Goal: Obtain resource: Download file/media

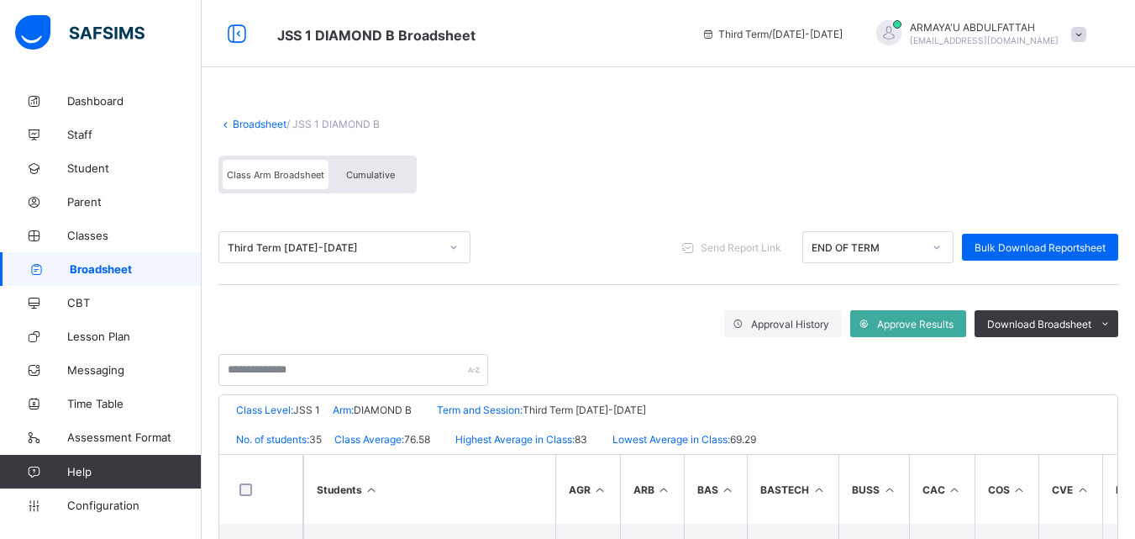
click at [116, 263] on span "Broadsheet" at bounding box center [136, 268] width 132 height 13
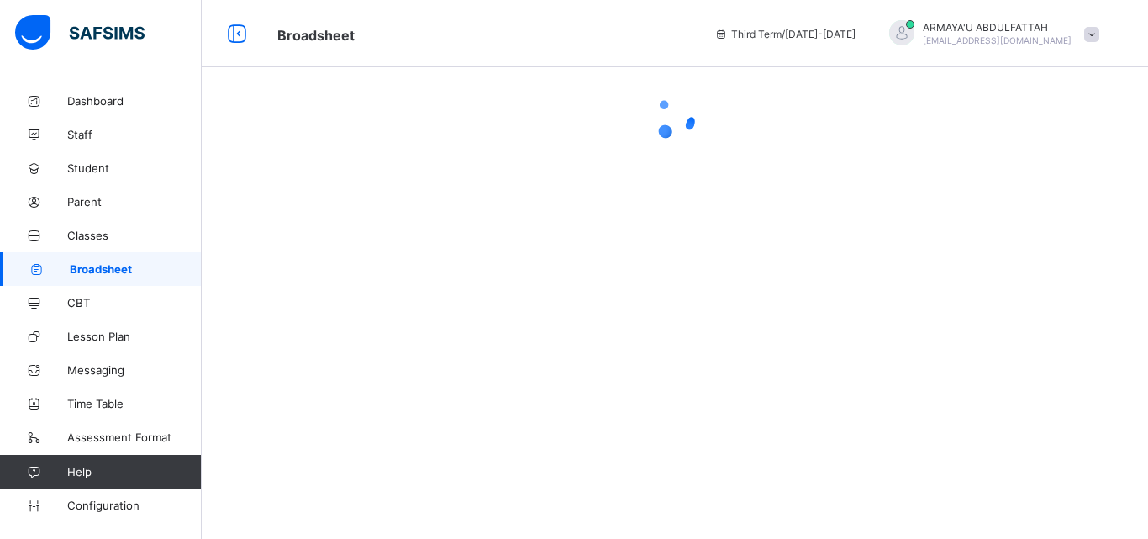
drag, startPoint x: 1140, startPoint y: 250, endPoint x: 1147, endPoint y: 354, distance: 104.5
click at [1147, 354] on html "Broadsheet Third Term / [DATE]-[DATE] ARMAYA'U [PERSON_NAME] [PERSON_NAME][EMAI…" at bounding box center [574, 269] width 1148 height 539
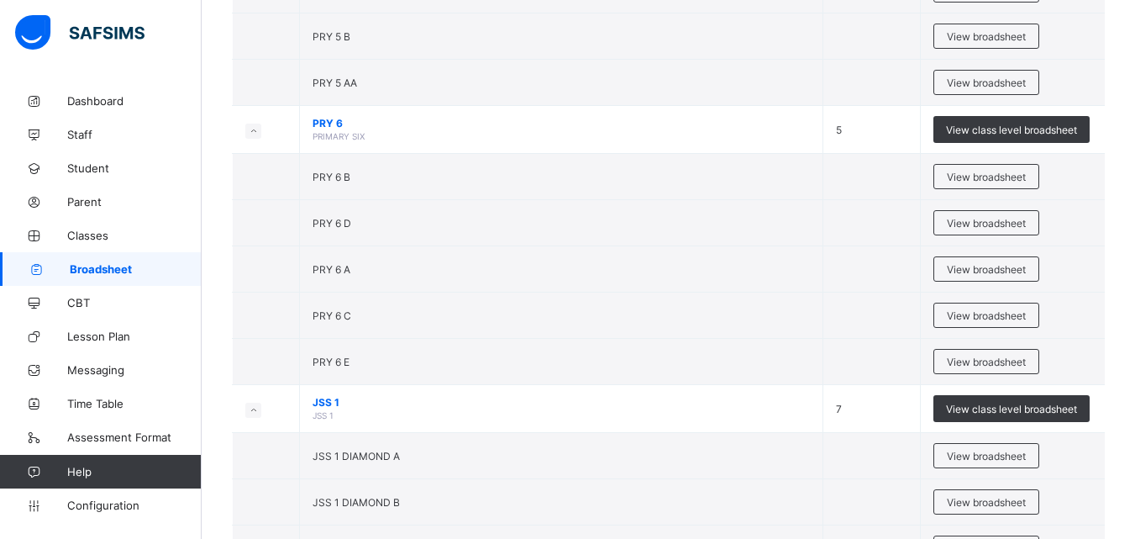
scroll to position [3233, 0]
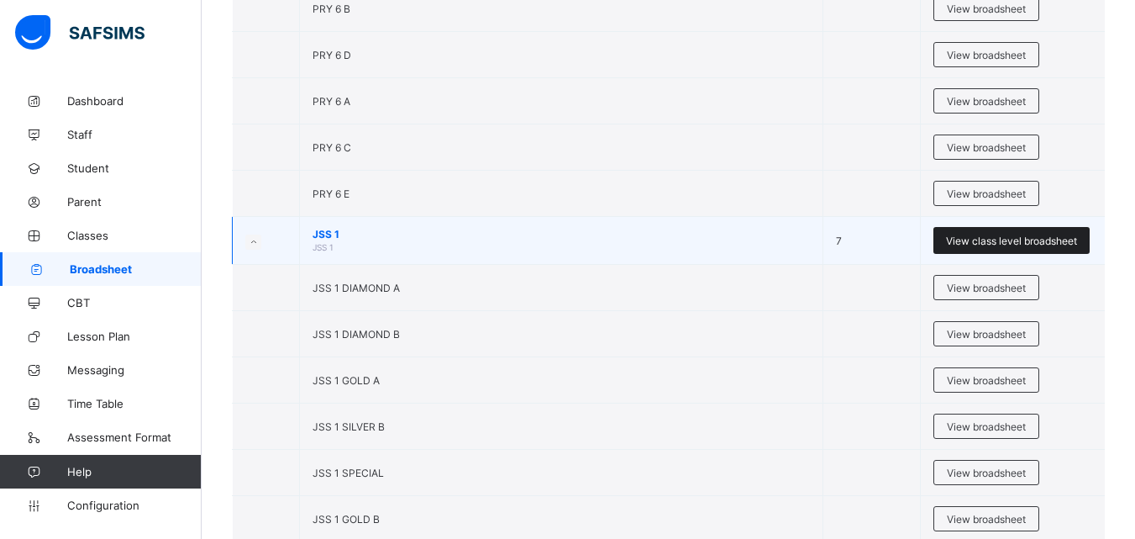
click at [1034, 240] on span "View class level broadsheet" at bounding box center [1011, 240] width 131 height 13
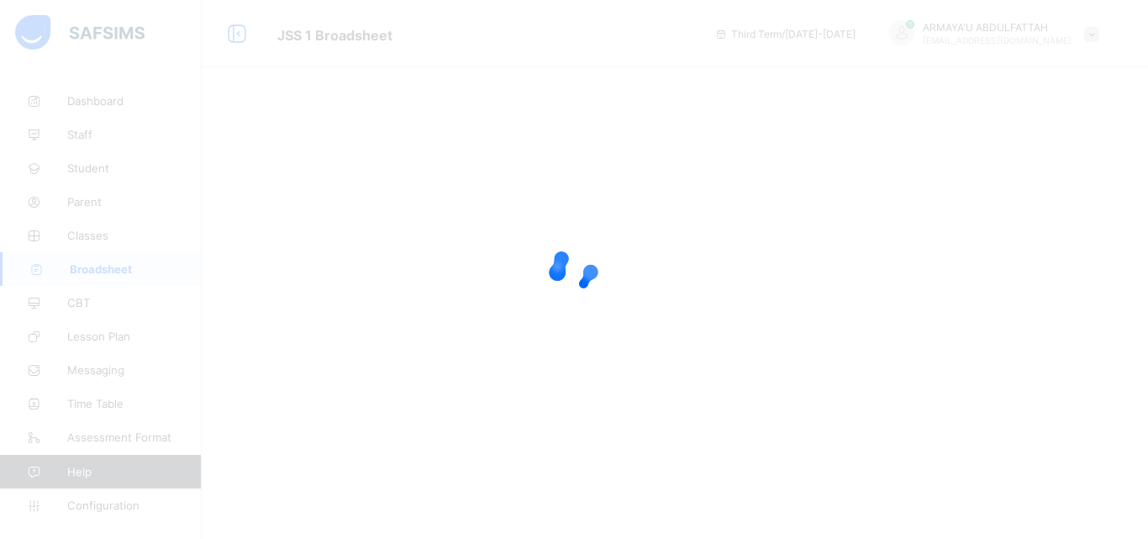
drag, startPoint x: 1147, startPoint y: 148, endPoint x: 1147, endPoint y: 170, distance: 21.8
click at [1147, 170] on html "JSS 1 Broadsheet Third Term / [DATE]-[DATE] ARMAYA'U ABDULFATTAH [EMAIL_ADDRESS…" at bounding box center [574, 269] width 1148 height 539
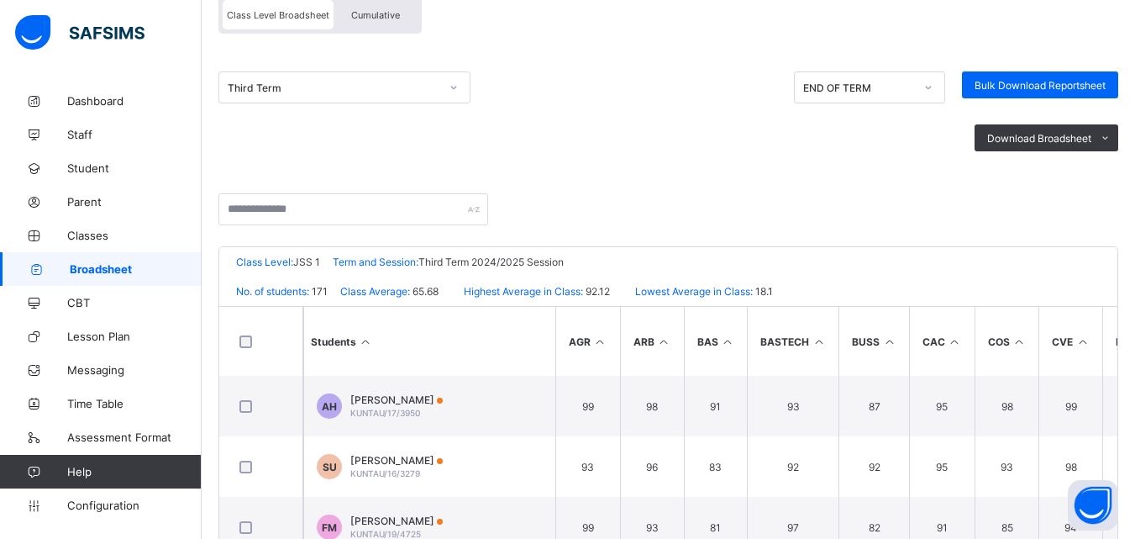
scroll to position [180, 0]
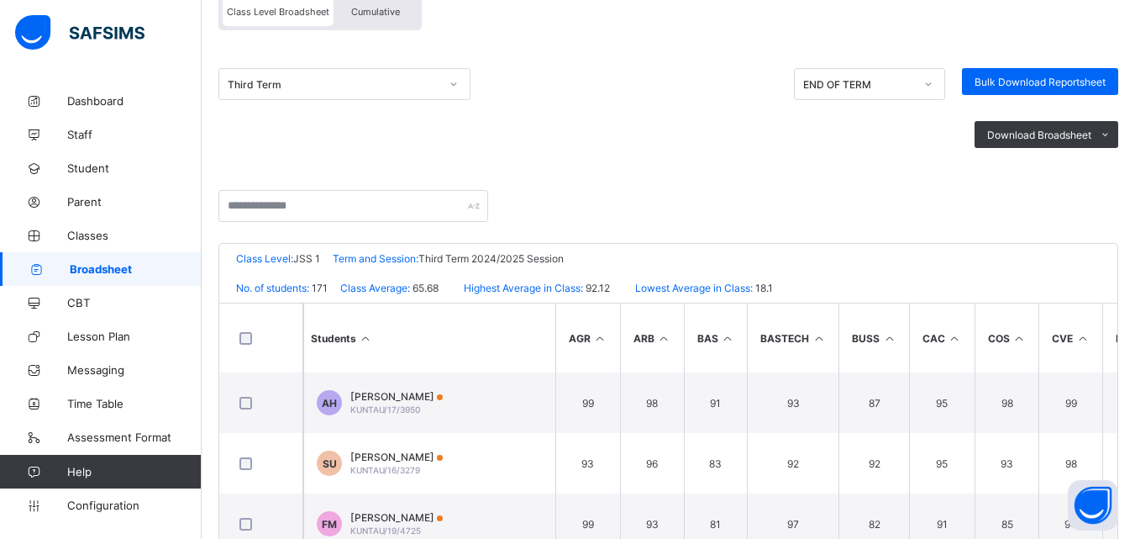
click at [370, 13] on span "Cumulative" at bounding box center [375, 12] width 49 height 12
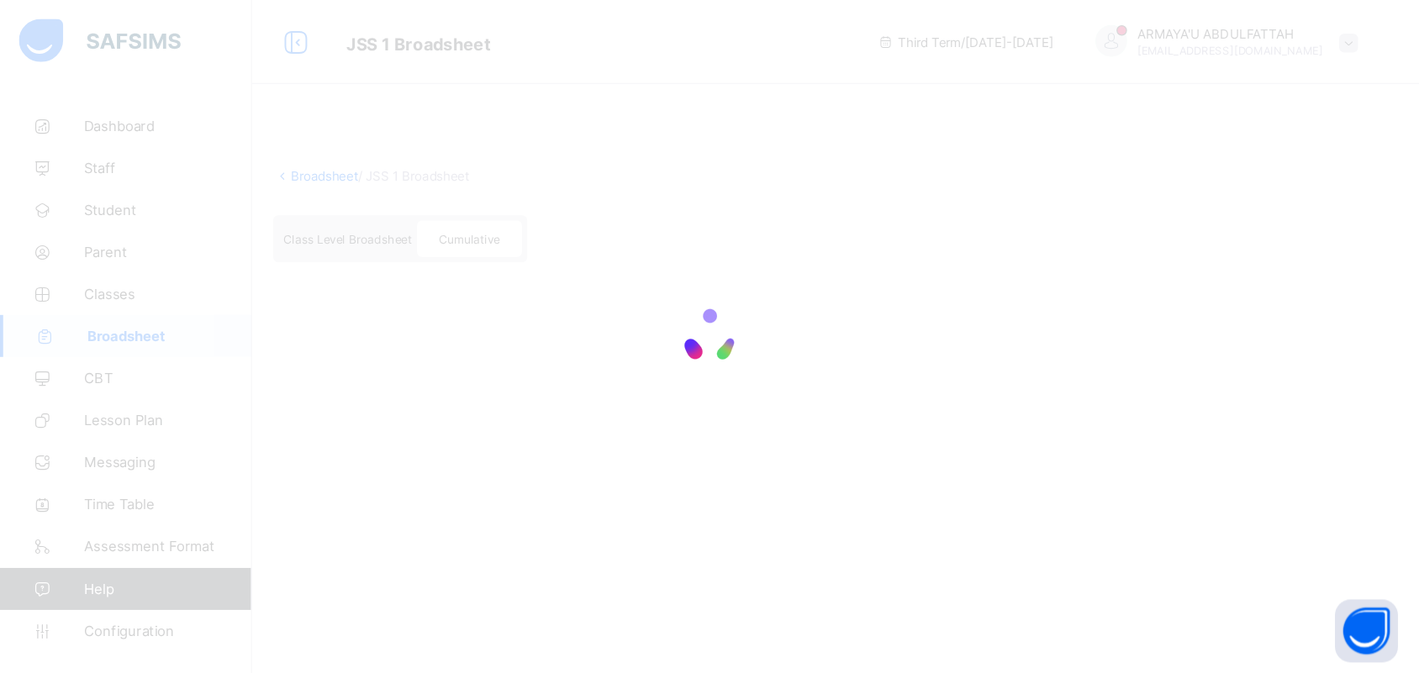
scroll to position [0, 0]
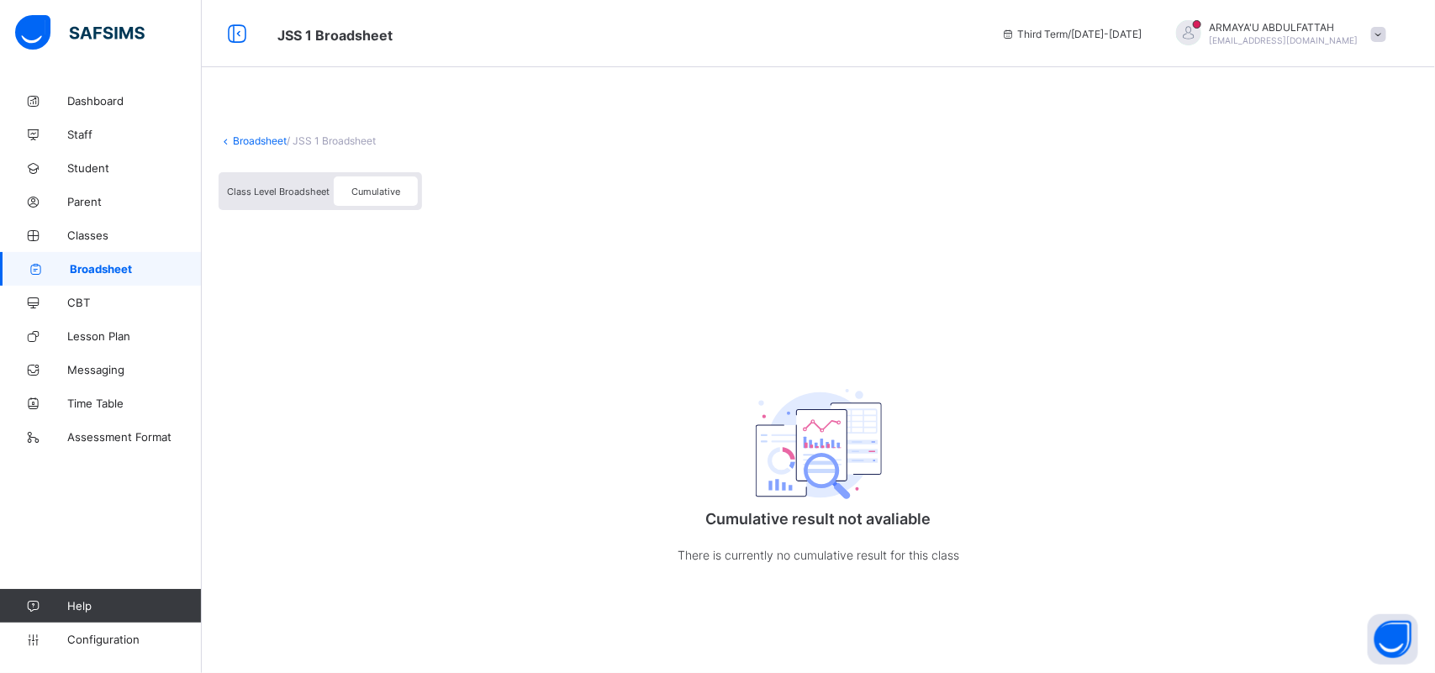
click at [379, 186] on span "Cumulative" at bounding box center [375, 192] width 49 height 12
drag, startPoint x: 1434, startPoint y: 286, endPoint x: 1434, endPoint y: 347, distance: 61.3
click at [1147, 347] on div "Broadsheet / JSS 1 Broadsheet Class Level Broadsheet Cumulative Cumulative resu…" at bounding box center [818, 358] width 1233 height 549
click at [82, 232] on span "Classes" at bounding box center [134, 235] width 134 height 13
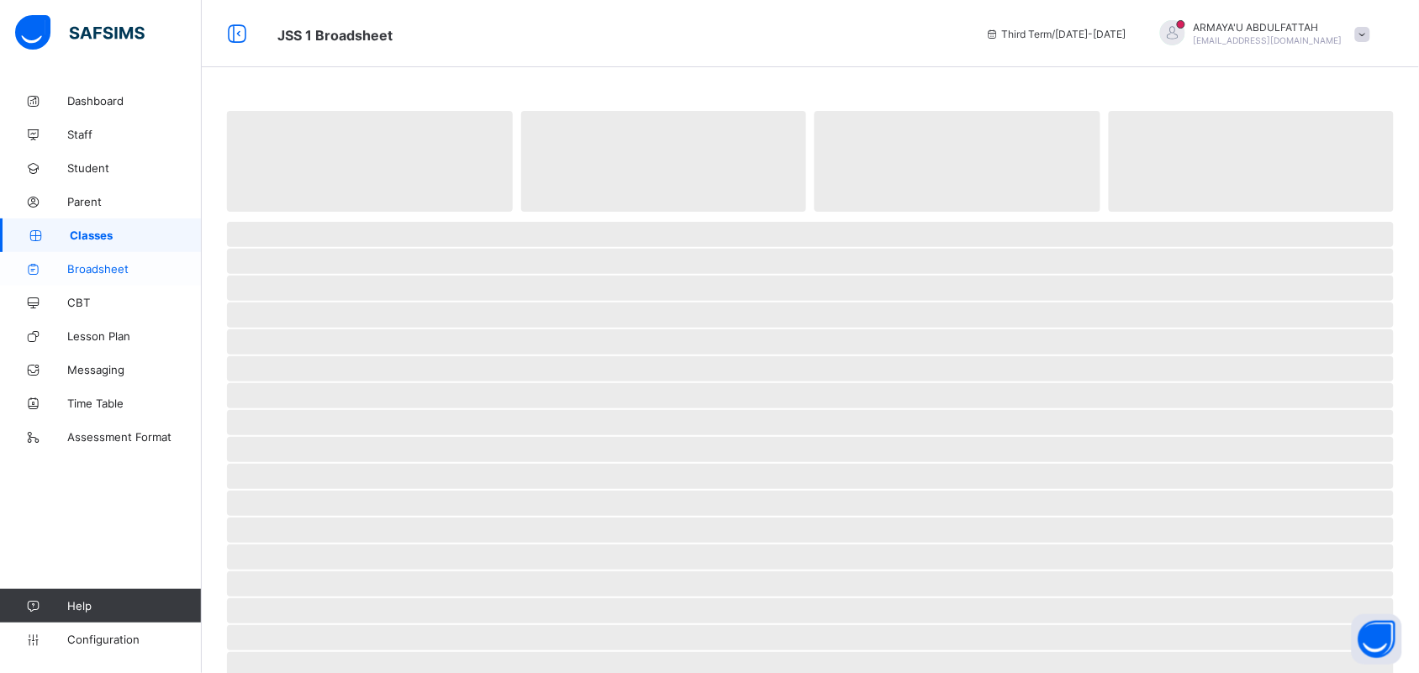
click at [105, 266] on span "Broadsheet" at bounding box center [134, 268] width 134 height 13
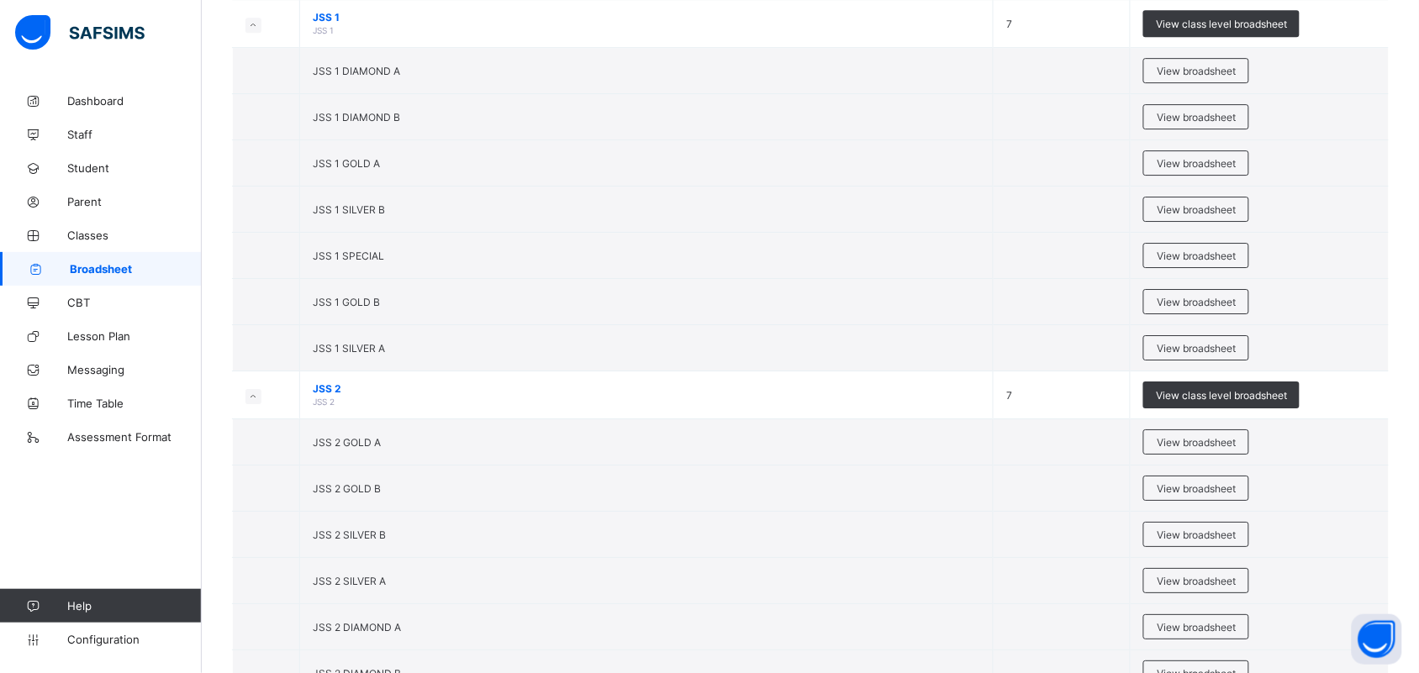
scroll to position [3459, 0]
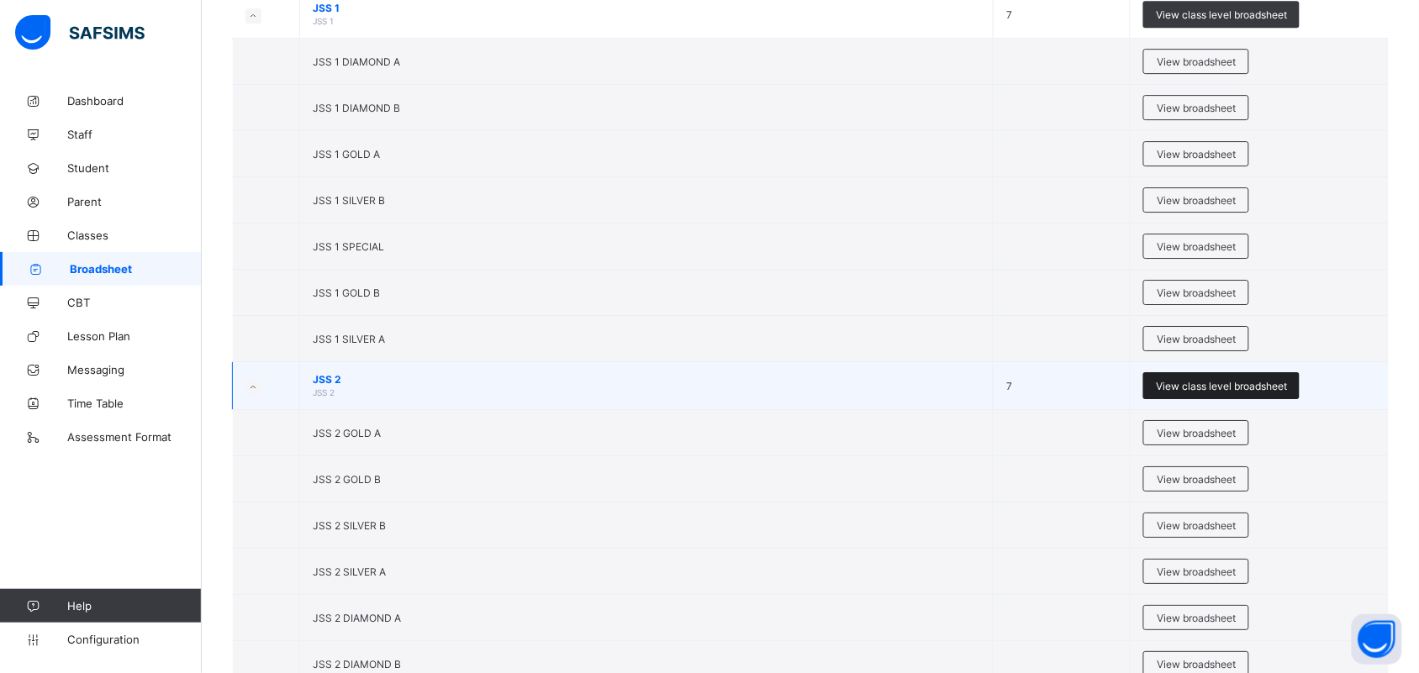
click at [1147, 392] on span "View class level broadsheet" at bounding box center [1221, 386] width 131 height 13
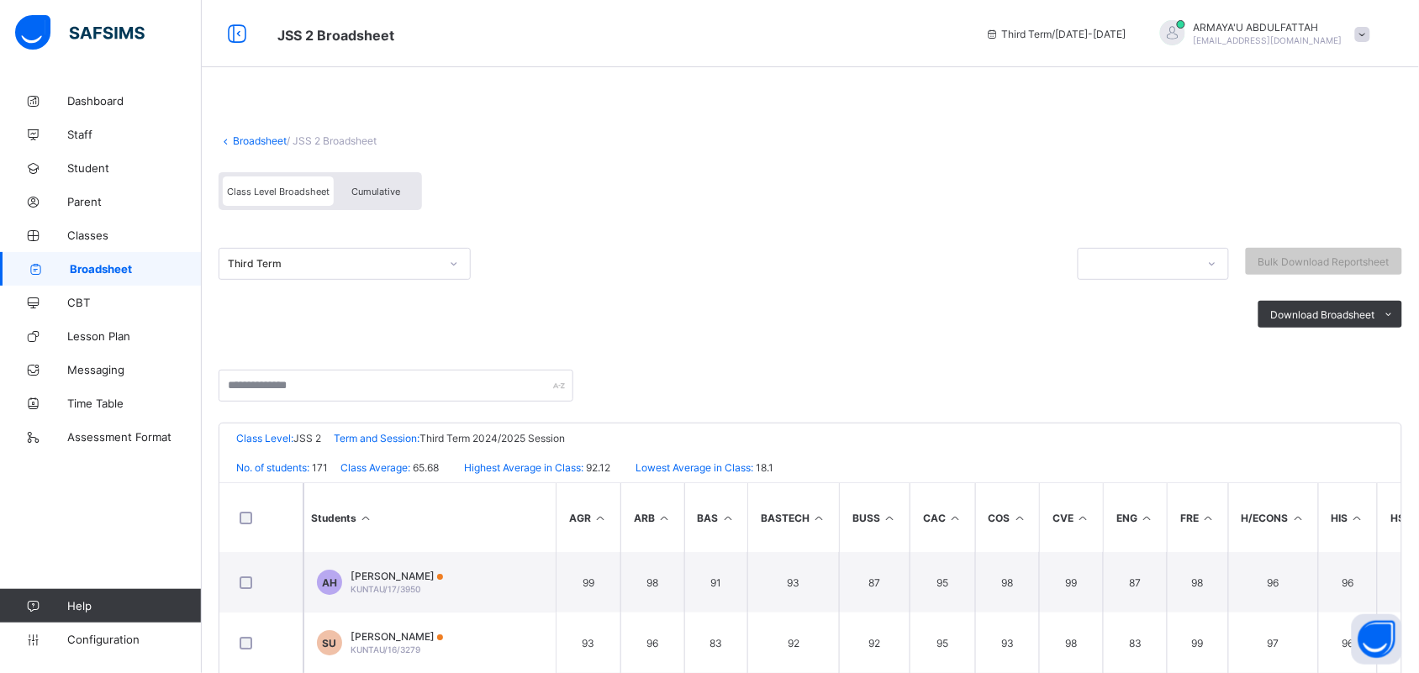
click at [395, 187] on span "Cumulative" at bounding box center [375, 192] width 49 height 12
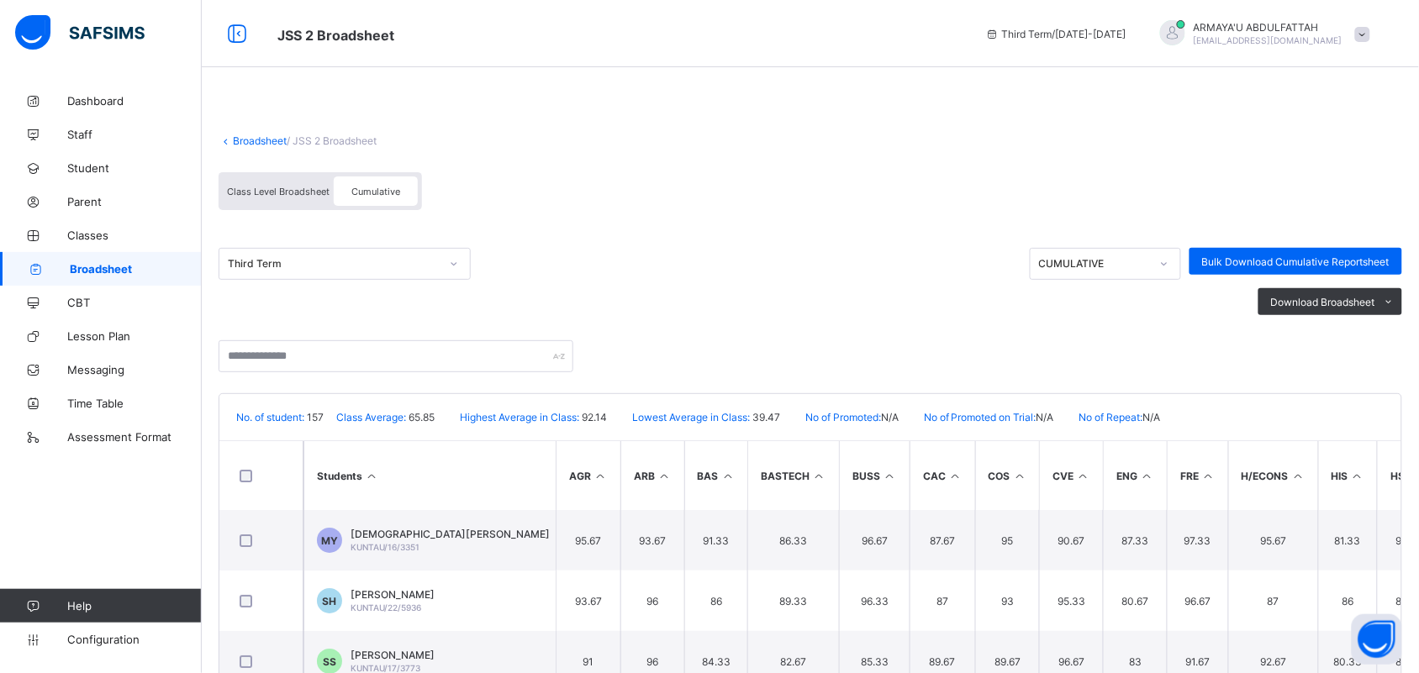
scroll to position [42, 0]
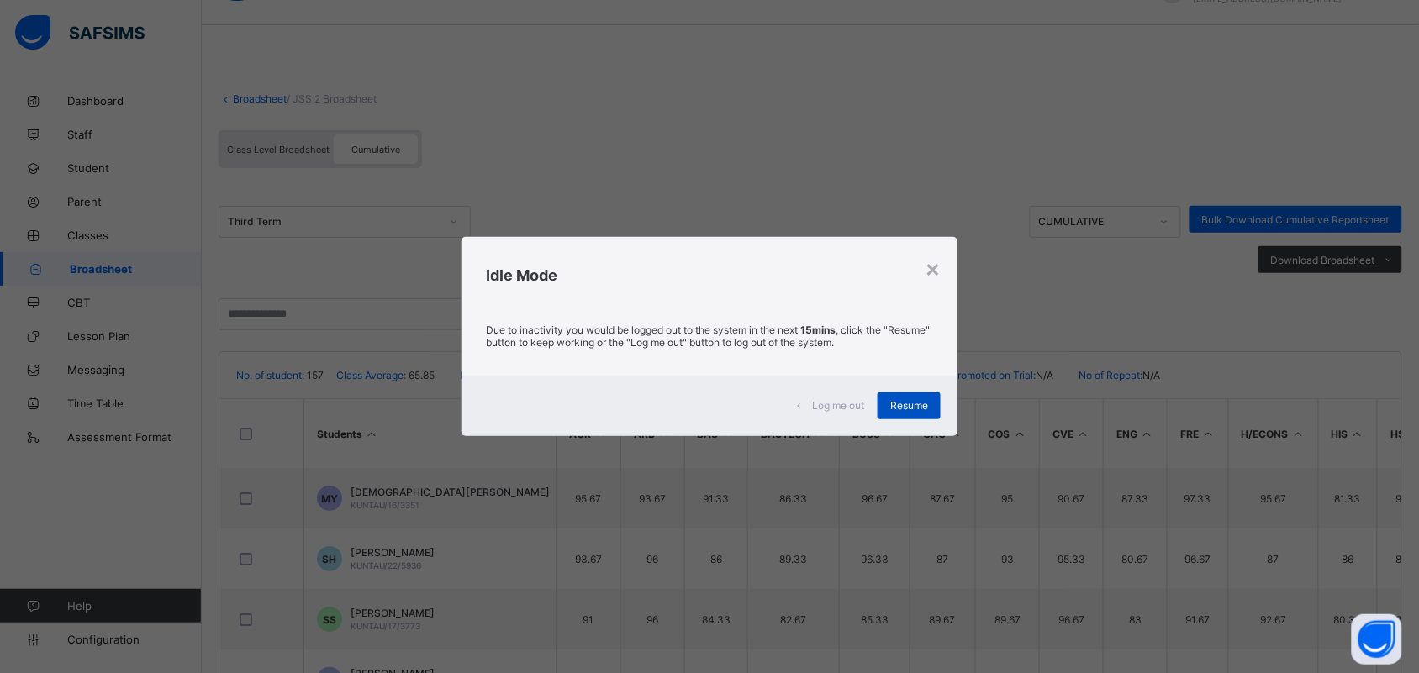
click at [900, 402] on span "Resume" at bounding box center [909, 405] width 38 height 13
click at [900, 402] on th "BUSS" at bounding box center [874, 433] width 71 height 69
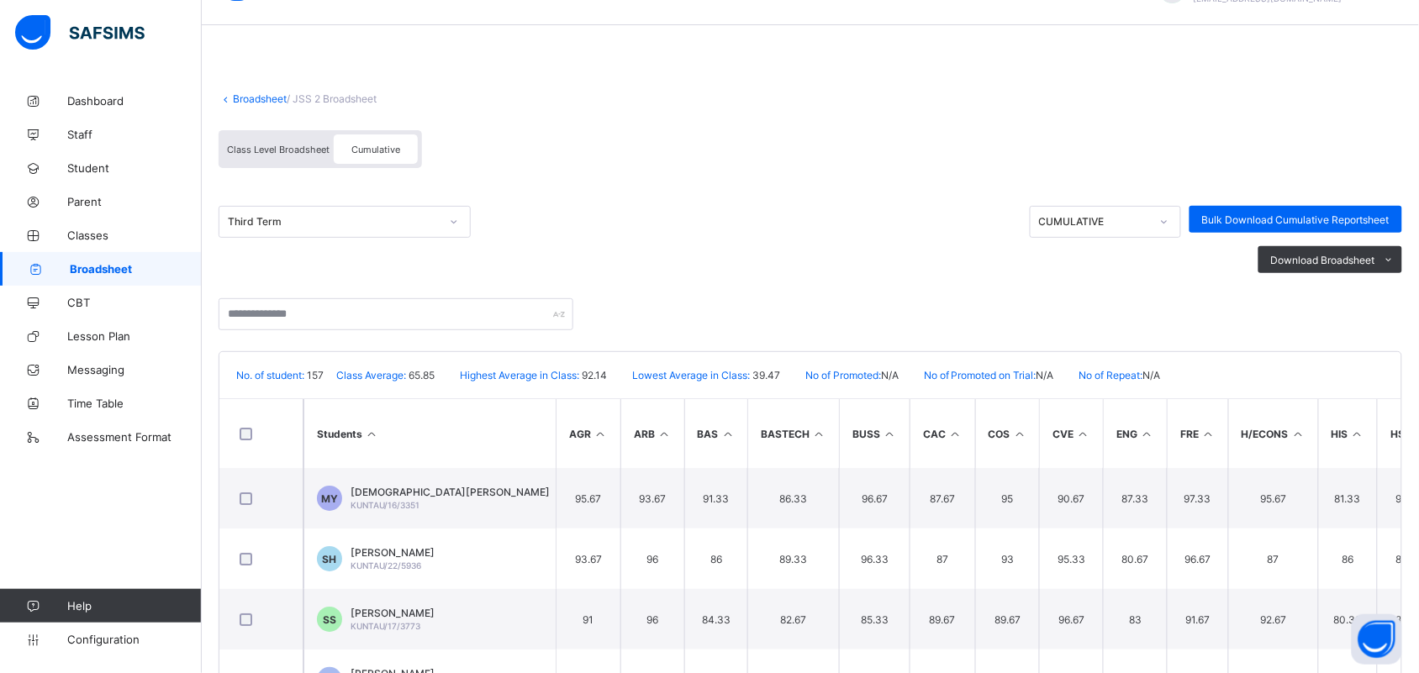
click at [391, 140] on div "Cumulative" at bounding box center [376, 148] width 84 height 29
click at [387, 148] on span "Cumulative" at bounding box center [375, 150] width 49 height 12
click at [371, 145] on span "Cumulative" at bounding box center [375, 150] width 49 height 12
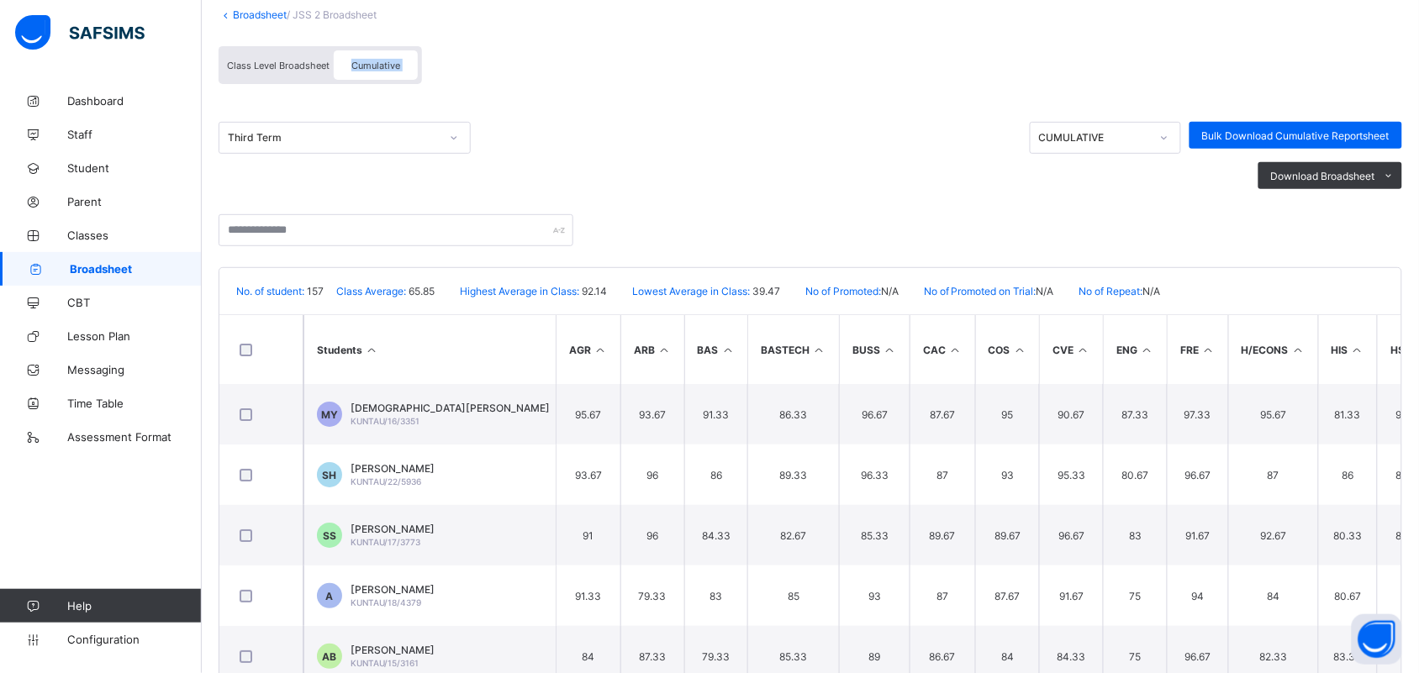
scroll to position [0, 0]
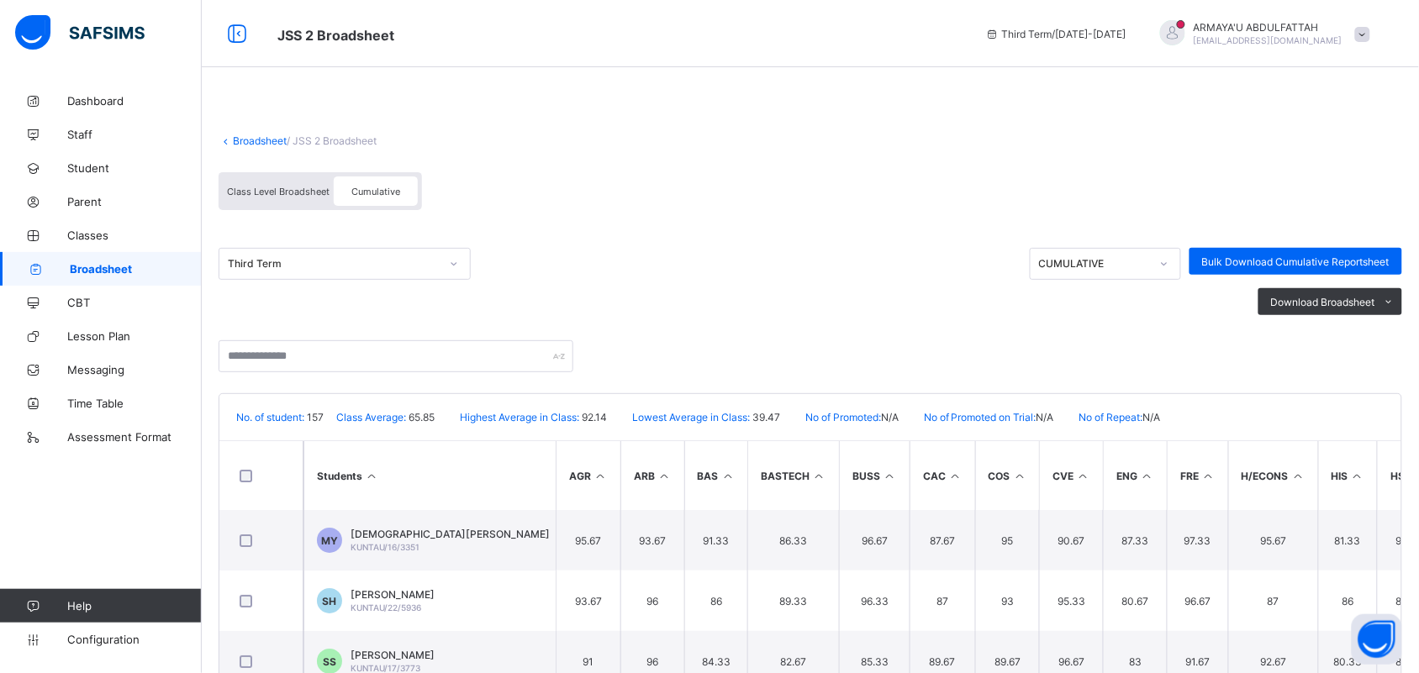
click at [273, 192] on span "Class Level Broadsheet" at bounding box center [278, 192] width 103 height 12
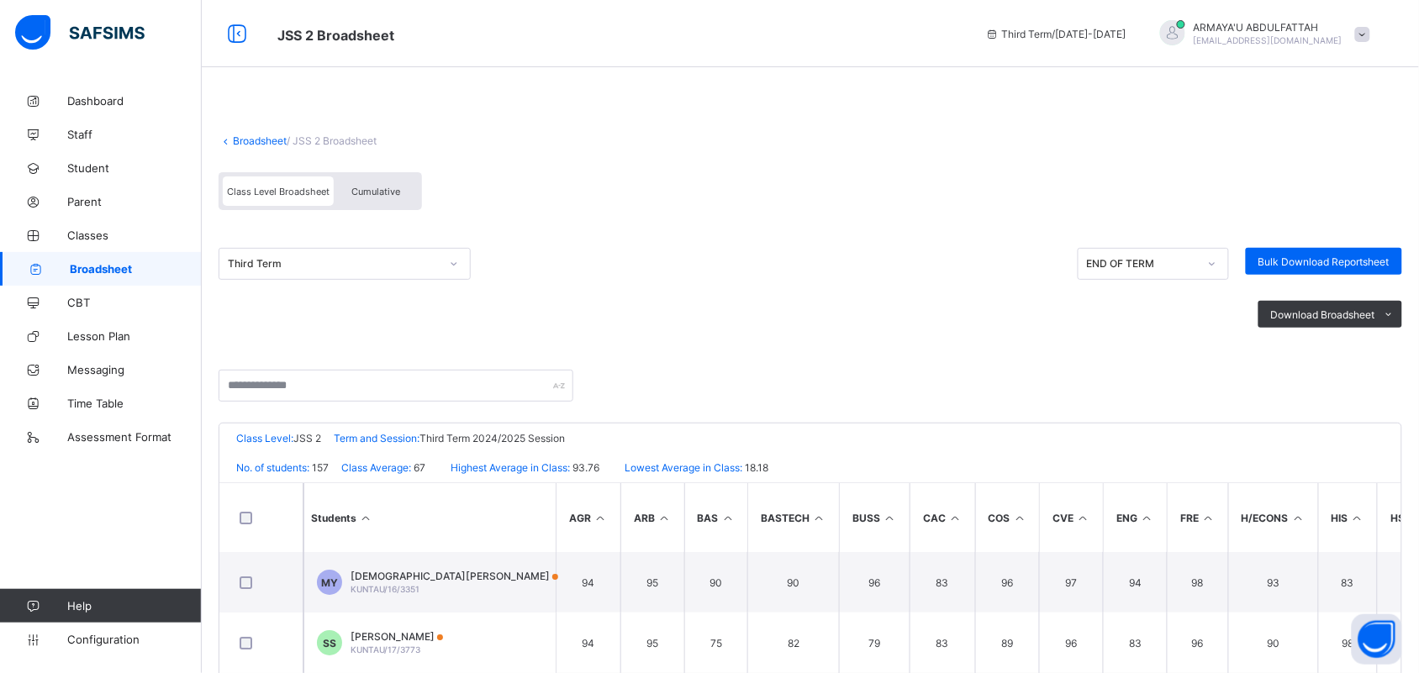
click at [393, 189] on span "Cumulative" at bounding box center [375, 192] width 49 height 12
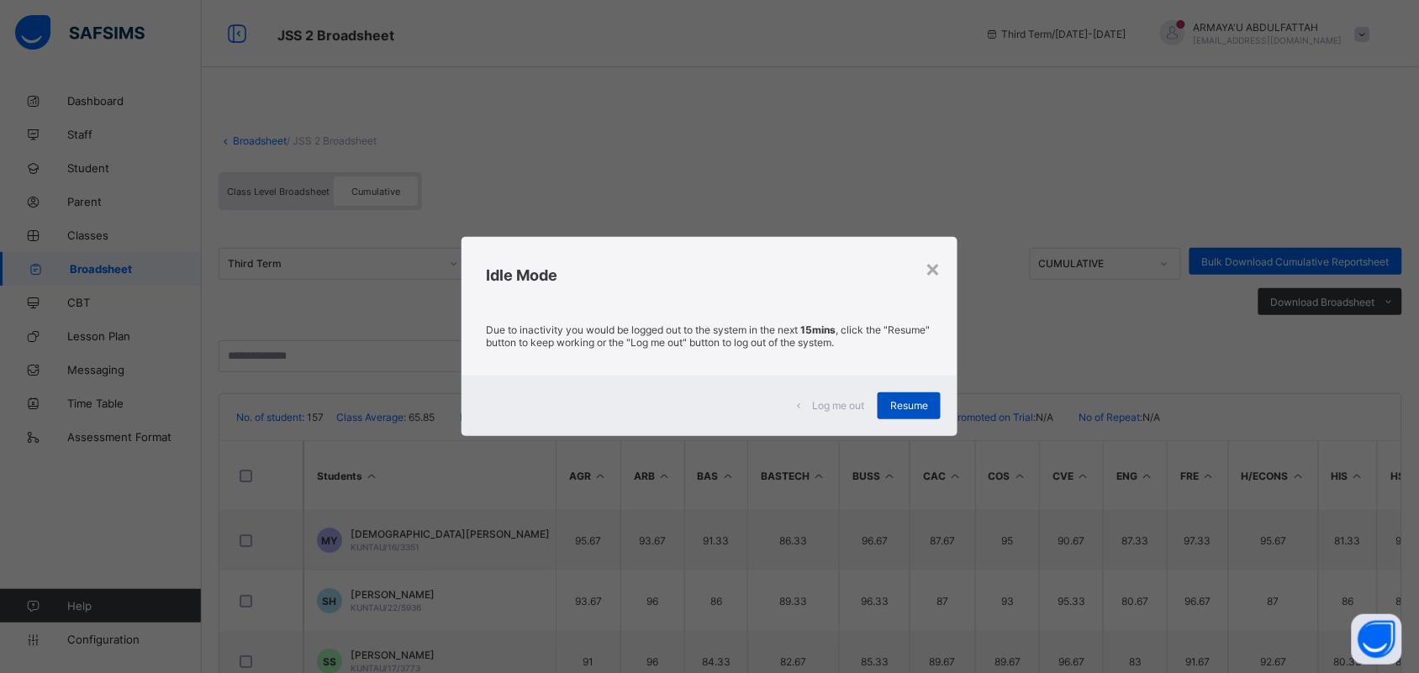
click at [906, 400] on span "Resume" at bounding box center [909, 405] width 38 height 13
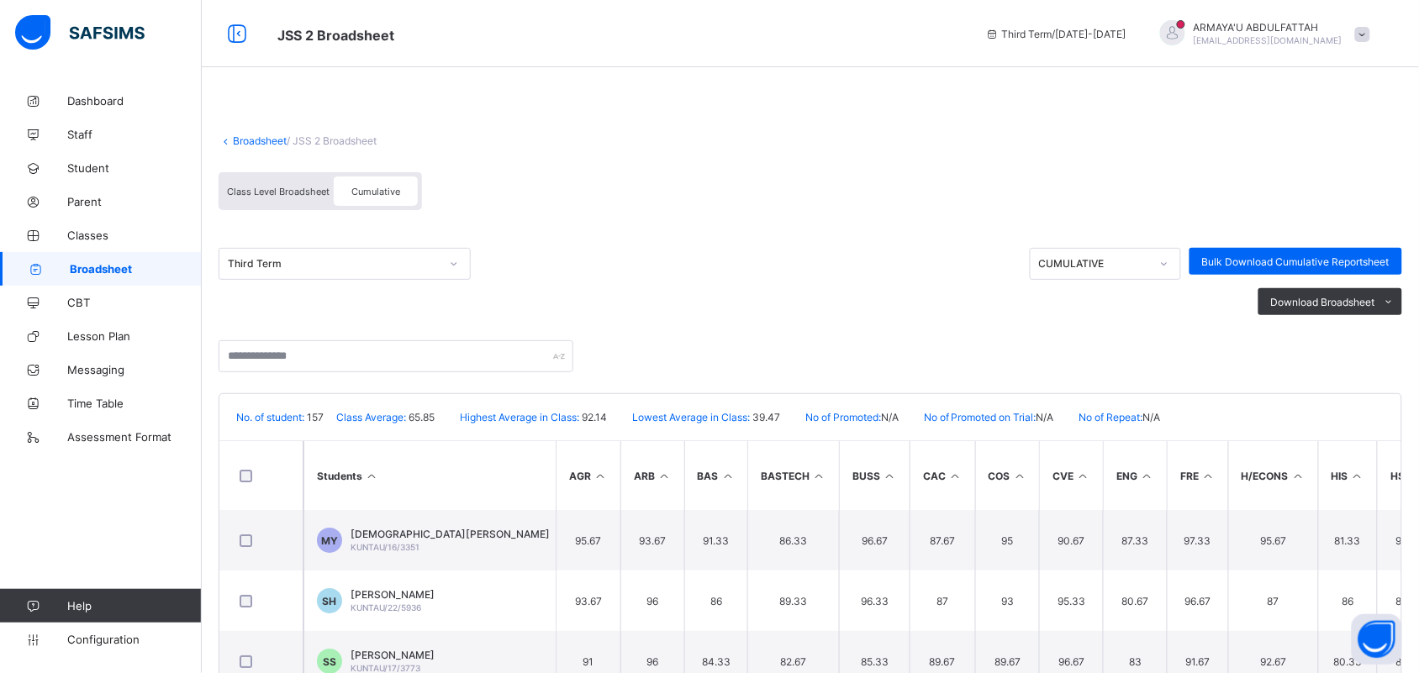
click at [1147, 261] on icon at bounding box center [1164, 263] width 10 height 17
click at [1147, 337] on li "PDF" at bounding box center [1367, 337] width 67 height 26
click at [1147, 338] on li "PDF" at bounding box center [1367, 337] width 67 height 26
click at [1147, 334] on li "PDF" at bounding box center [1367, 337] width 67 height 26
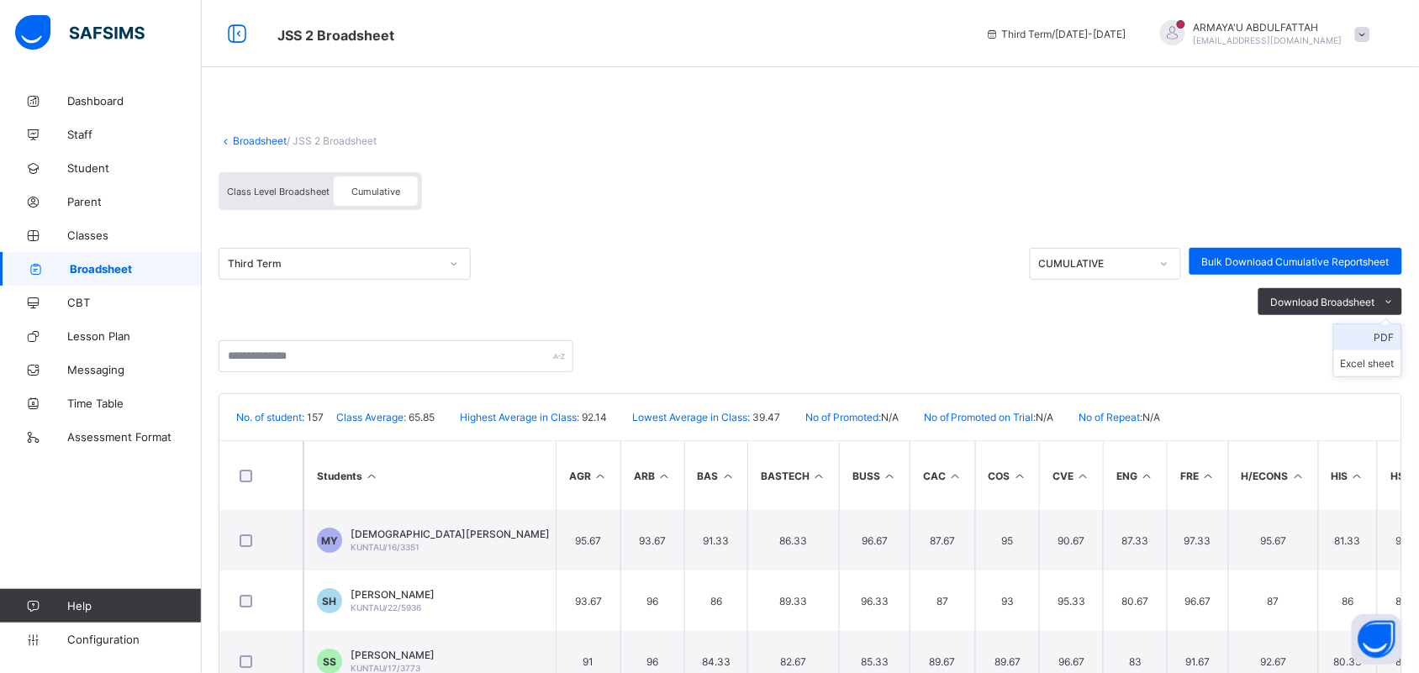
click at [1147, 334] on li "PDF" at bounding box center [1367, 337] width 67 height 26
click at [1147, 329] on ul "PDF Excel sheet" at bounding box center [1367, 351] width 69 height 54
click at [1147, 334] on li "PDF" at bounding box center [1367, 337] width 67 height 26
click at [1147, 360] on li "Excel sheet" at bounding box center [1367, 363] width 67 height 26
click at [269, 136] on link "Broadsheet" at bounding box center [260, 140] width 54 height 13
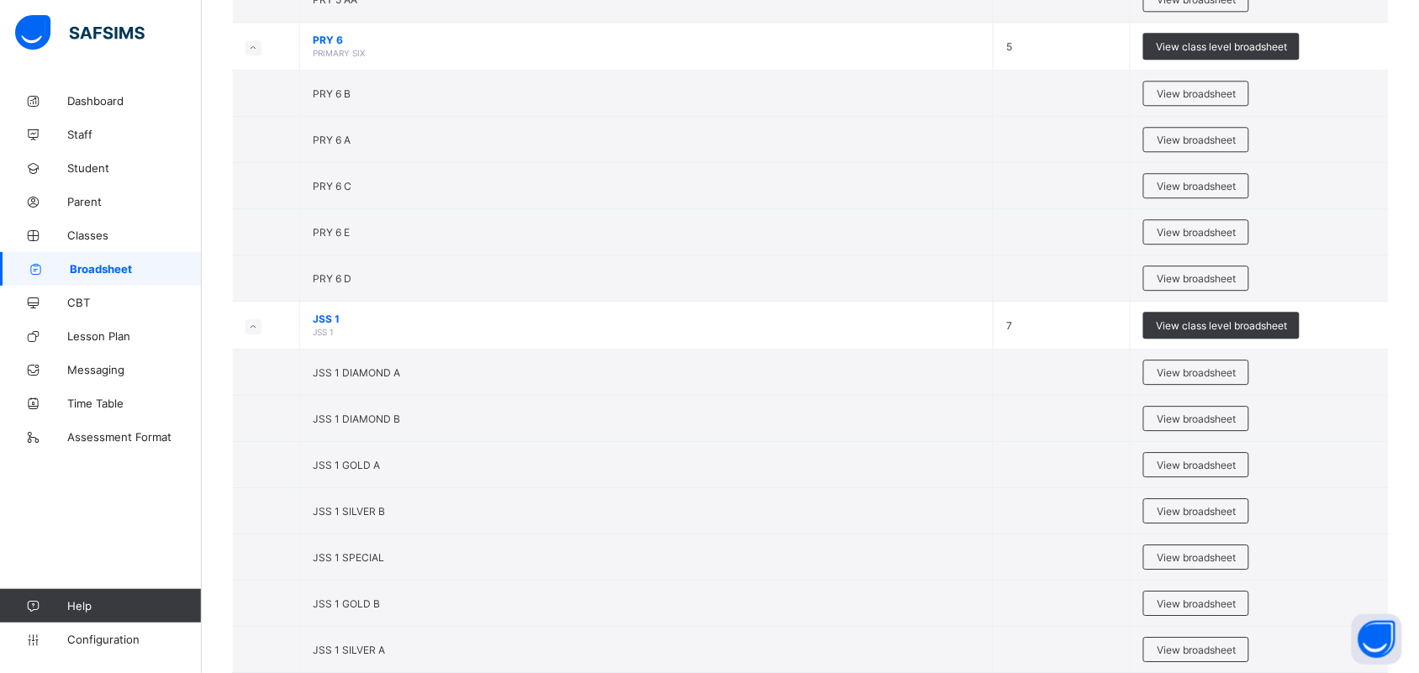
scroll to position [3015, 0]
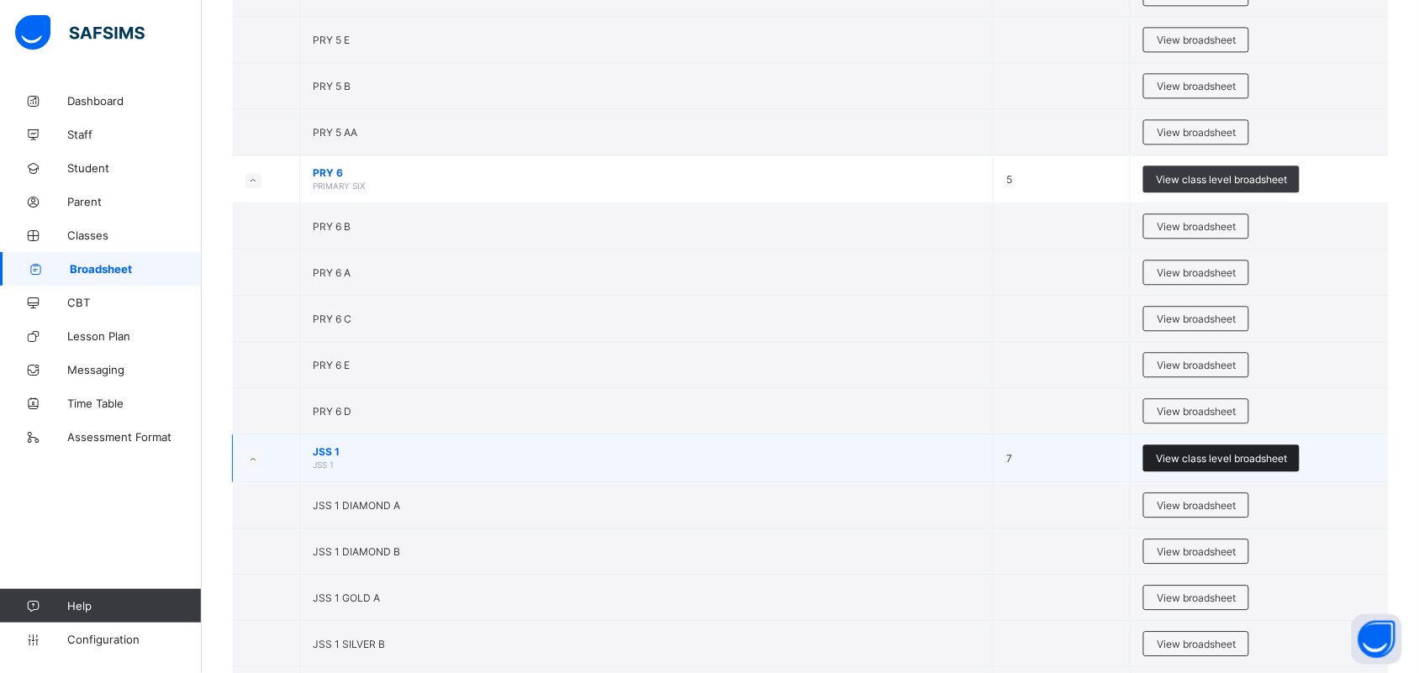
click at [1147, 463] on div "View class level broadsheet" at bounding box center [1221, 458] width 156 height 27
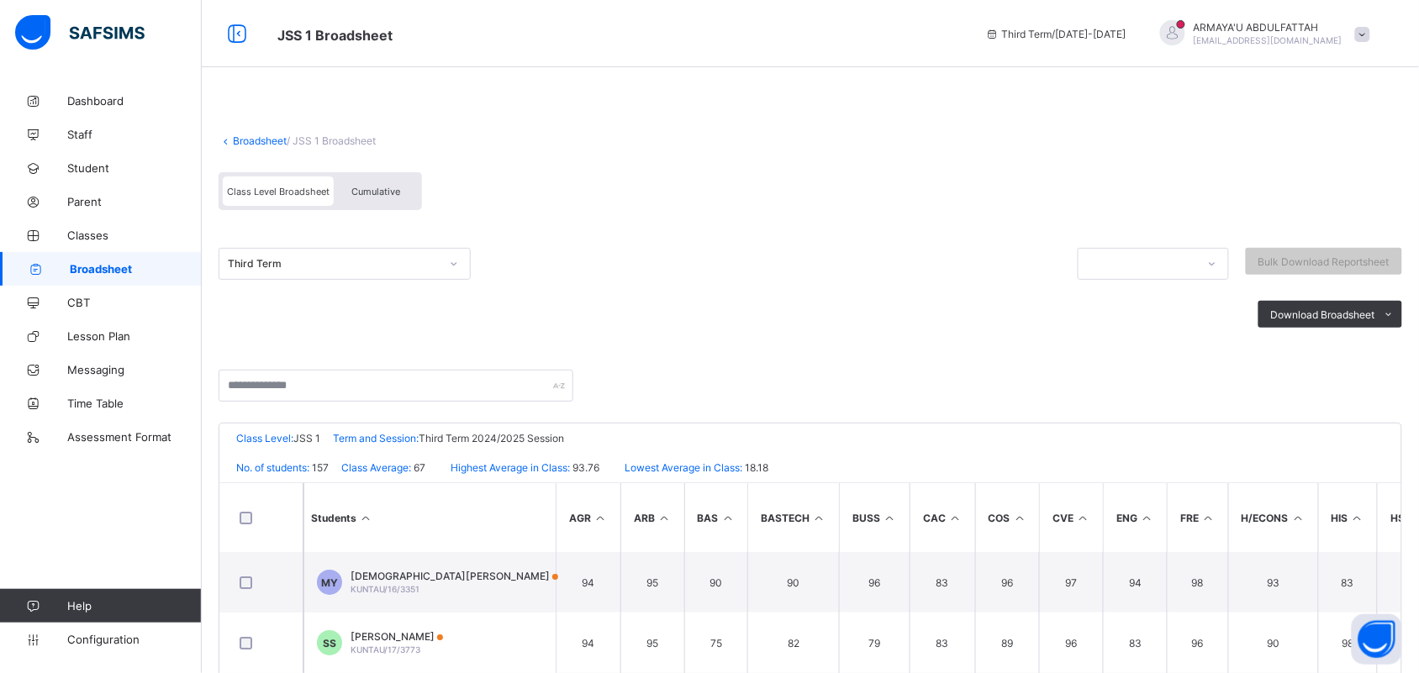
click at [387, 189] on span "Cumulative" at bounding box center [375, 192] width 49 height 12
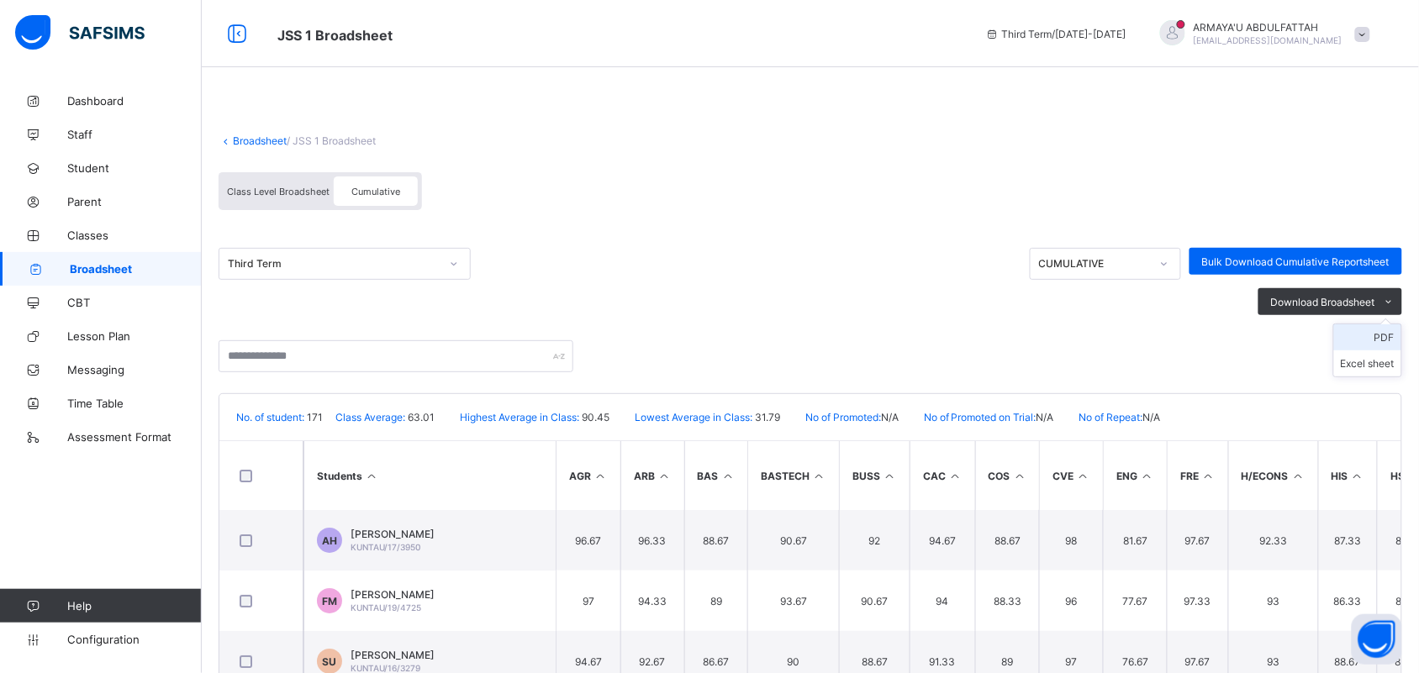
click at [1147, 332] on li "PDF" at bounding box center [1367, 337] width 67 height 26
click at [258, 140] on link "Broadsheet" at bounding box center [260, 140] width 54 height 13
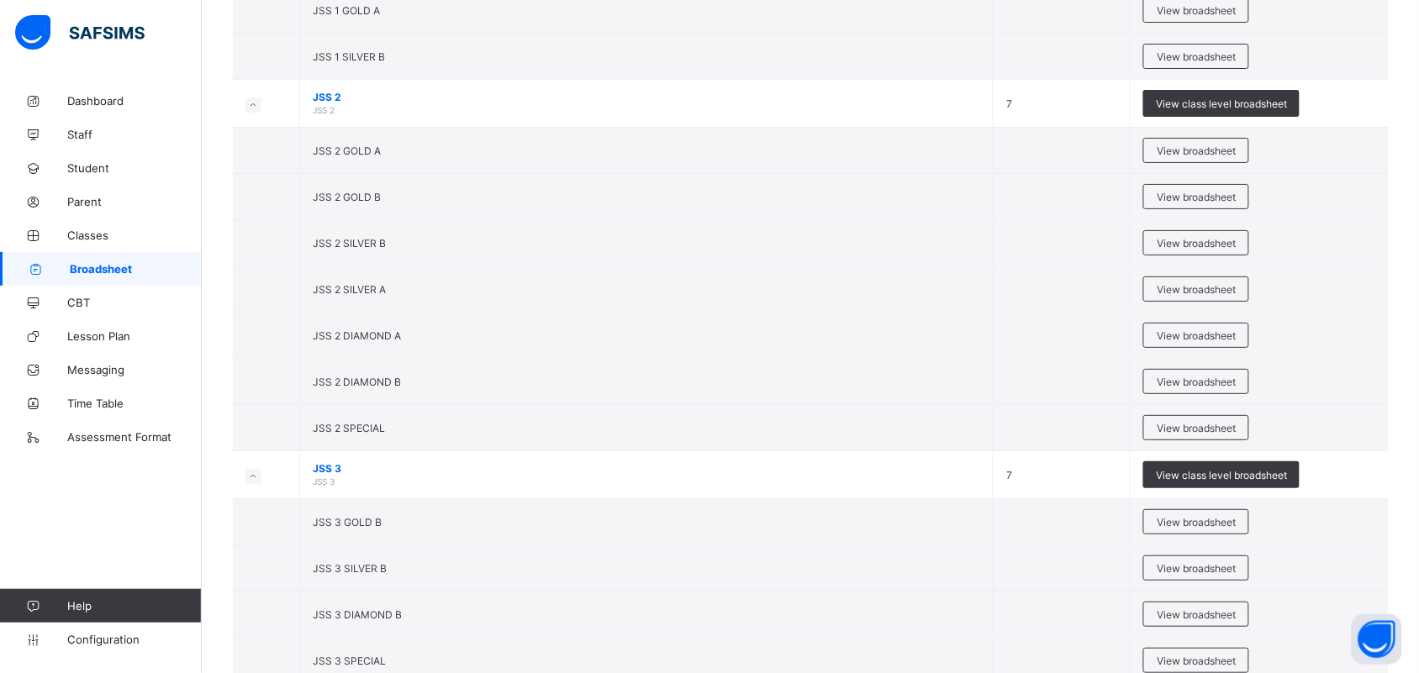
scroll to position [3817, 0]
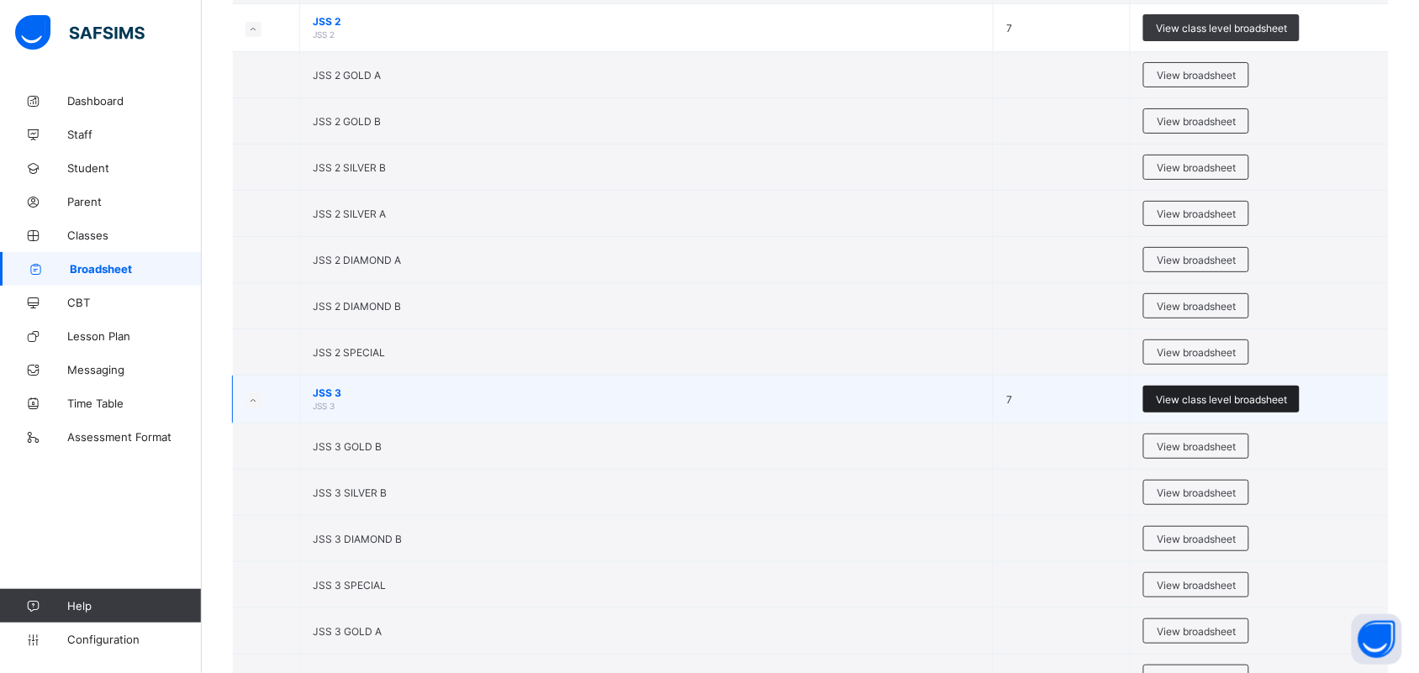
click at [1147, 406] on span "View class level broadsheet" at bounding box center [1221, 399] width 131 height 13
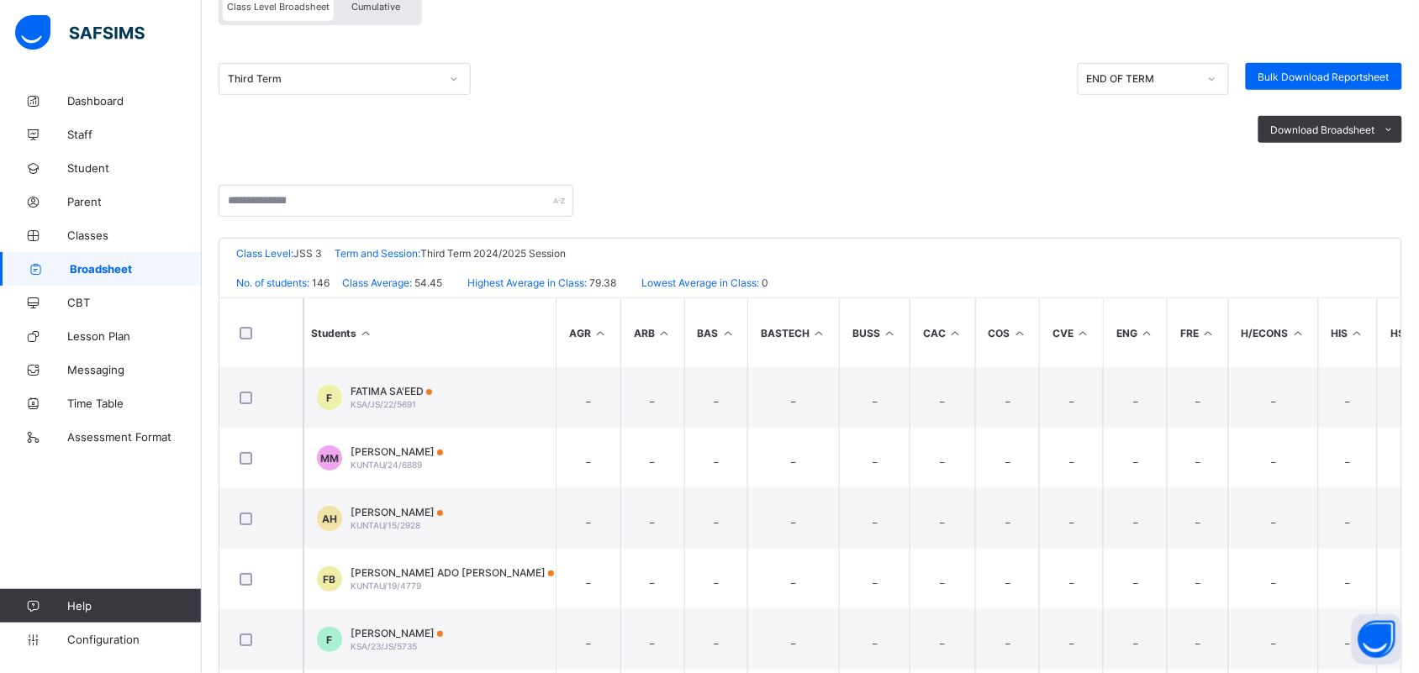
scroll to position [259, 0]
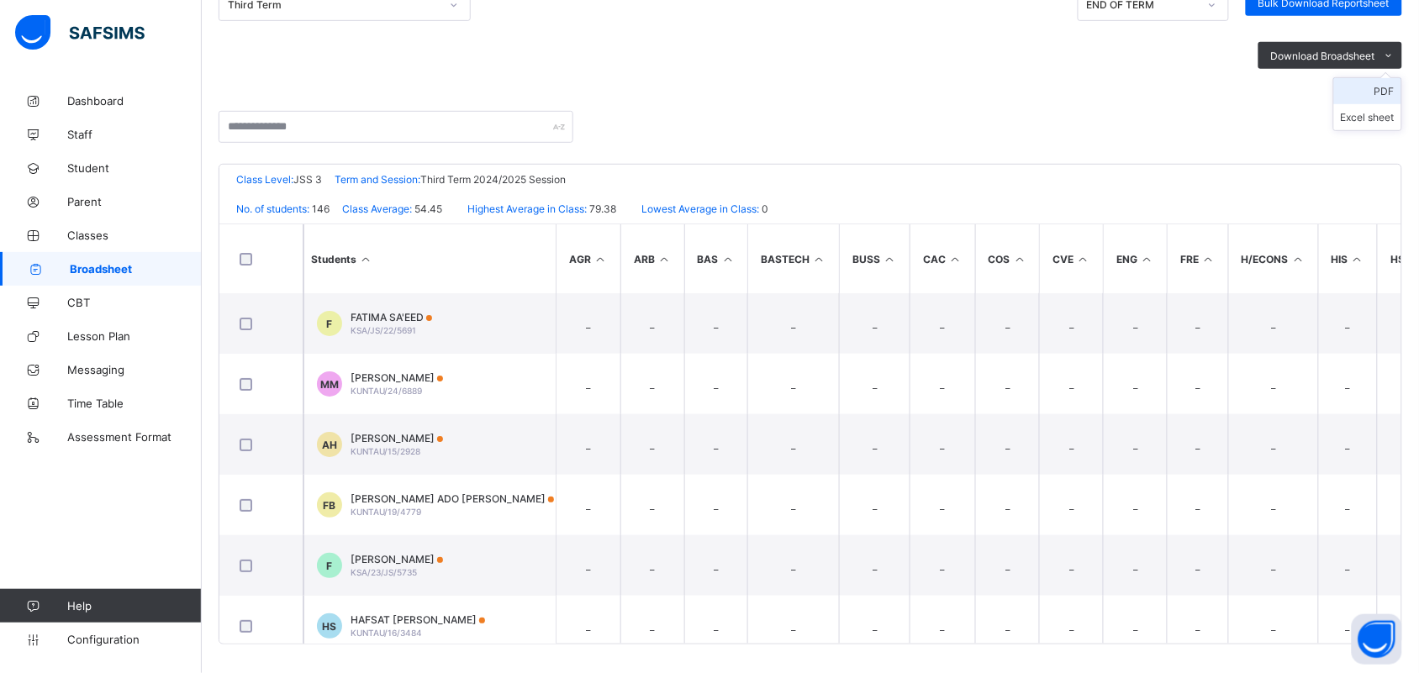
click at [1147, 89] on li "PDF" at bounding box center [1367, 91] width 67 height 26
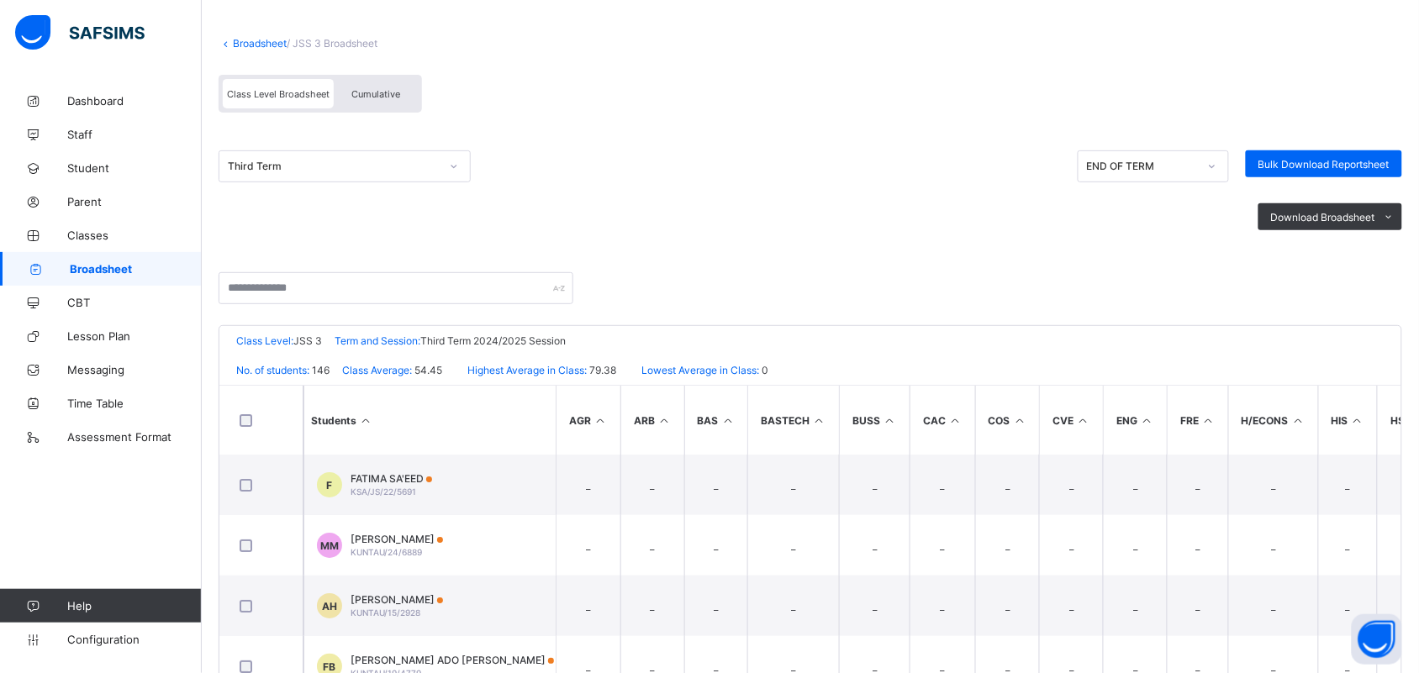
scroll to position [106, 0]
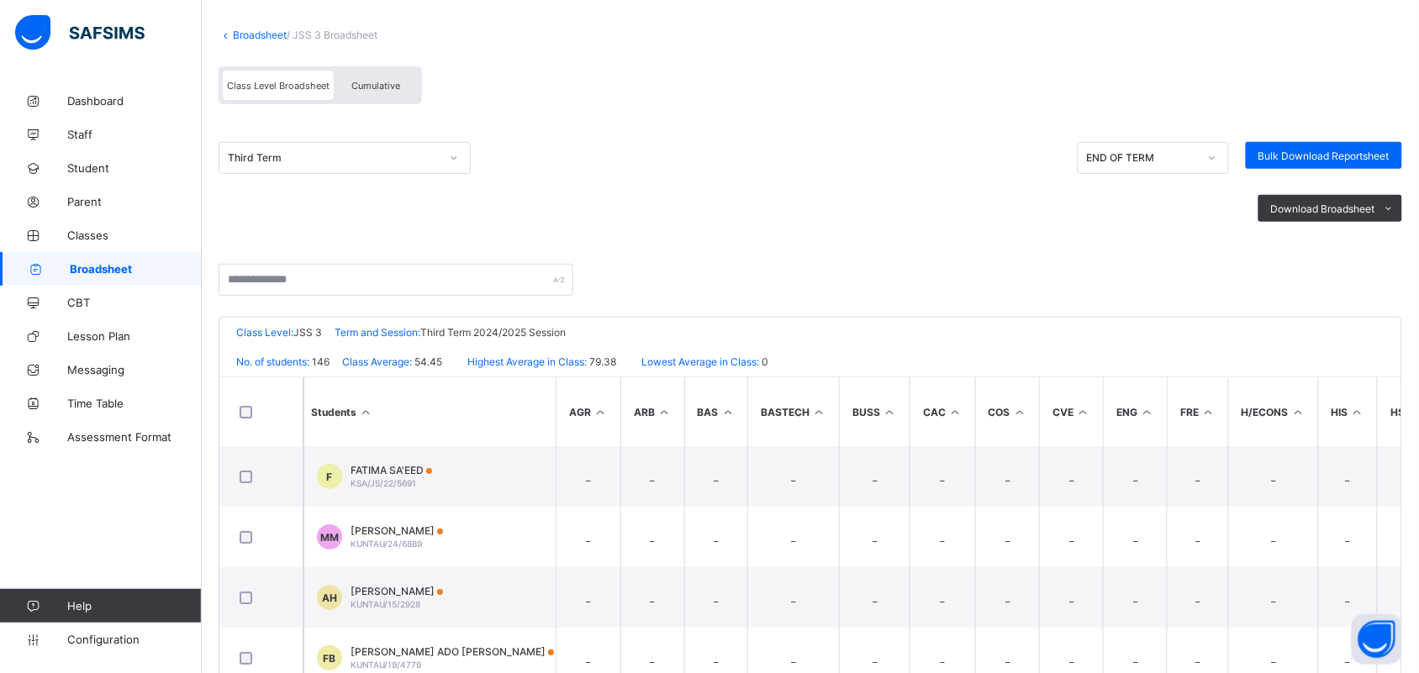
click at [380, 81] on span "Cumulative" at bounding box center [375, 86] width 49 height 12
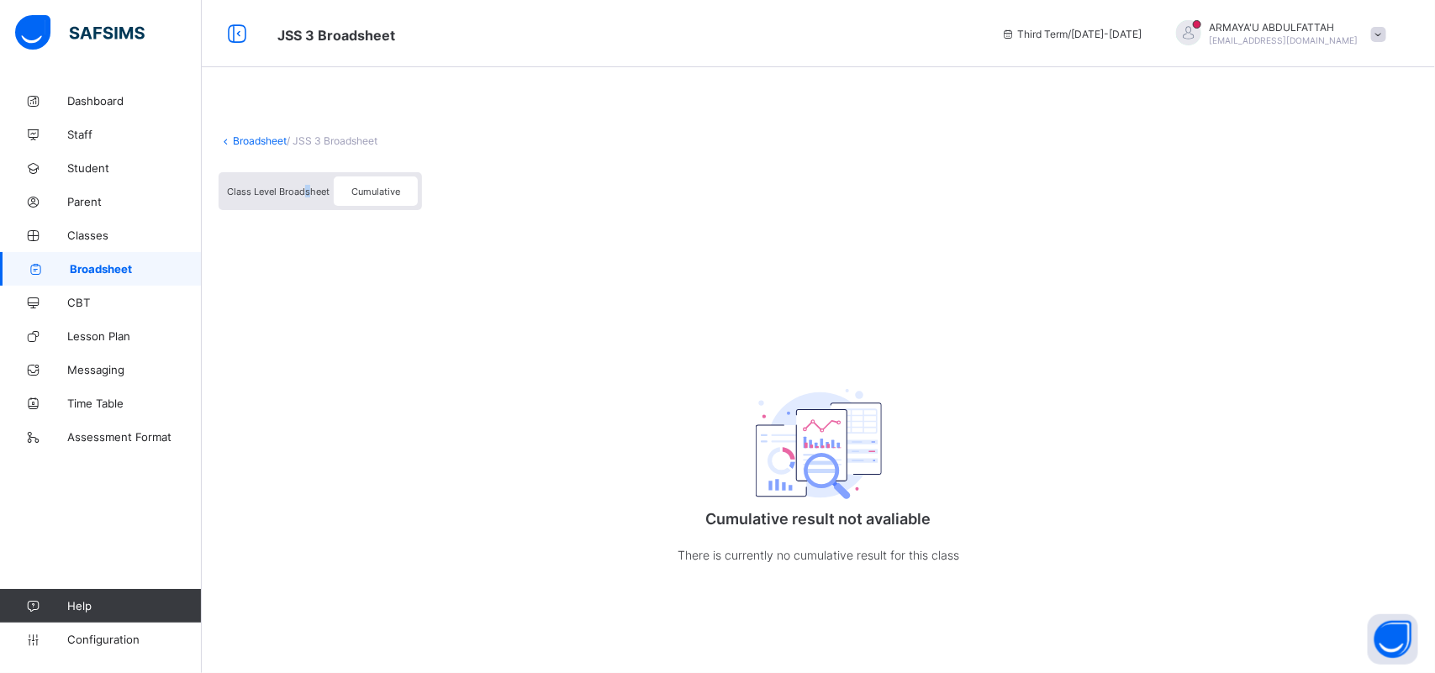
click at [308, 191] on span "Class Level Broadsheet" at bounding box center [278, 192] width 103 height 12
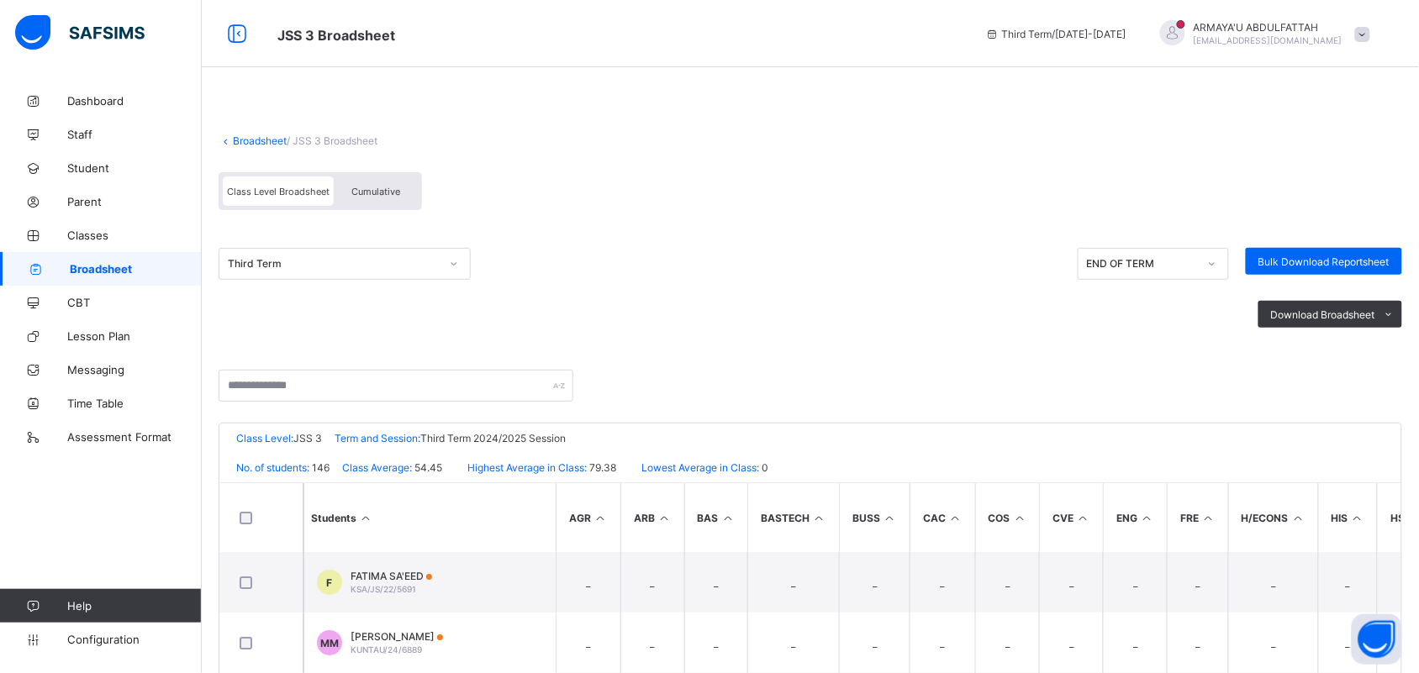
click at [366, 186] on span "Cumulative" at bounding box center [375, 192] width 49 height 12
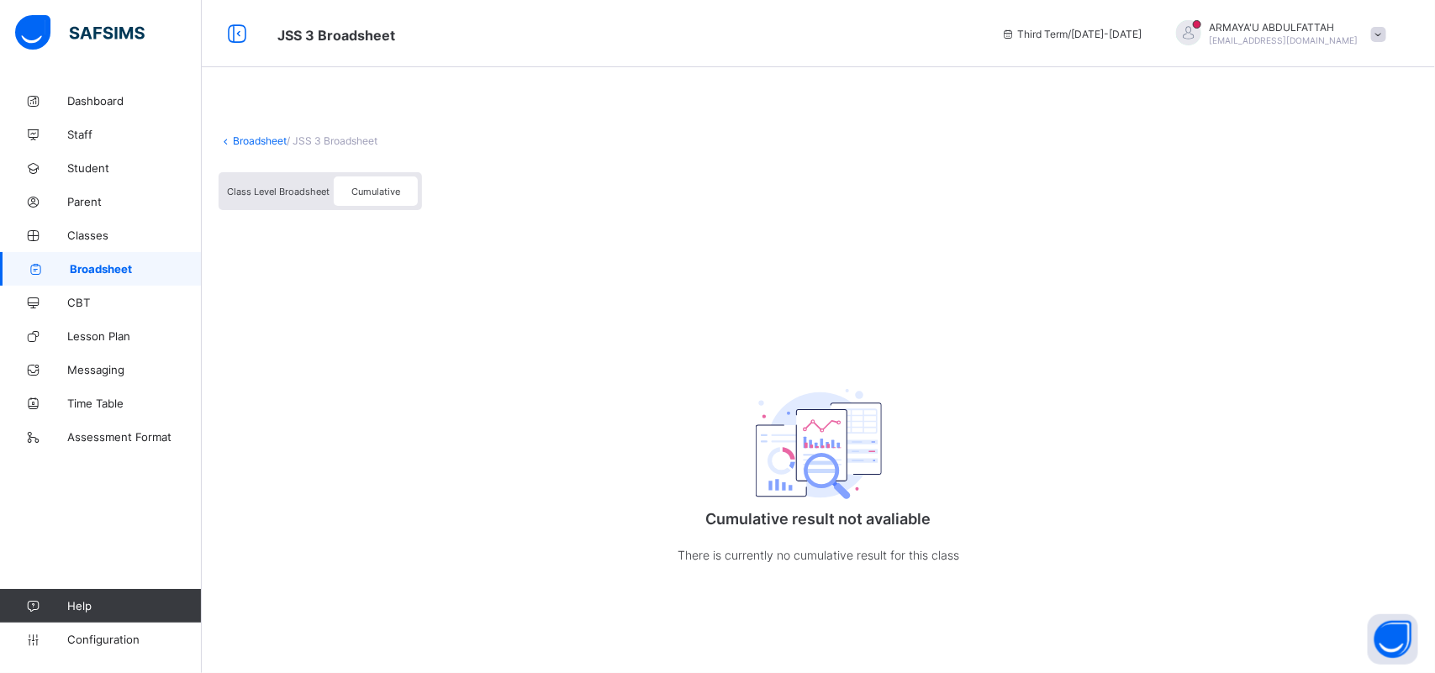
click at [376, 191] on span "Cumulative" at bounding box center [375, 192] width 49 height 12
click at [298, 192] on span "Class Level Broadsheet" at bounding box center [278, 192] width 103 height 12
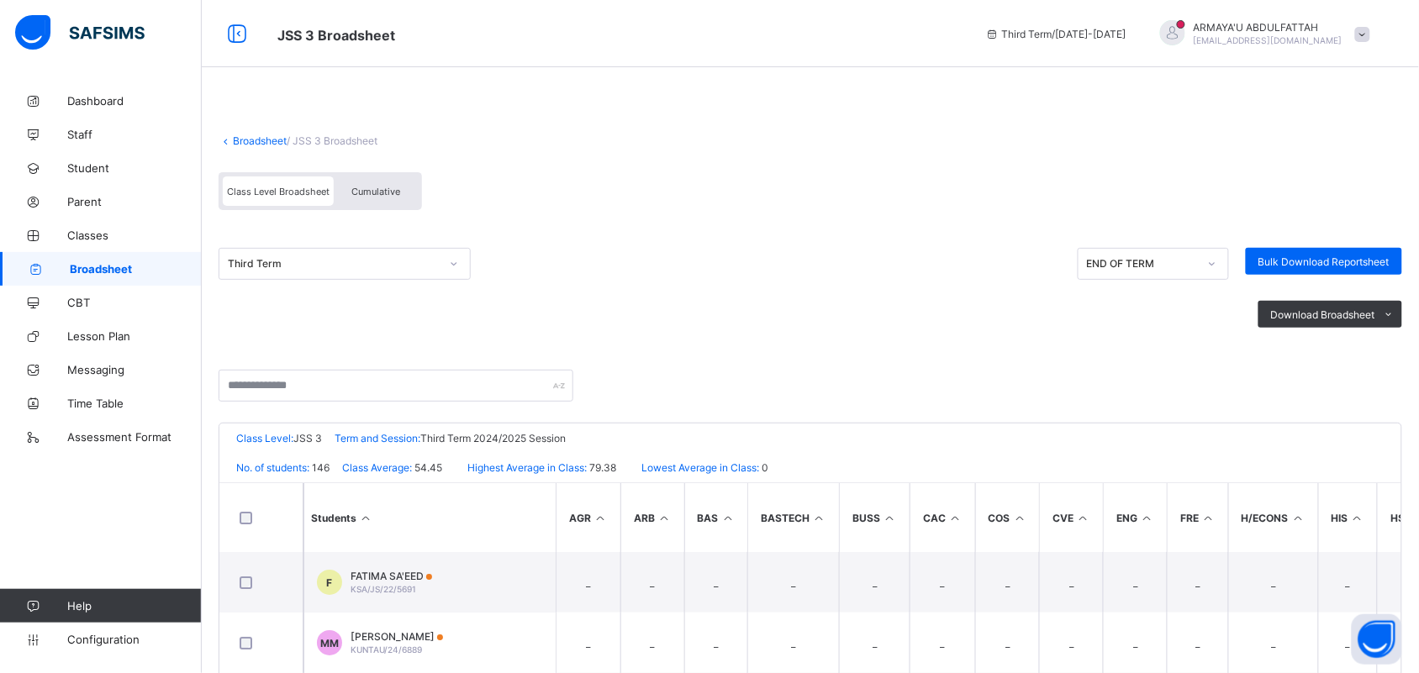
click at [366, 187] on span "Cumulative" at bounding box center [375, 192] width 49 height 12
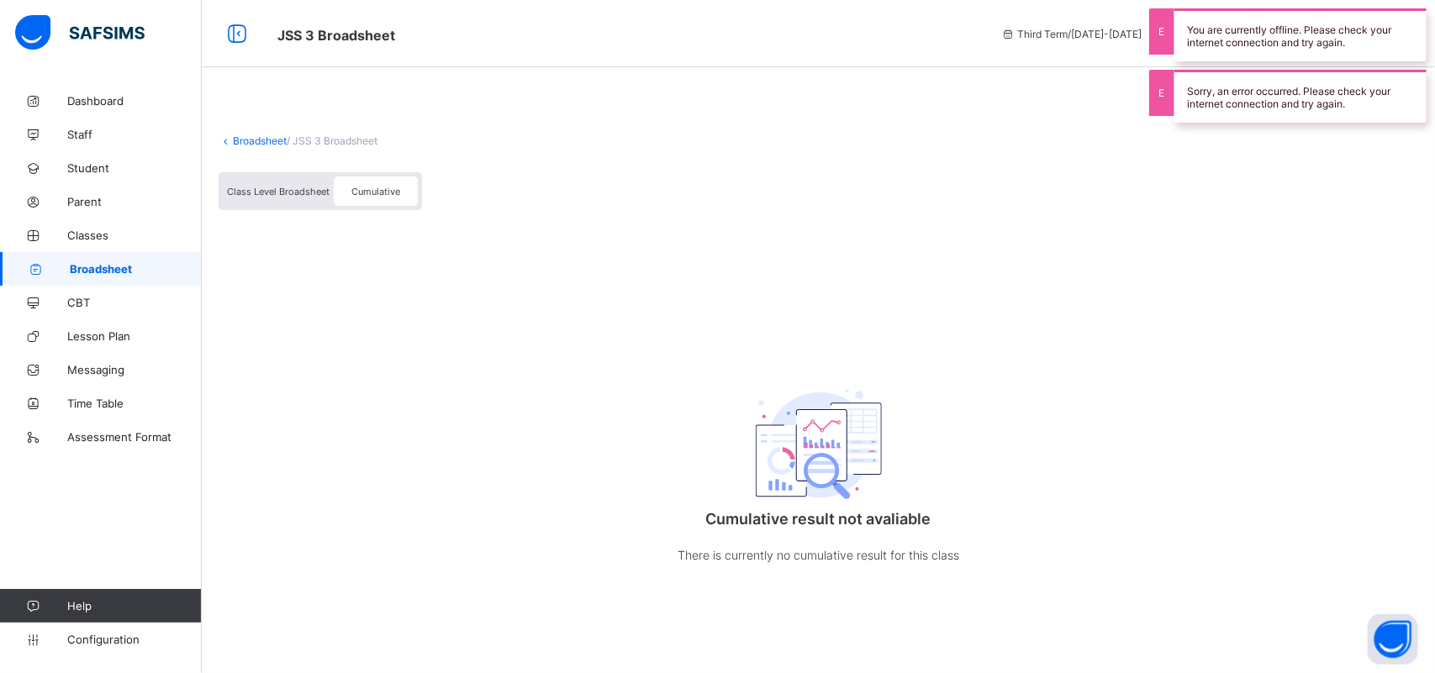
click at [303, 189] on span "Class Level Broadsheet" at bounding box center [278, 192] width 103 height 12
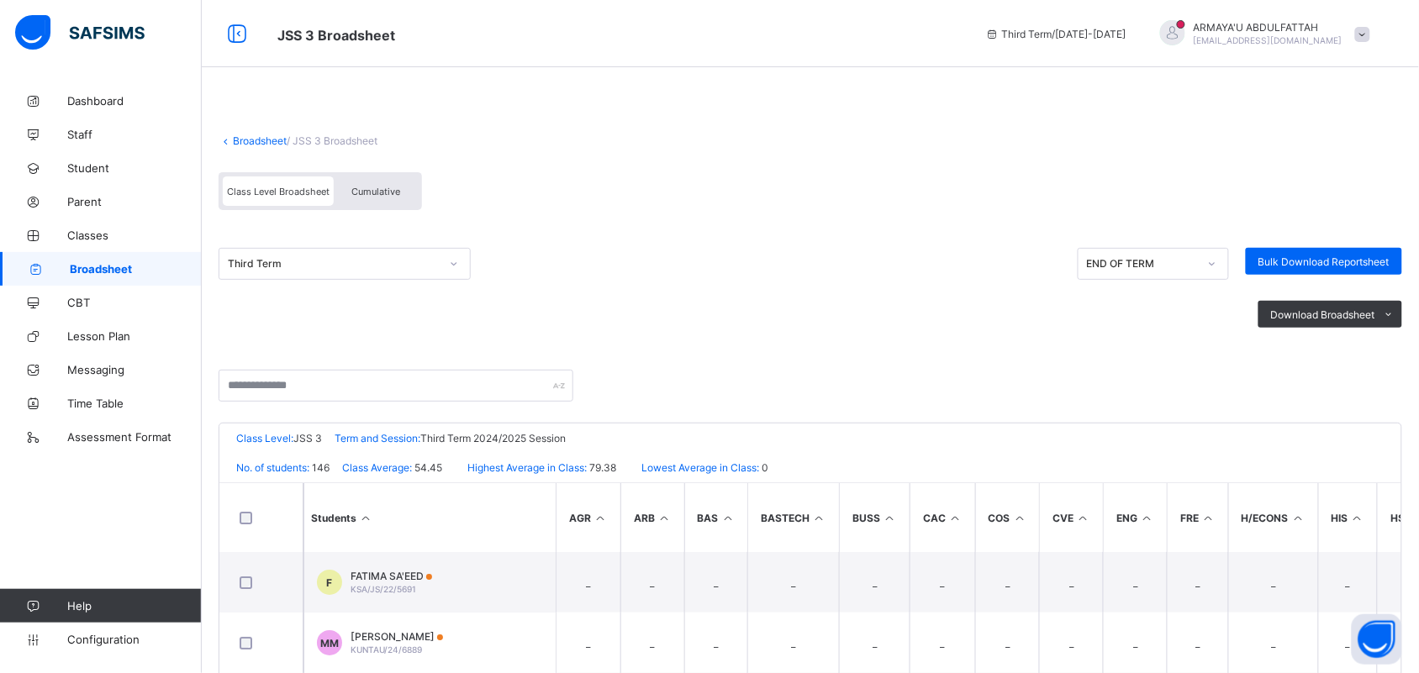
click at [261, 136] on link "Broadsheet" at bounding box center [260, 140] width 54 height 13
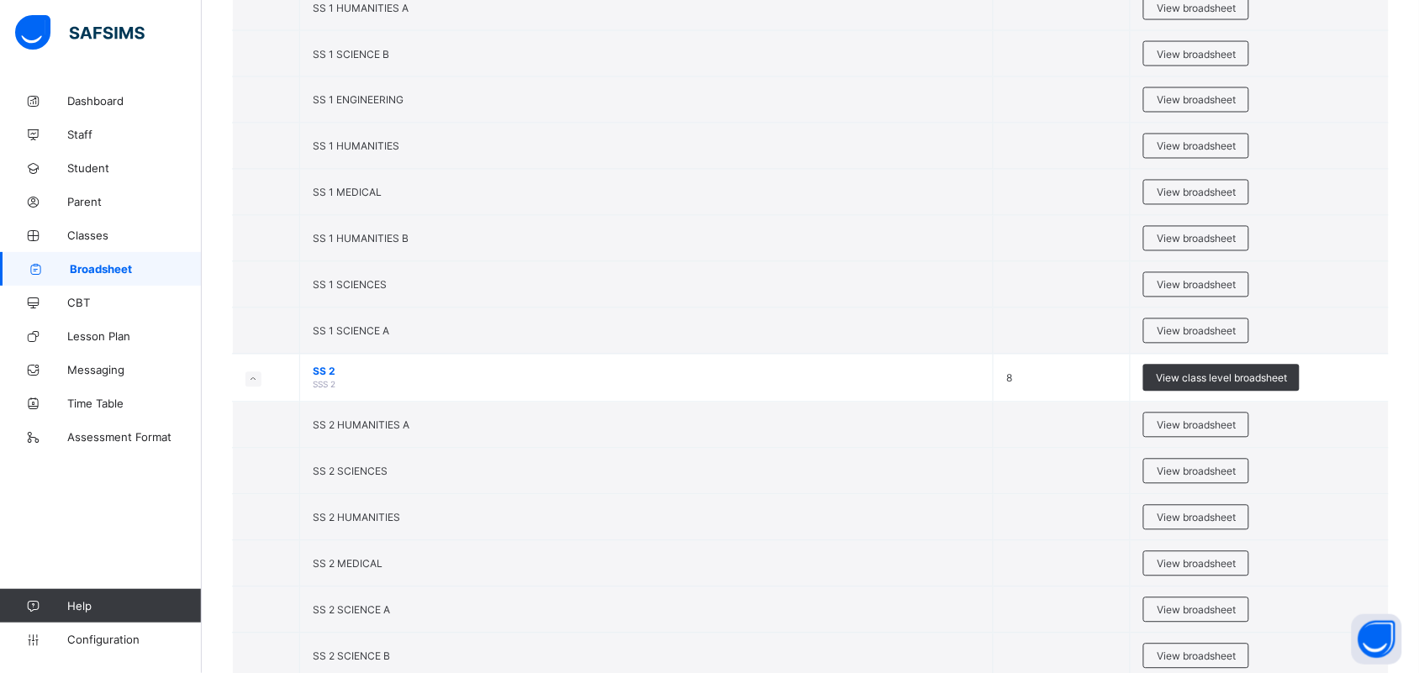
scroll to position [4505, 0]
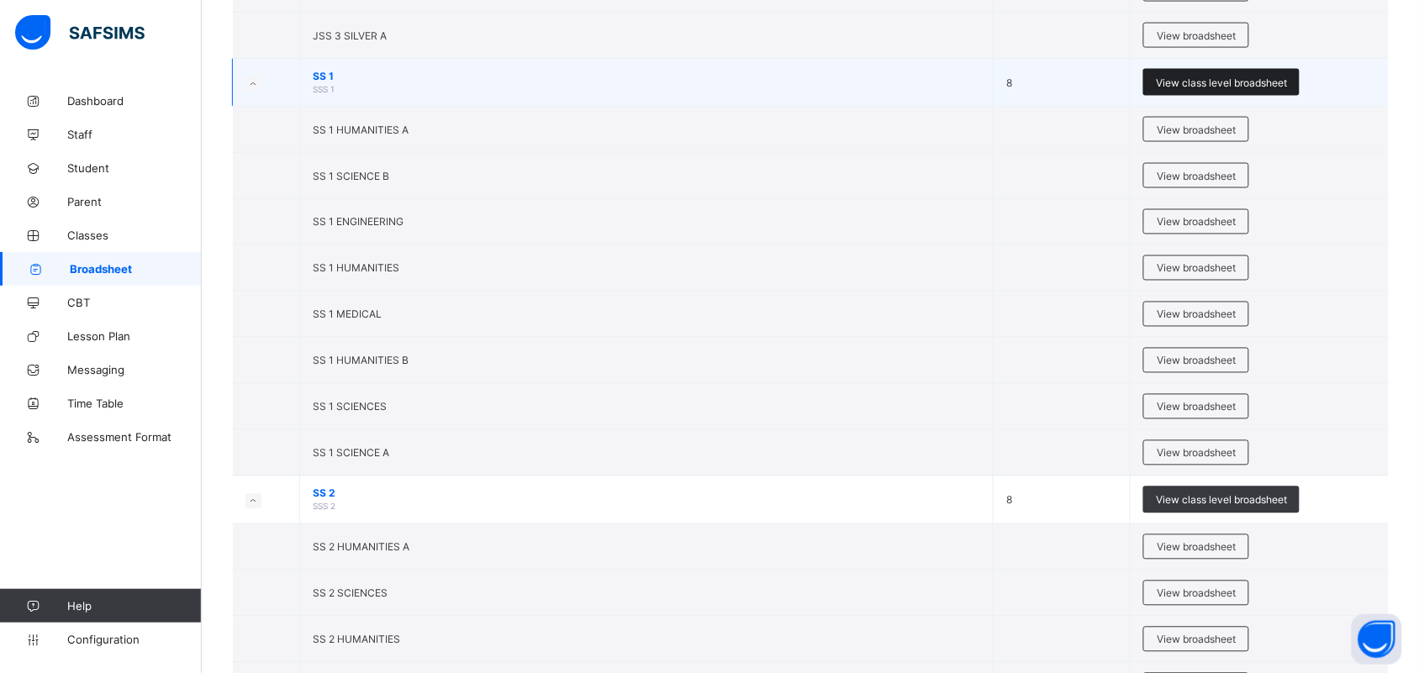
click at [1147, 89] on span "View class level broadsheet" at bounding box center [1221, 82] width 131 height 13
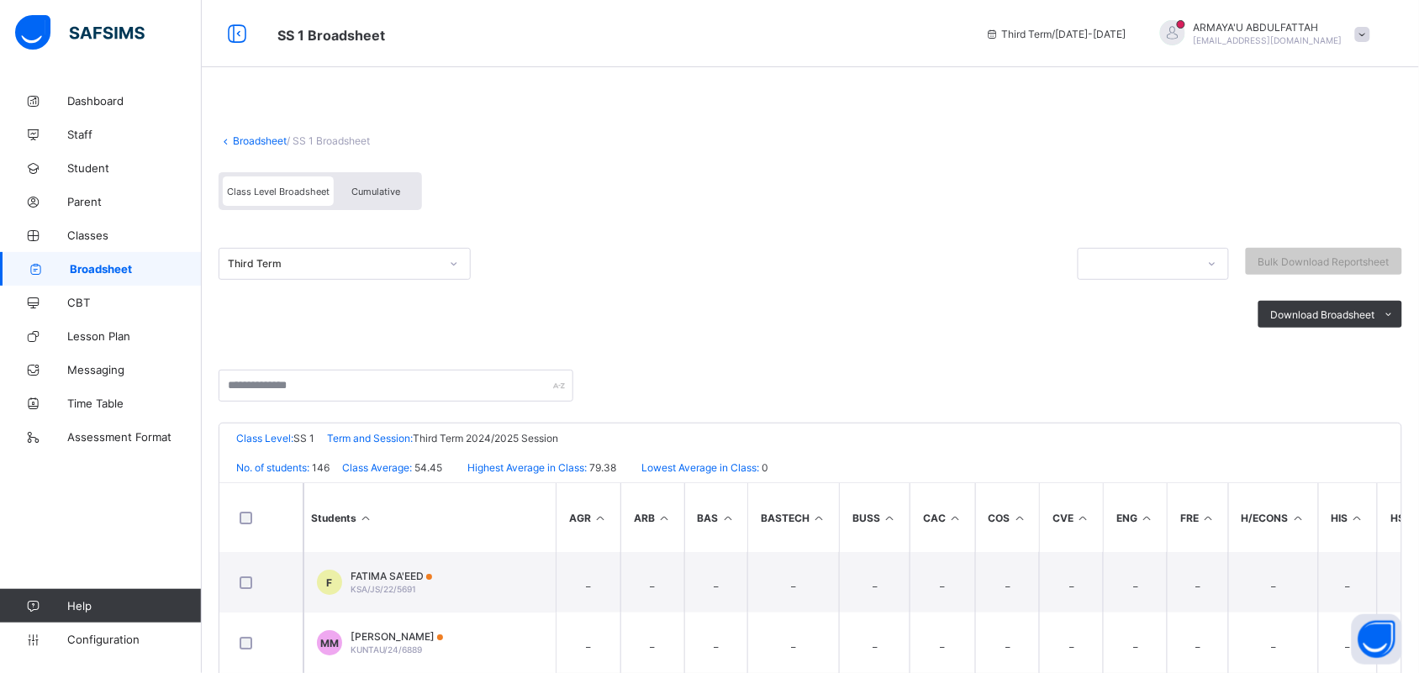
click at [384, 190] on span "Cumulative" at bounding box center [375, 192] width 49 height 12
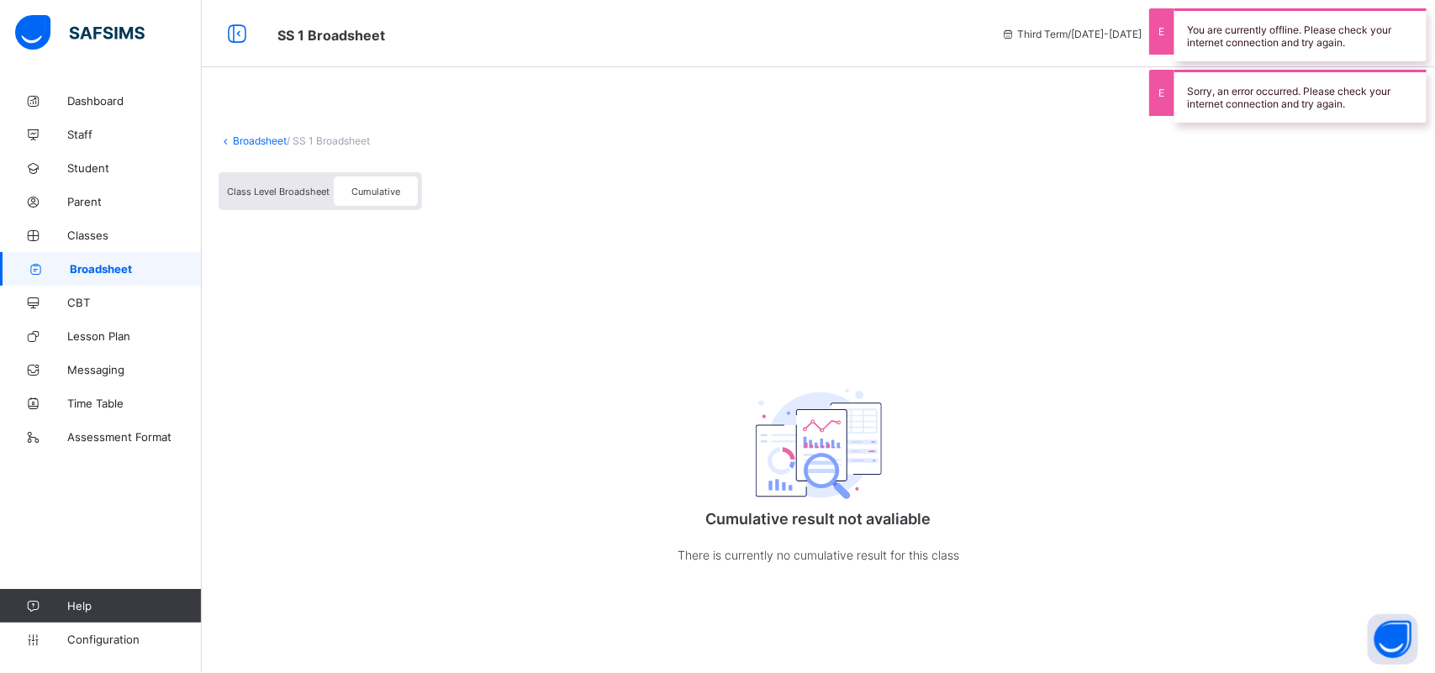
click at [301, 187] on span "Class Level Broadsheet" at bounding box center [278, 192] width 103 height 12
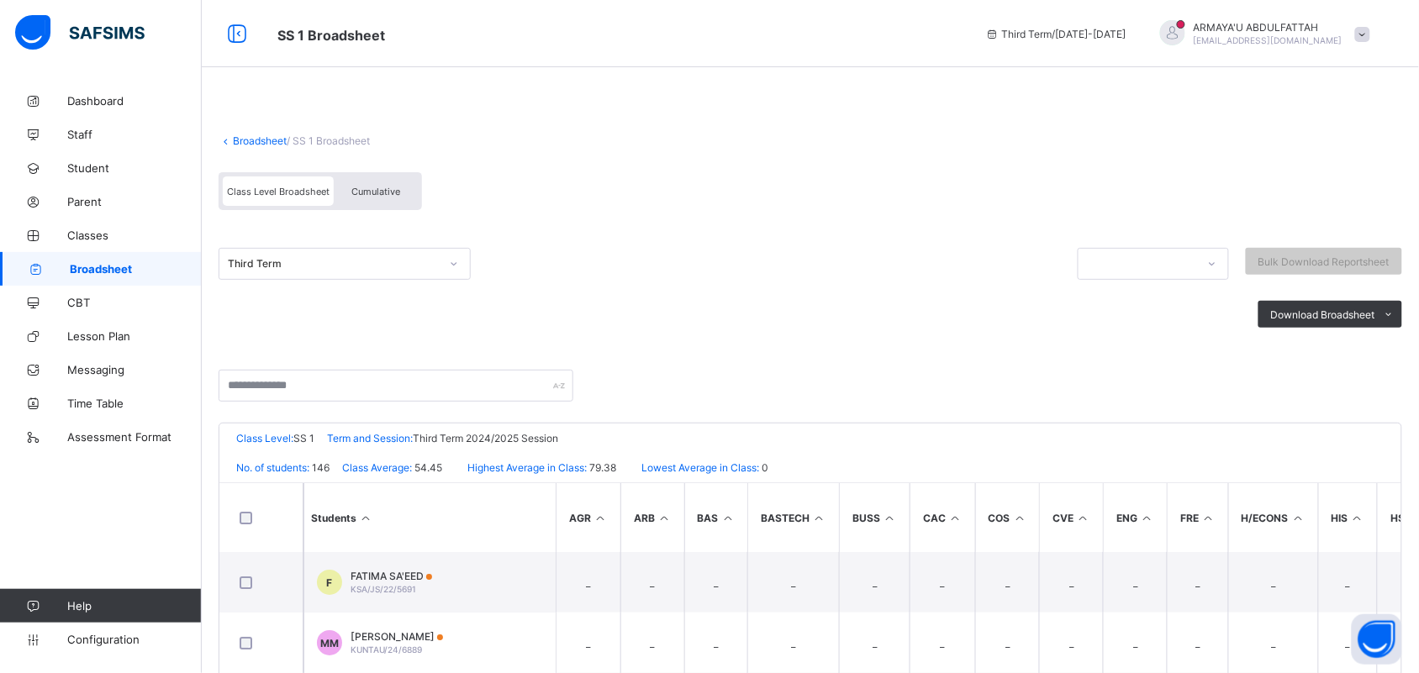
drag, startPoint x: 350, startPoint y: 118, endPoint x: 347, endPoint y: 135, distance: 17.0
click at [350, 126] on span at bounding box center [809, 126] width 1183 height 17
click at [261, 140] on link "Broadsheet" at bounding box center [260, 140] width 54 height 13
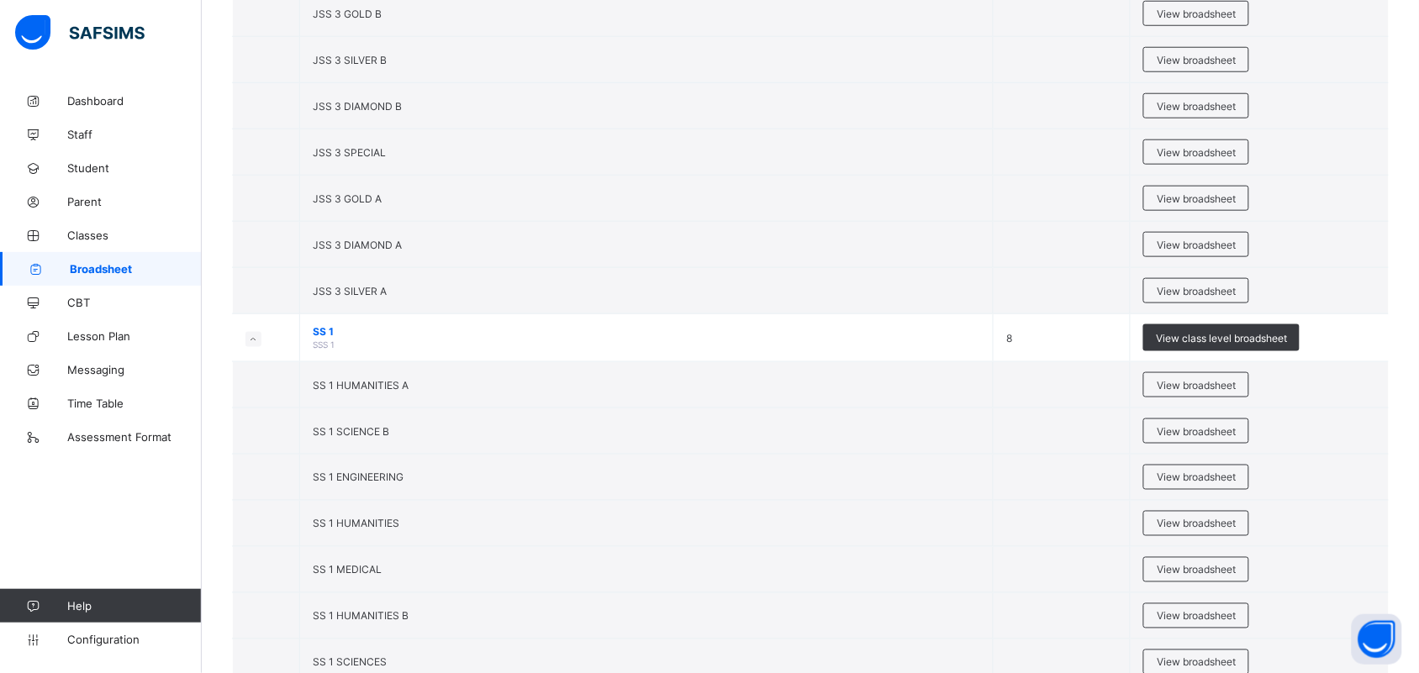
scroll to position [4137, 0]
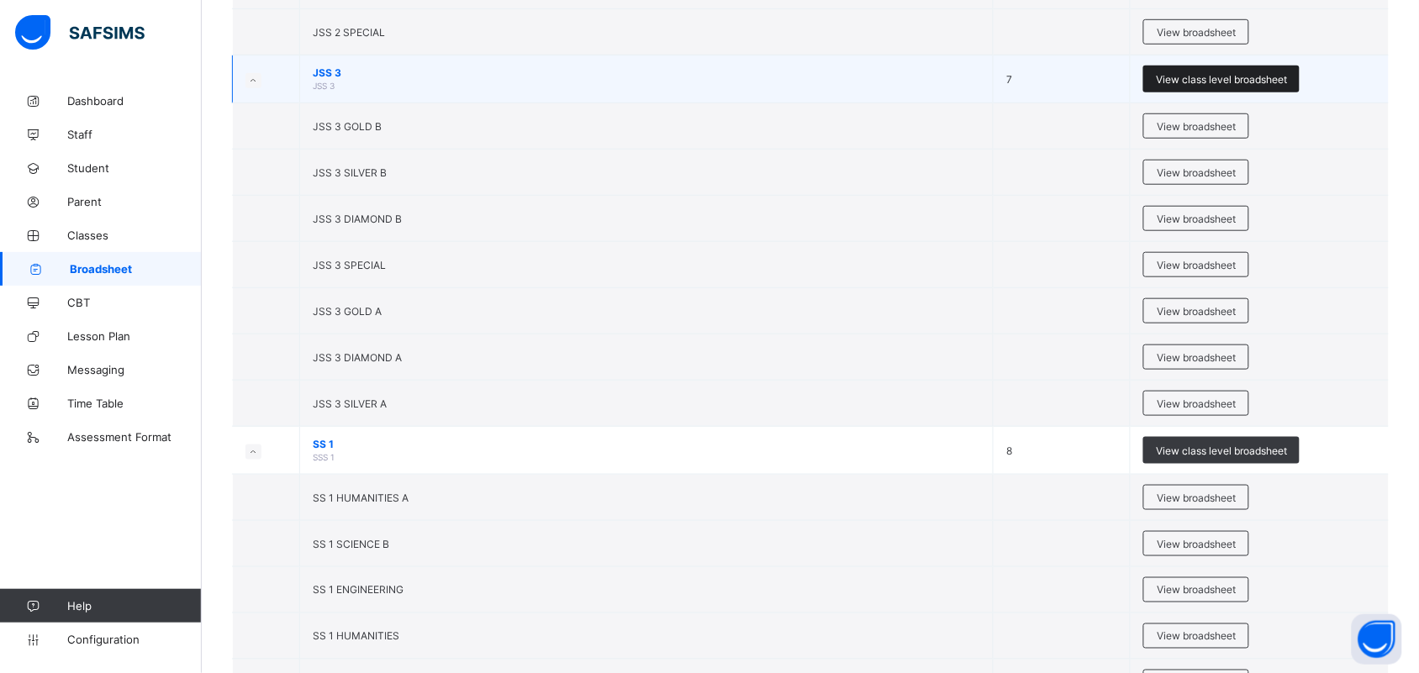
click at [1147, 86] on span "View class level broadsheet" at bounding box center [1221, 79] width 131 height 13
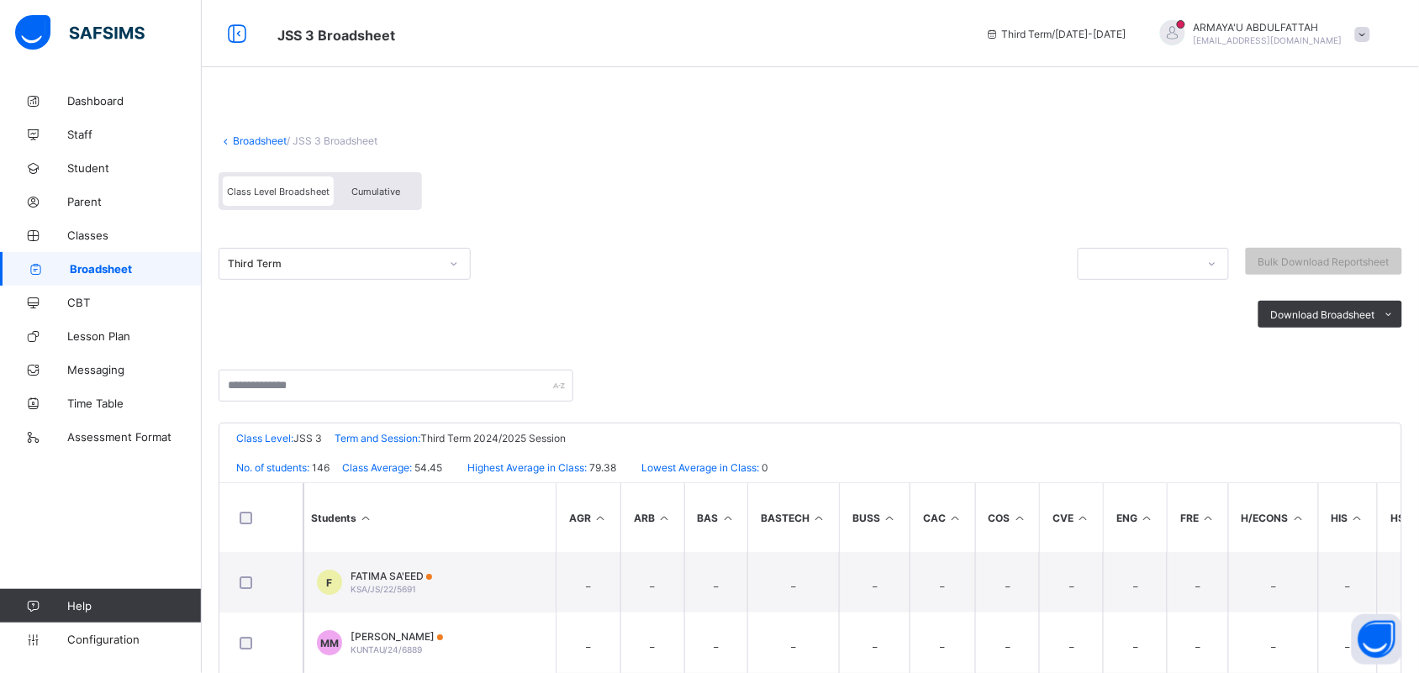
click at [362, 186] on span "Cumulative" at bounding box center [375, 192] width 49 height 12
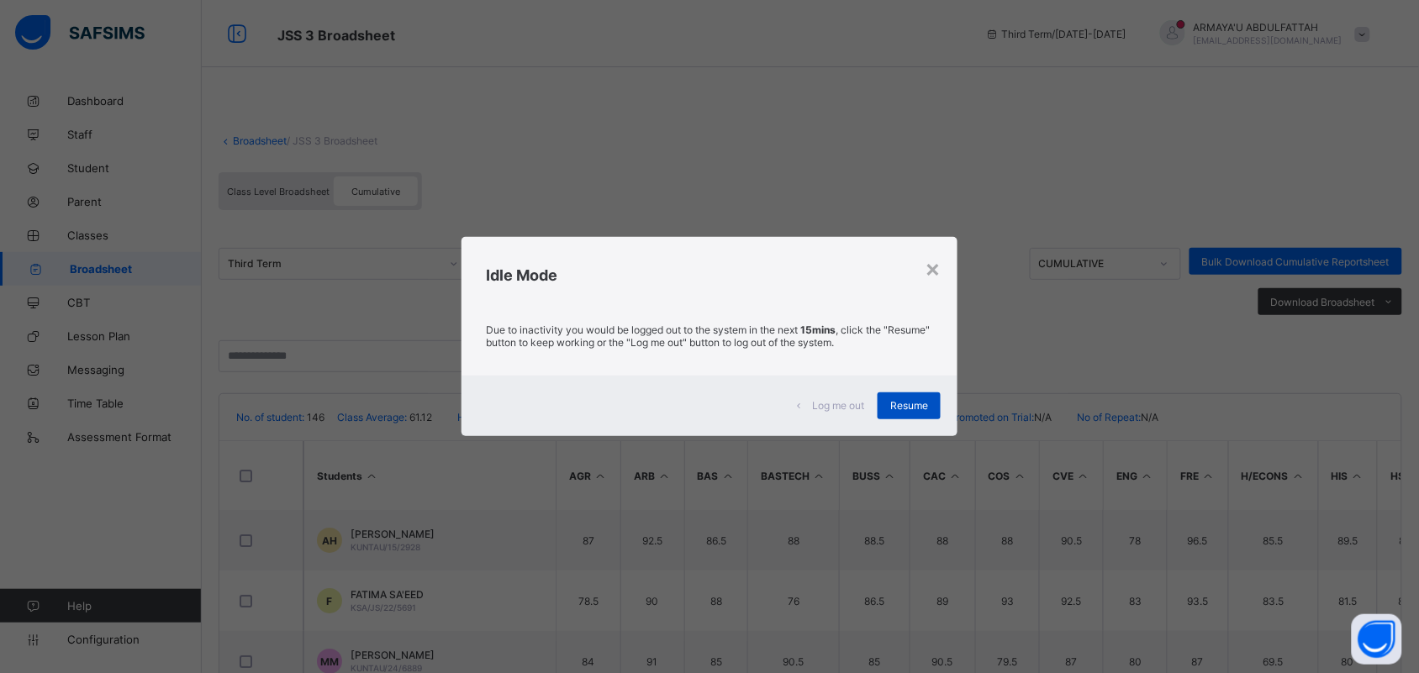
click at [920, 408] on span "Resume" at bounding box center [909, 405] width 38 height 13
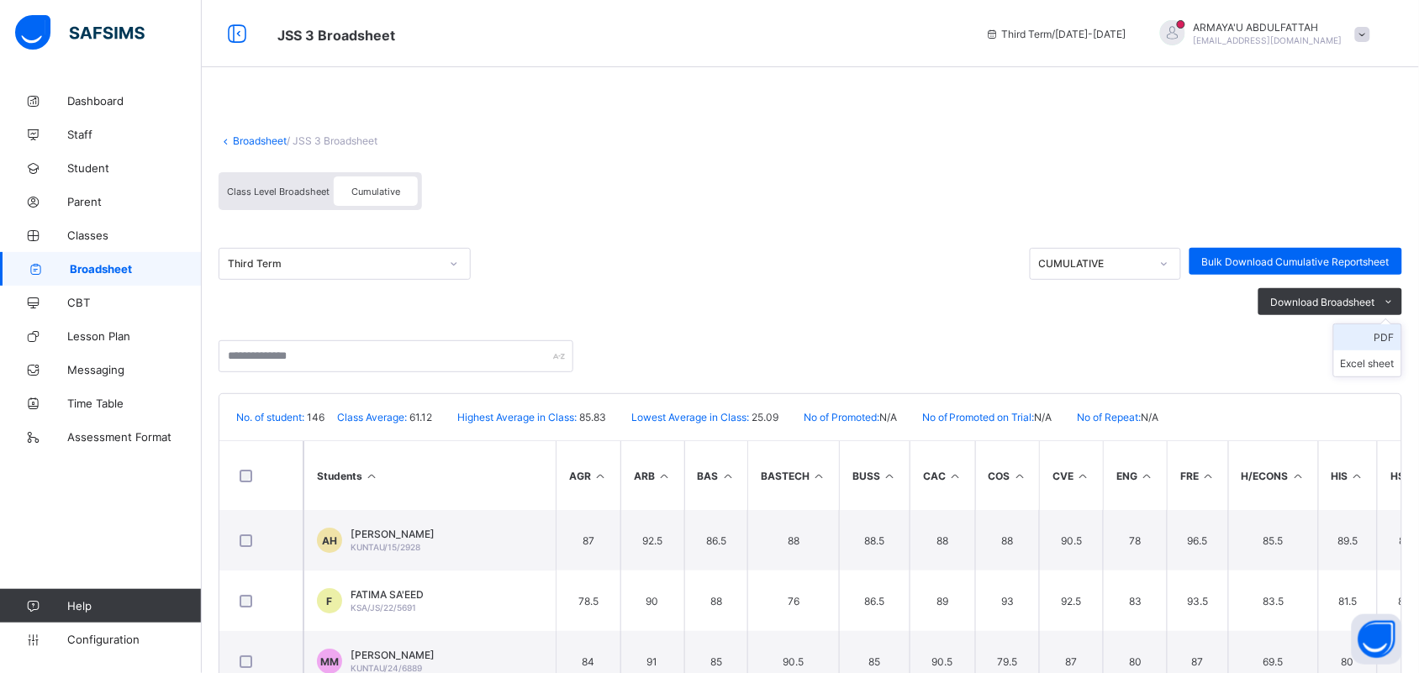
click at [1147, 333] on li "PDF" at bounding box center [1367, 337] width 67 height 26
click at [1147, 336] on li "PDF" at bounding box center [1367, 337] width 67 height 26
click at [248, 140] on link "Broadsheet" at bounding box center [260, 140] width 54 height 13
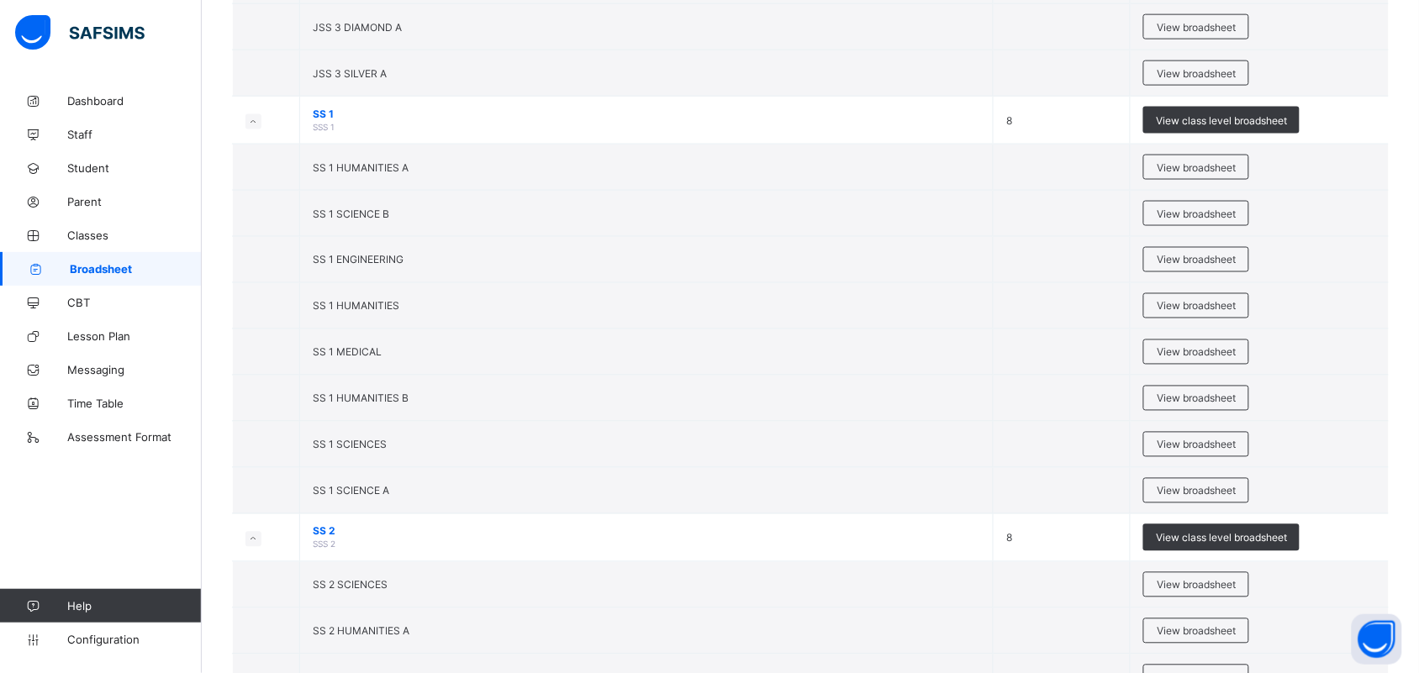
scroll to position [4523, 0]
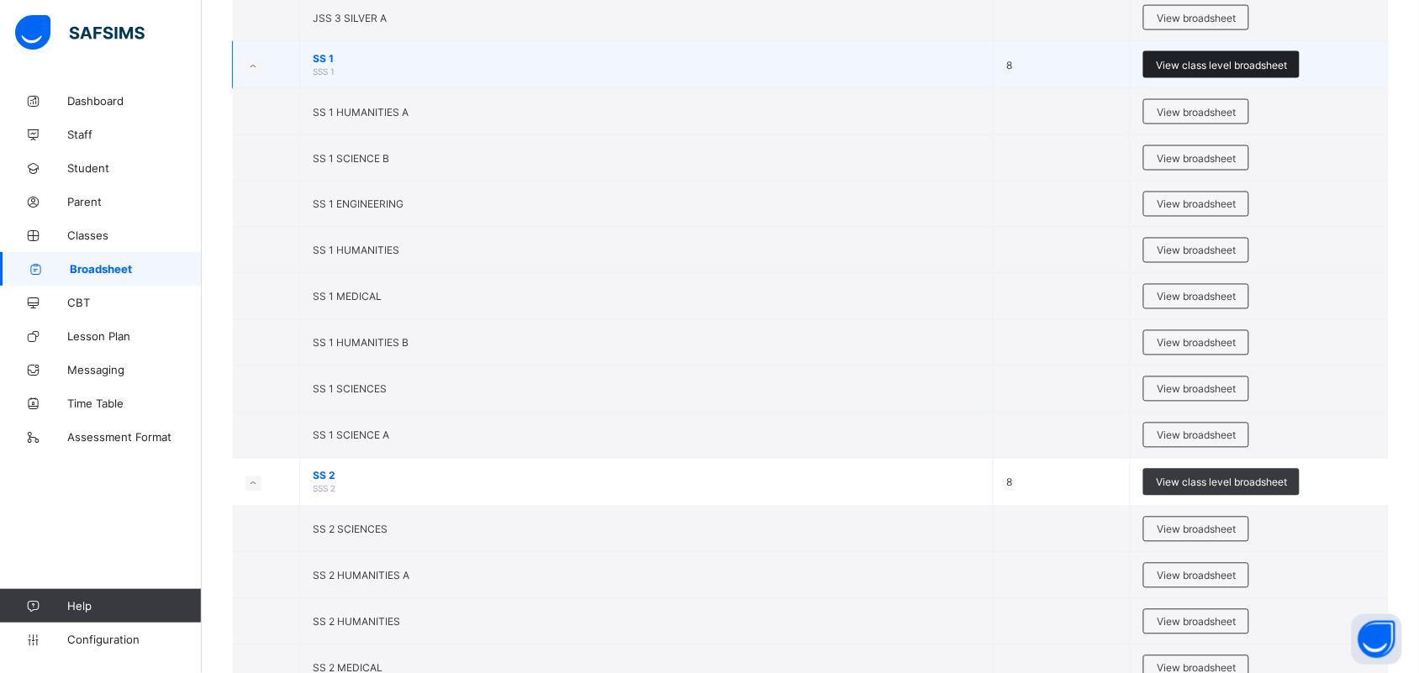
click at [1147, 71] on span "View class level broadsheet" at bounding box center [1221, 65] width 131 height 13
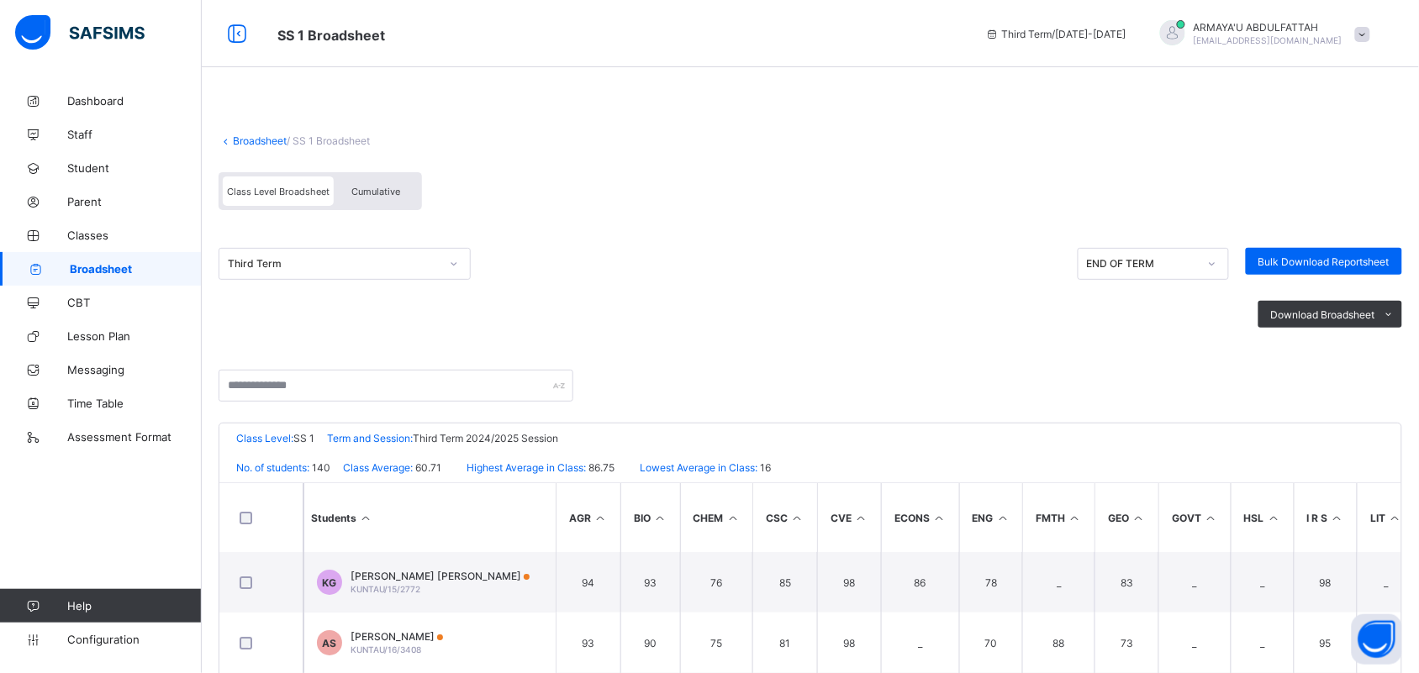
click at [375, 191] on span "Cumulative" at bounding box center [375, 192] width 49 height 12
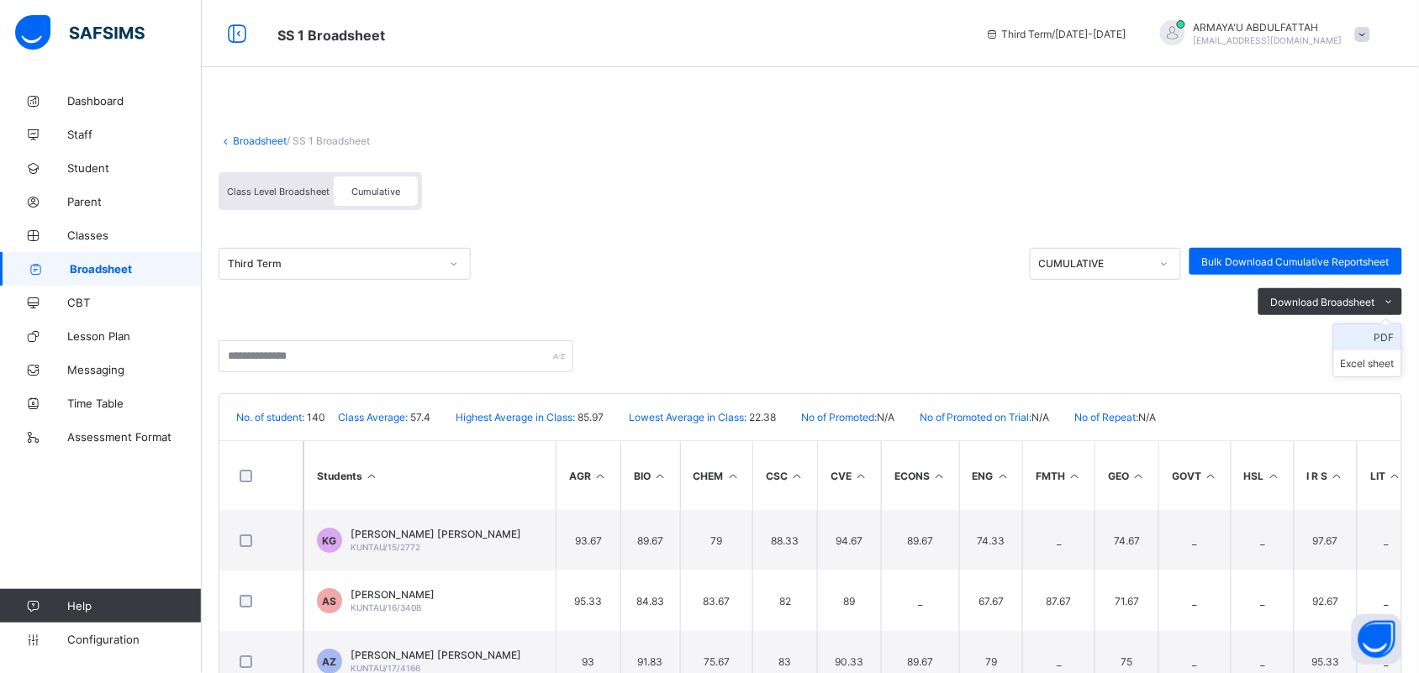
click at [1147, 333] on li "PDF" at bounding box center [1367, 337] width 67 height 26
click at [273, 137] on link "Broadsheet" at bounding box center [260, 140] width 54 height 13
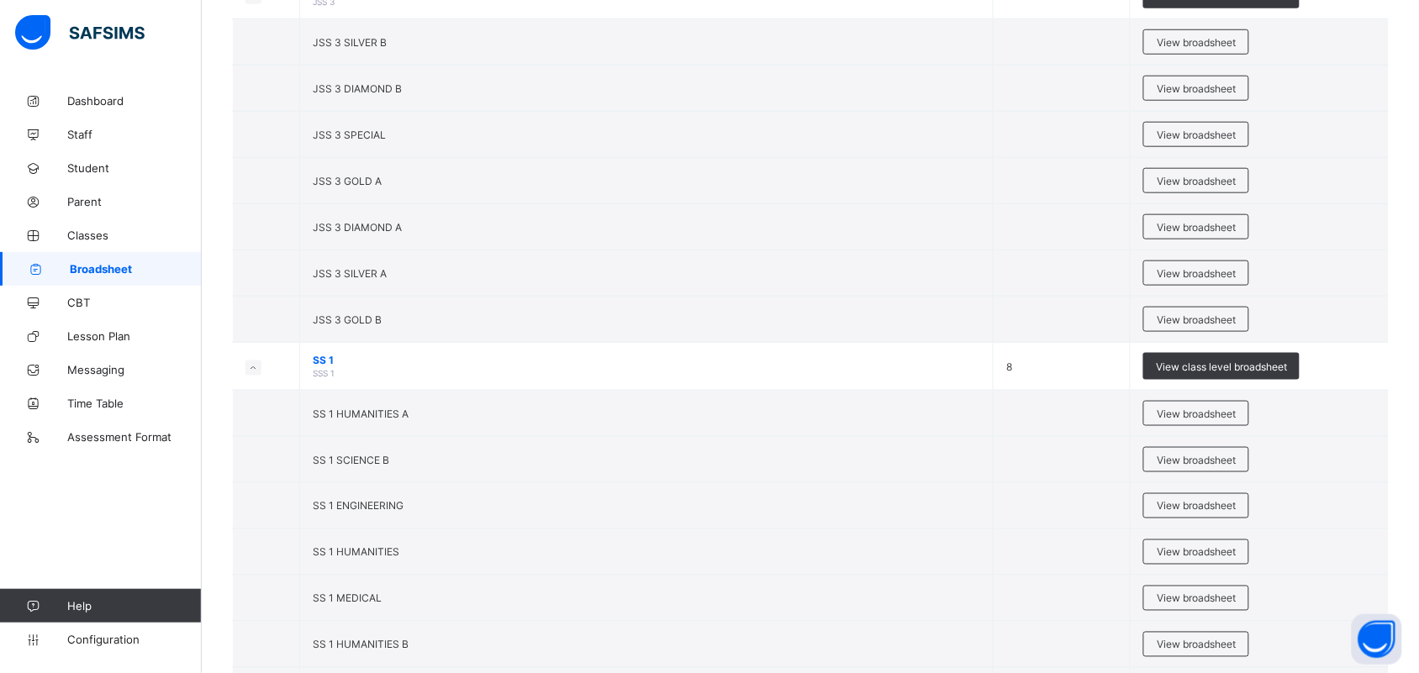
scroll to position [4561, 0]
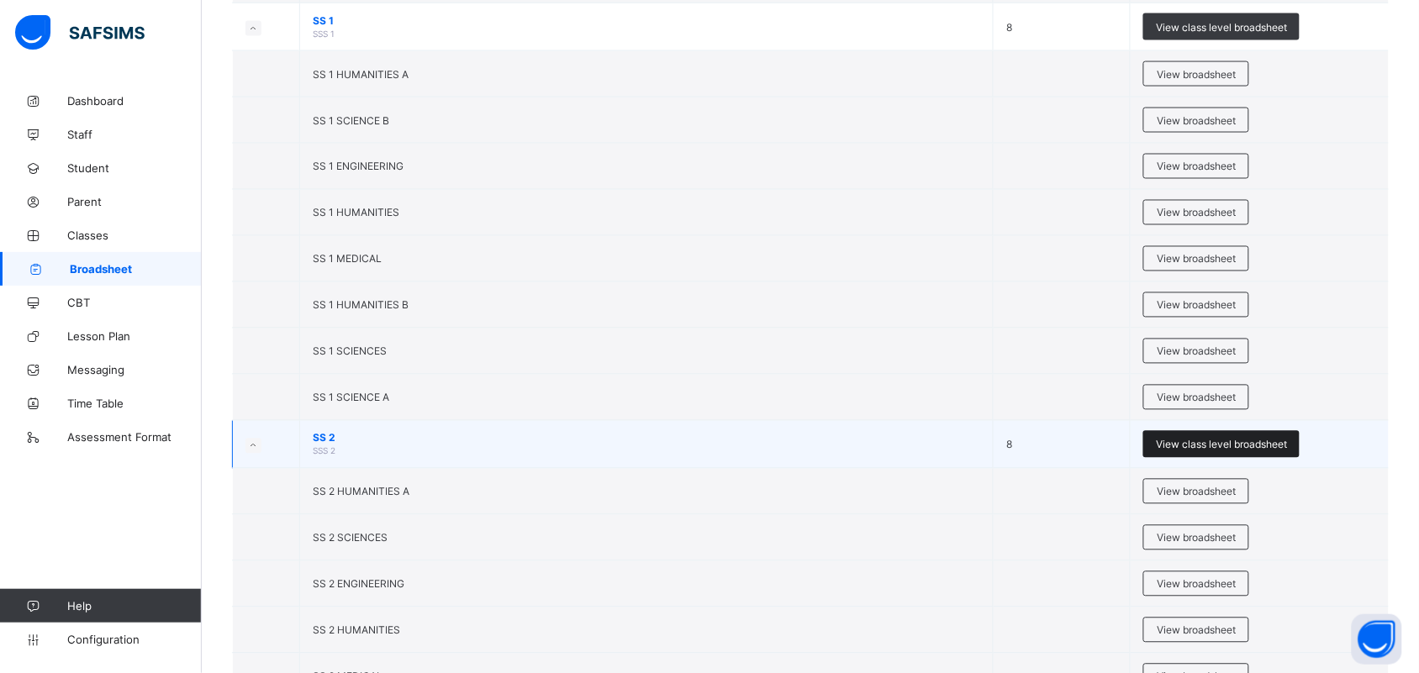
click at [1147, 455] on div "View class level broadsheet" at bounding box center [1221, 444] width 156 height 27
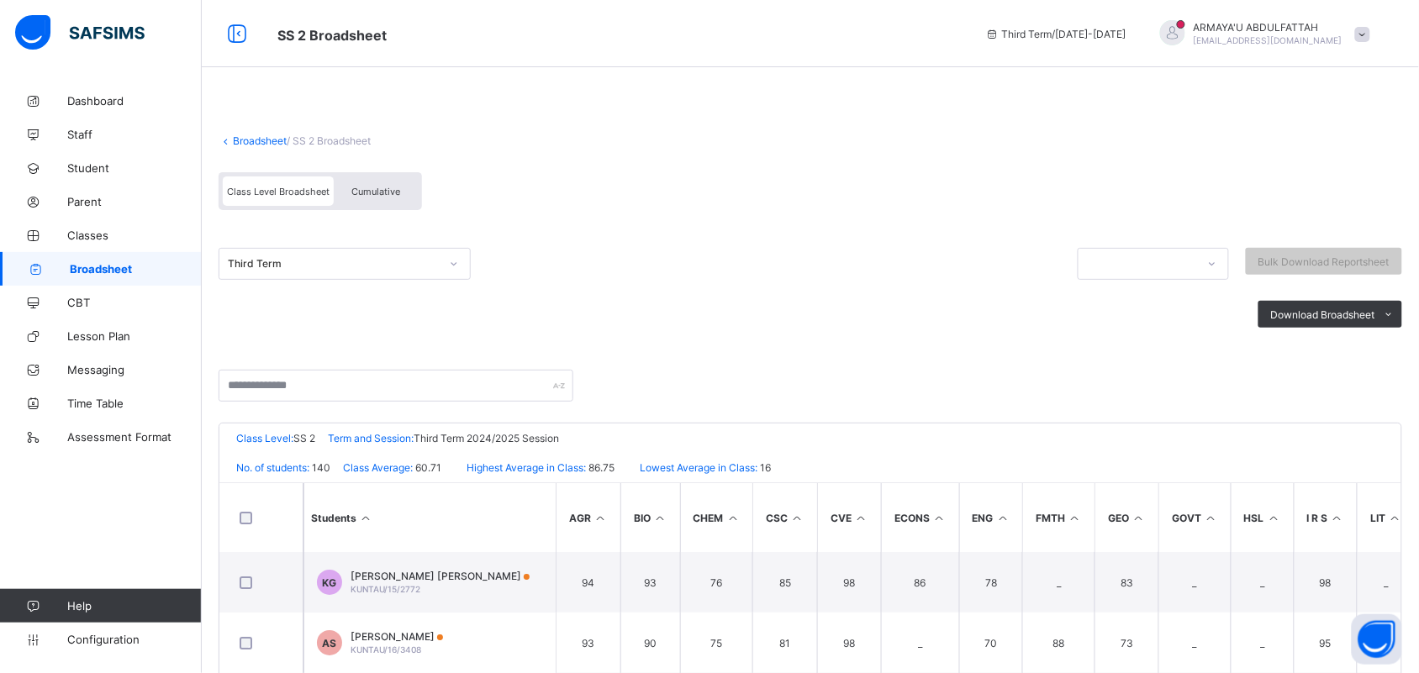
click at [395, 186] on span "Cumulative" at bounding box center [375, 192] width 49 height 12
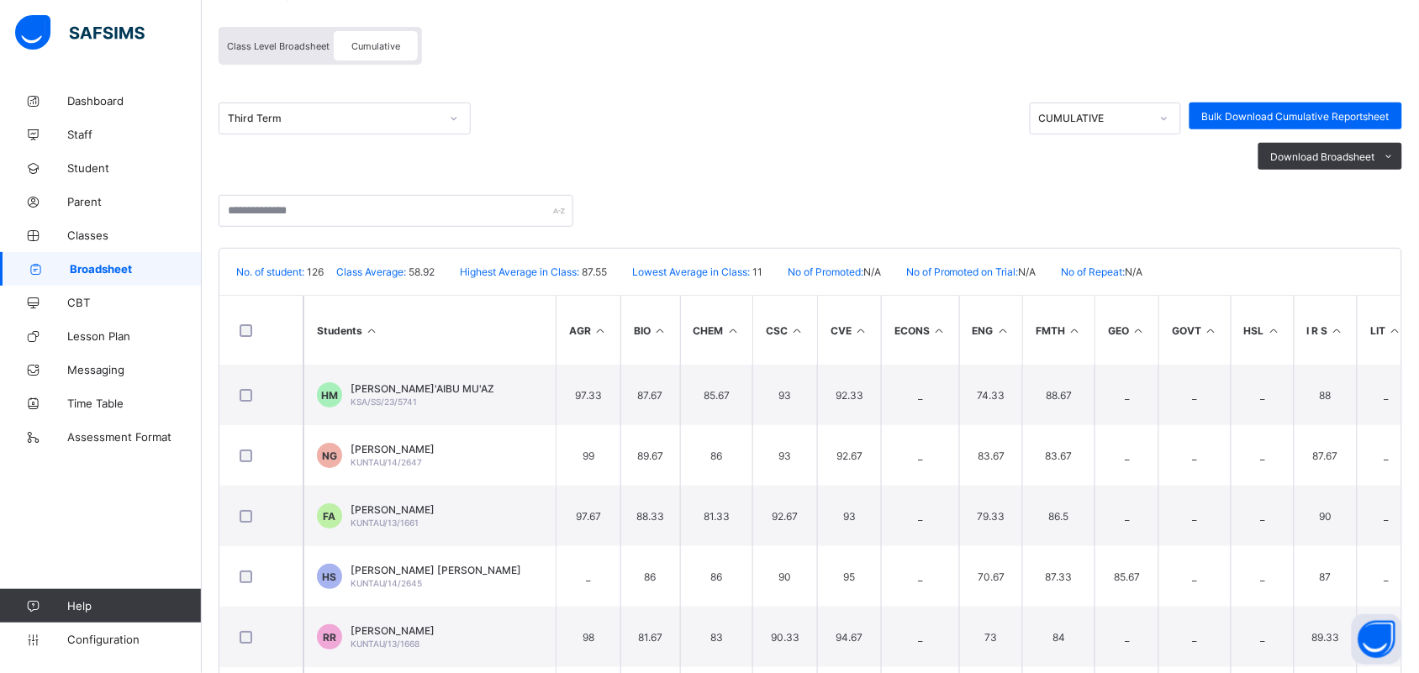
scroll to position [218, 0]
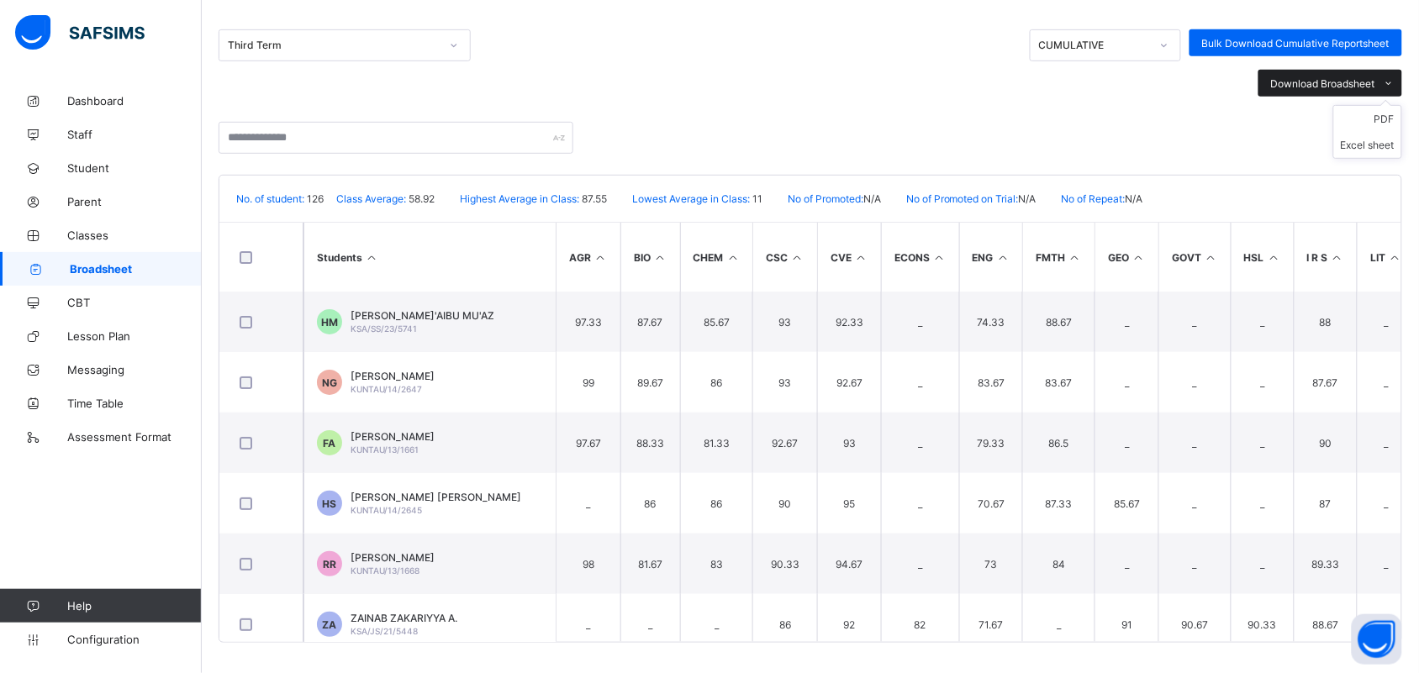
click at [1147, 82] on span "Download Broadsheet" at bounding box center [1323, 83] width 104 height 13
click at [1147, 114] on li "PDF" at bounding box center [1367, 119] width 67 height 26
click at [1147, 115] on li "PDF" at bounding box center [1367, 119] width 67 height 26
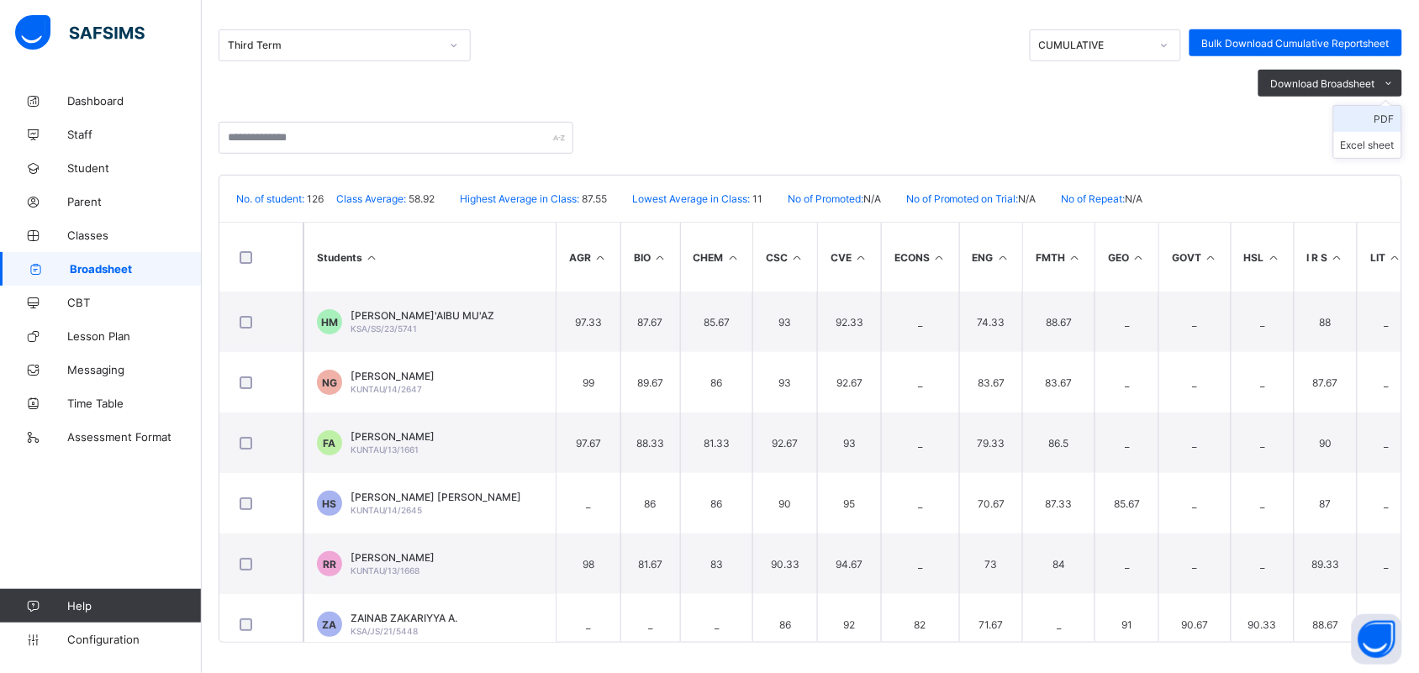
click at [1147, 115] on li "PDF" at bounding box center [1367, 119] width 67 height 26
click at [1147, 119] on li "PDF" at bounding box center [1367, 119] width 67 height 26
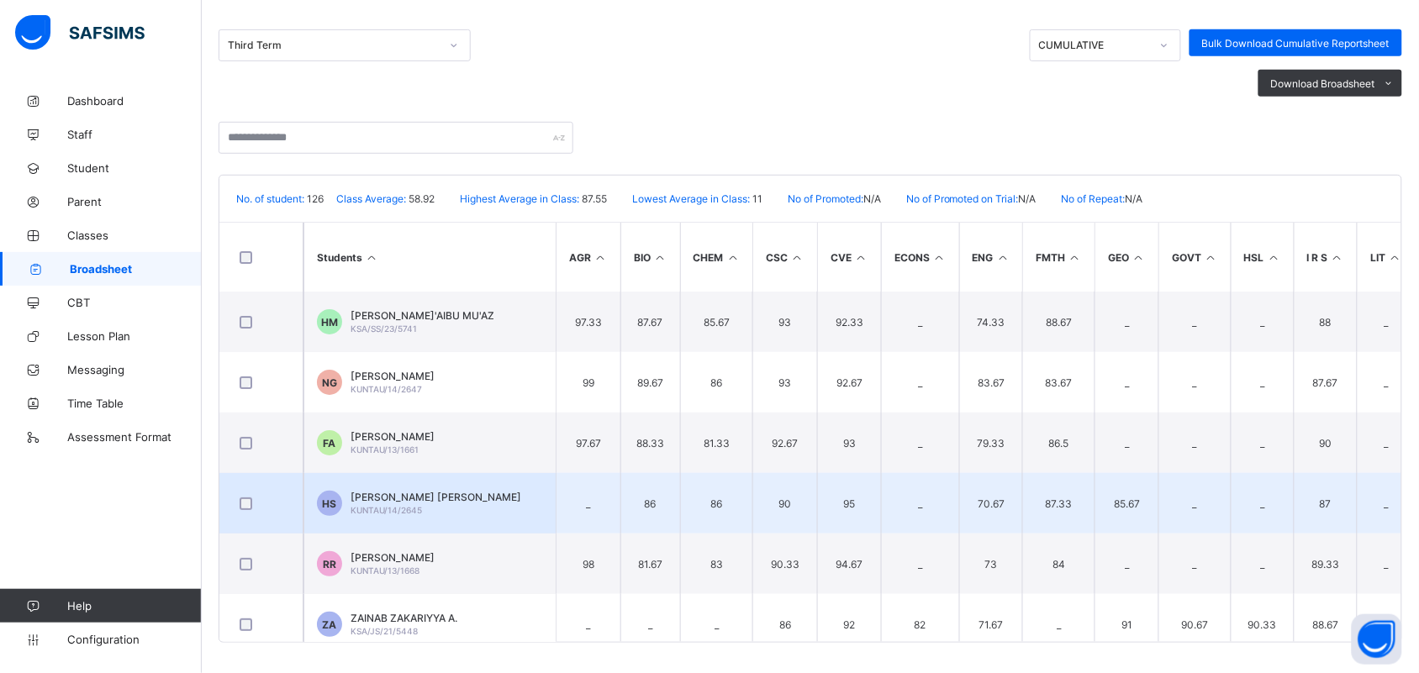
click at [973, 473] on td "70.67" at bounding box center [991, 503] width 64 height 61
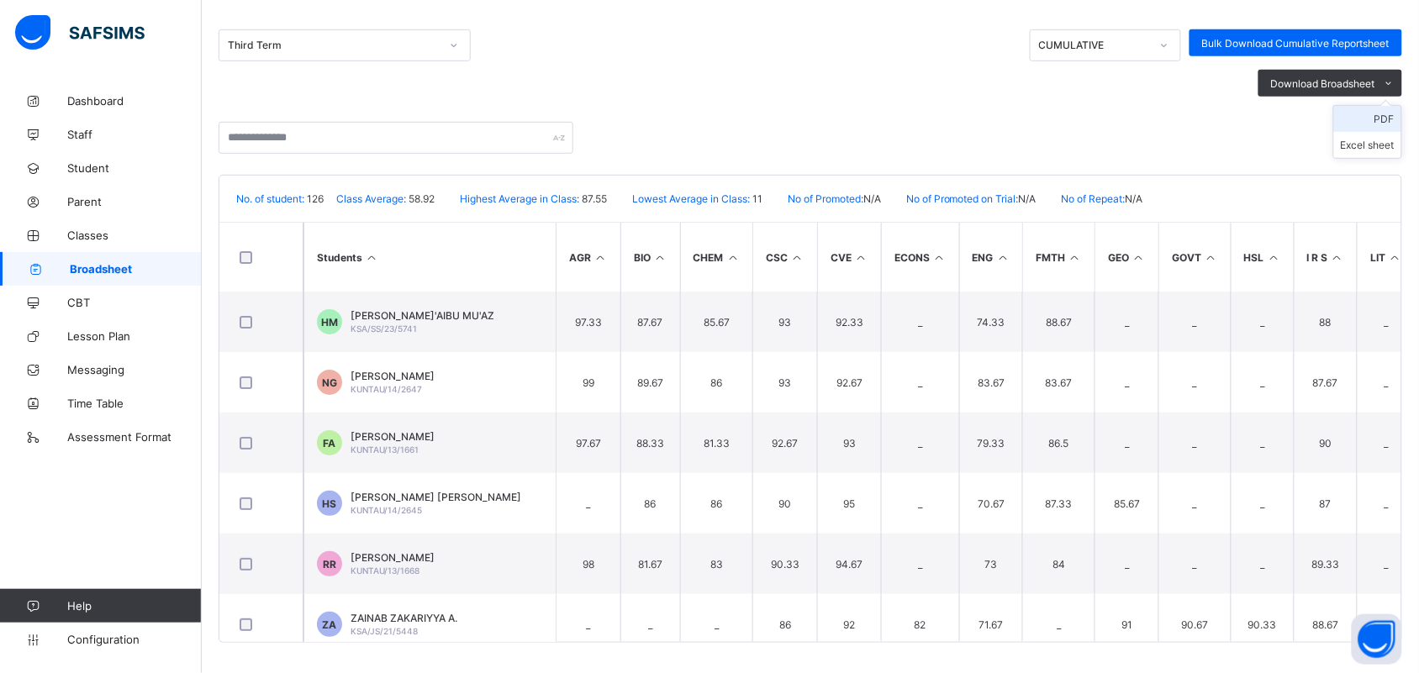
click at [1147, 114] on li "PDF" at bounding box center [1367, 119] width 67 height 26
click at [1147, 136] on li "Excel sheet" at bounding box center [1367, 145] width 67 height 26
click at [1147, 113] on li "PDF" at bounding box center [1367, 119] width 67 height 26
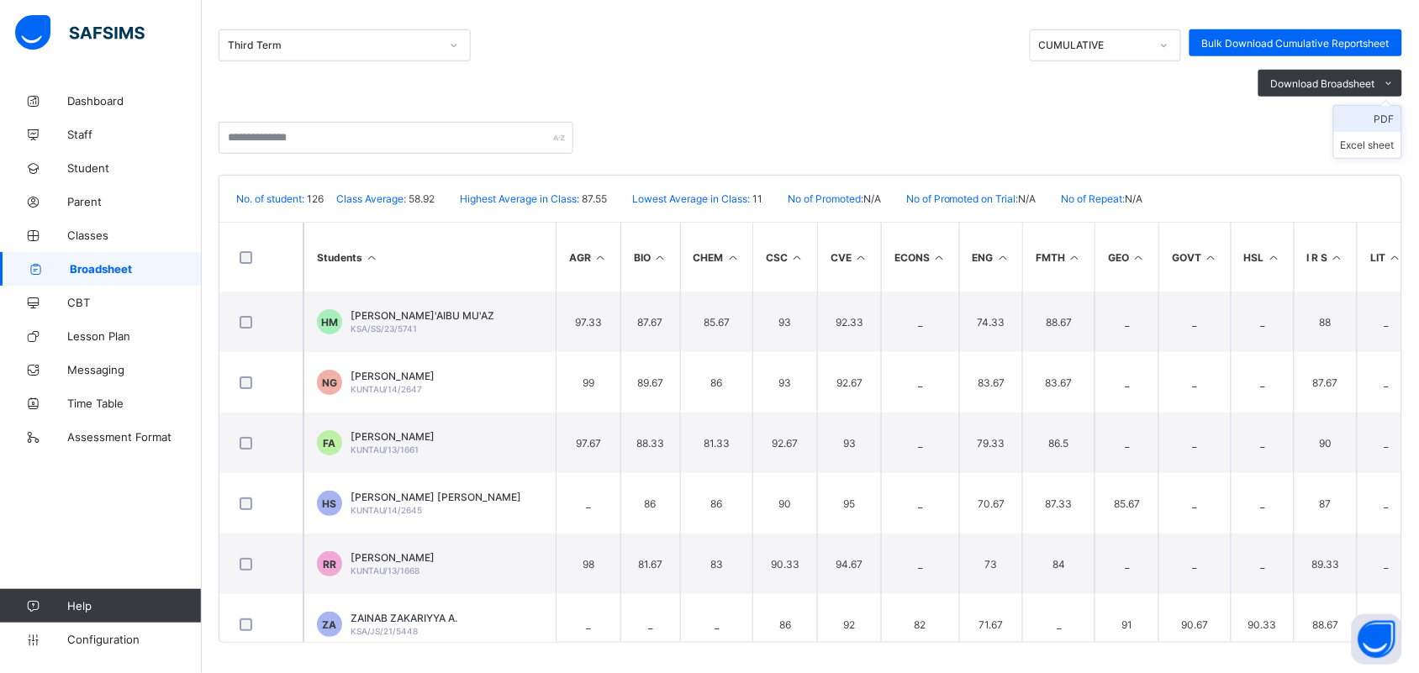
click at [1147, 118] on li "PDF" at bounding box center [1367, 119] width 67 height 26
click at [1147, 116] on li "PDF" at bounding box center [1367, 119] width 67 height 26
click at [1147, 114] on li "PDF" at bounding box center [1367, 119] width 67 height 26
click at [1147, 113] on li "PDF" at bounding box center [1367, 119] width 67 height 26
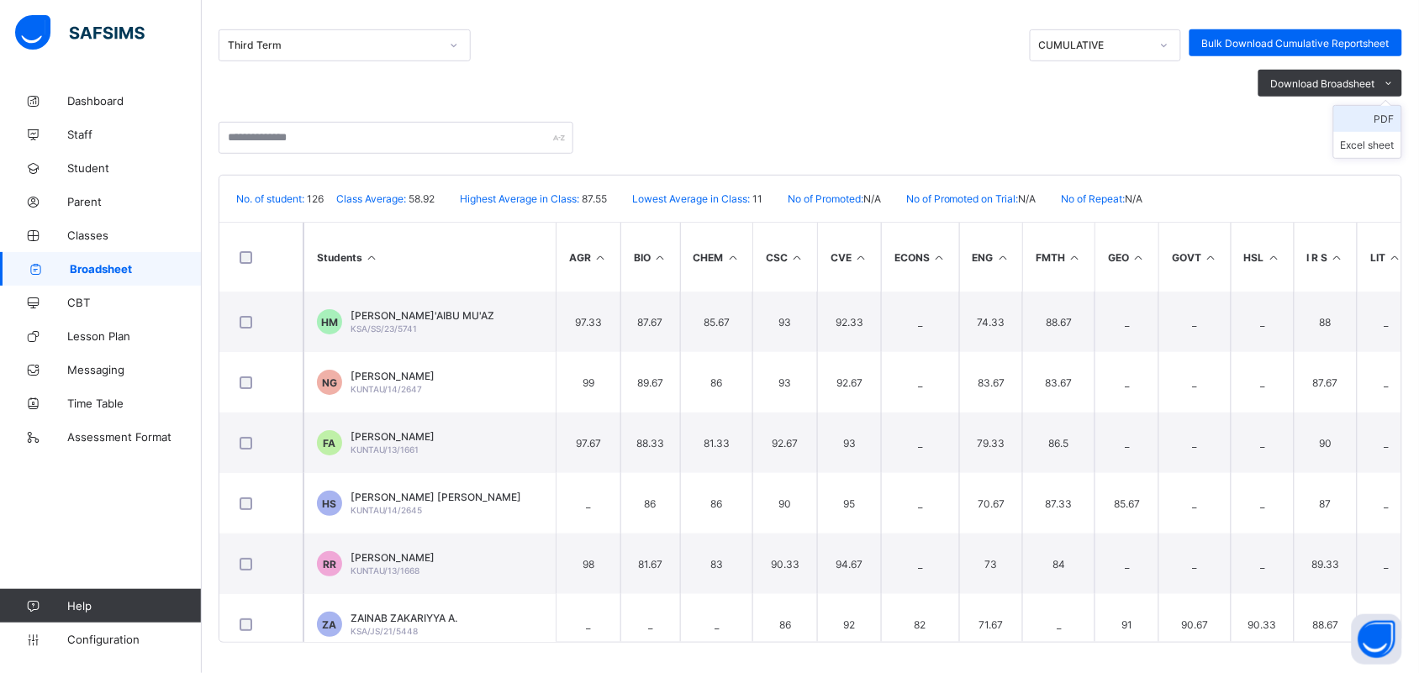
click at [1147, 120] on li "PDF" at bounding box center [1367, 119] width 67 height 26
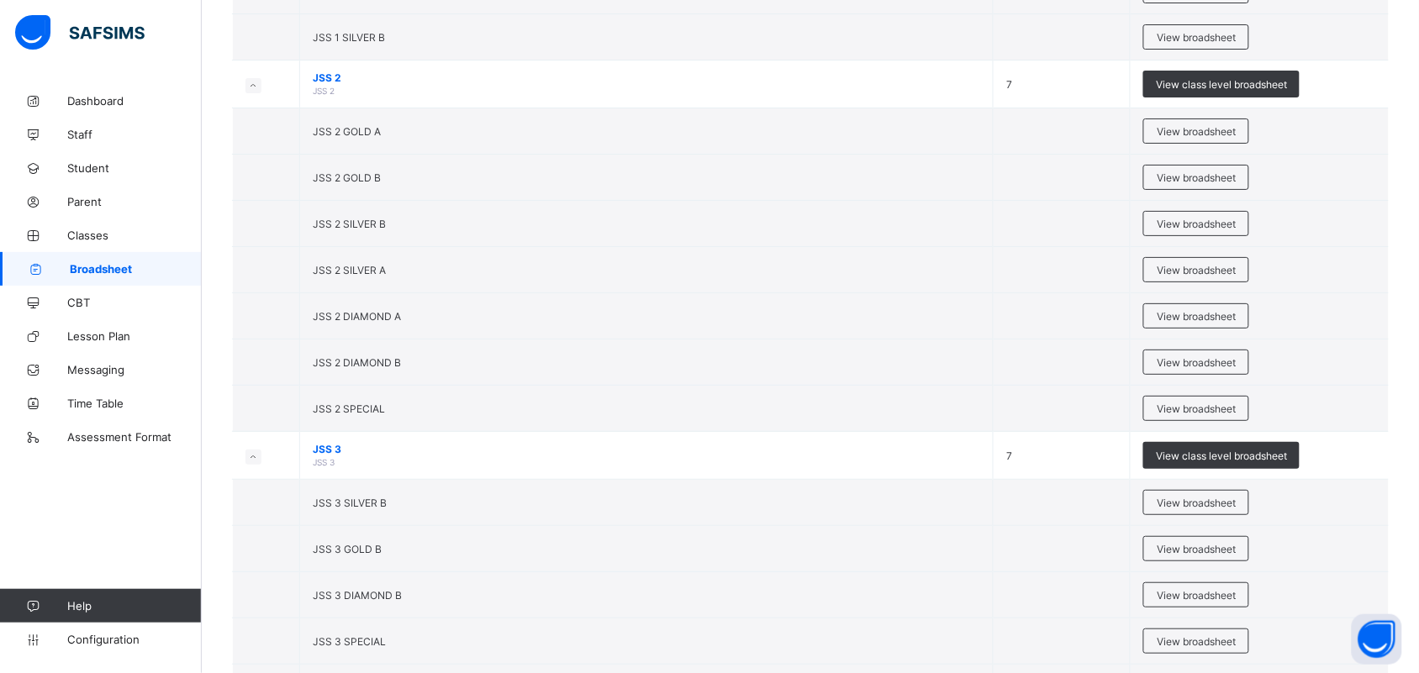
scroll to position [5023, 0]
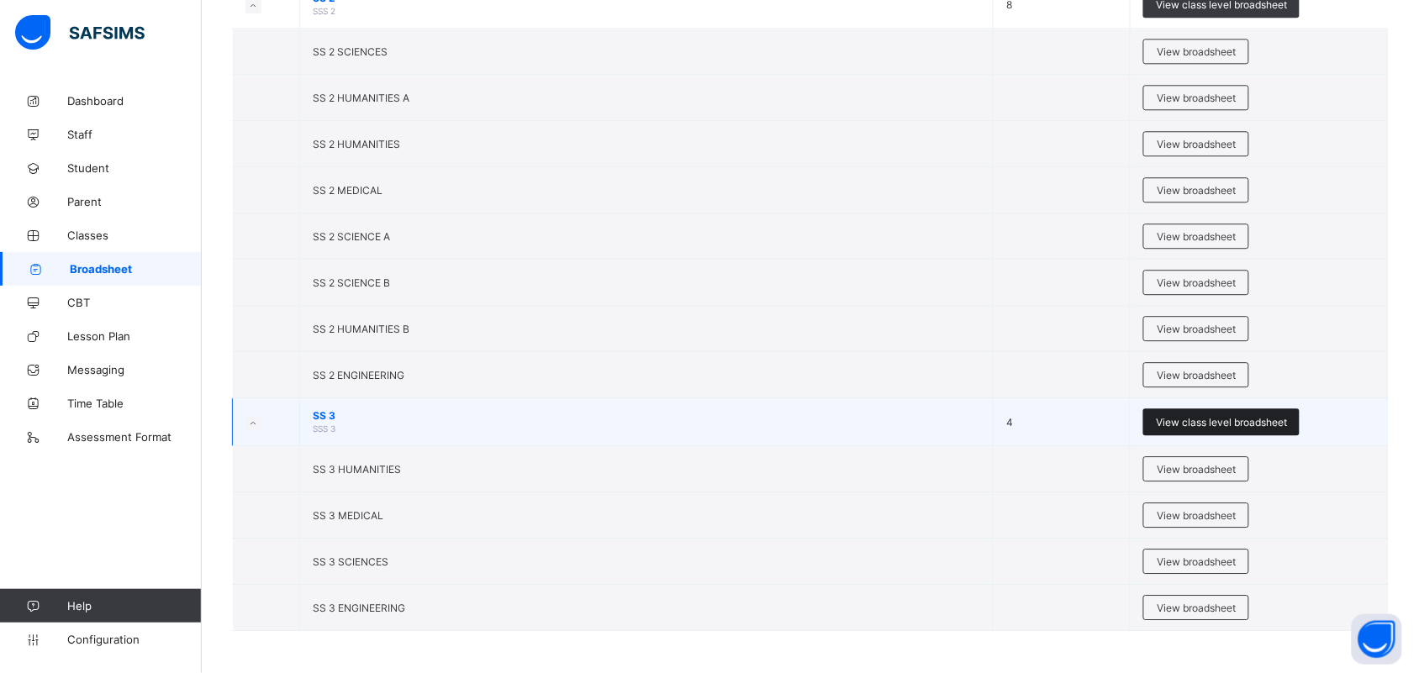
click at [1240, 413] on div "View class level broadsheet" at bounding box center [1221, 421] width 156 height 27
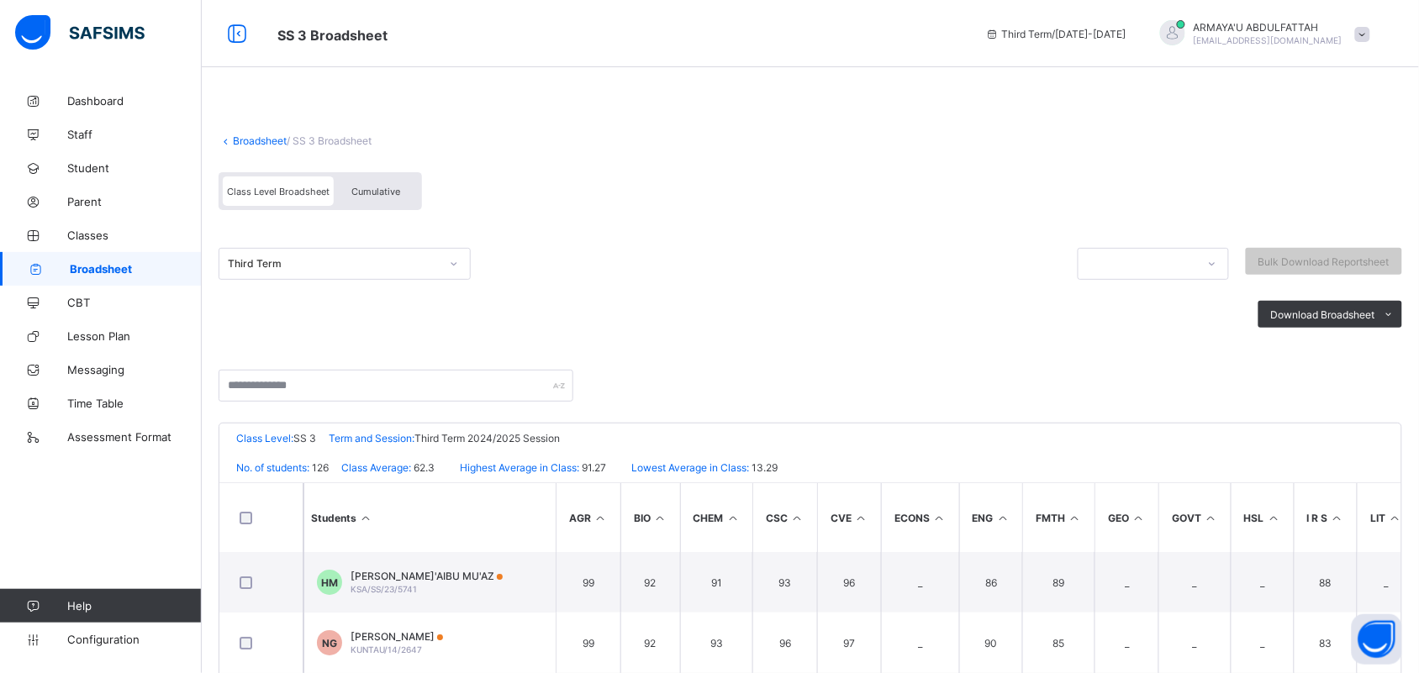
click at [366, 179] on div "Cumulative" at bounding box center [376, 190] width 84 height 29
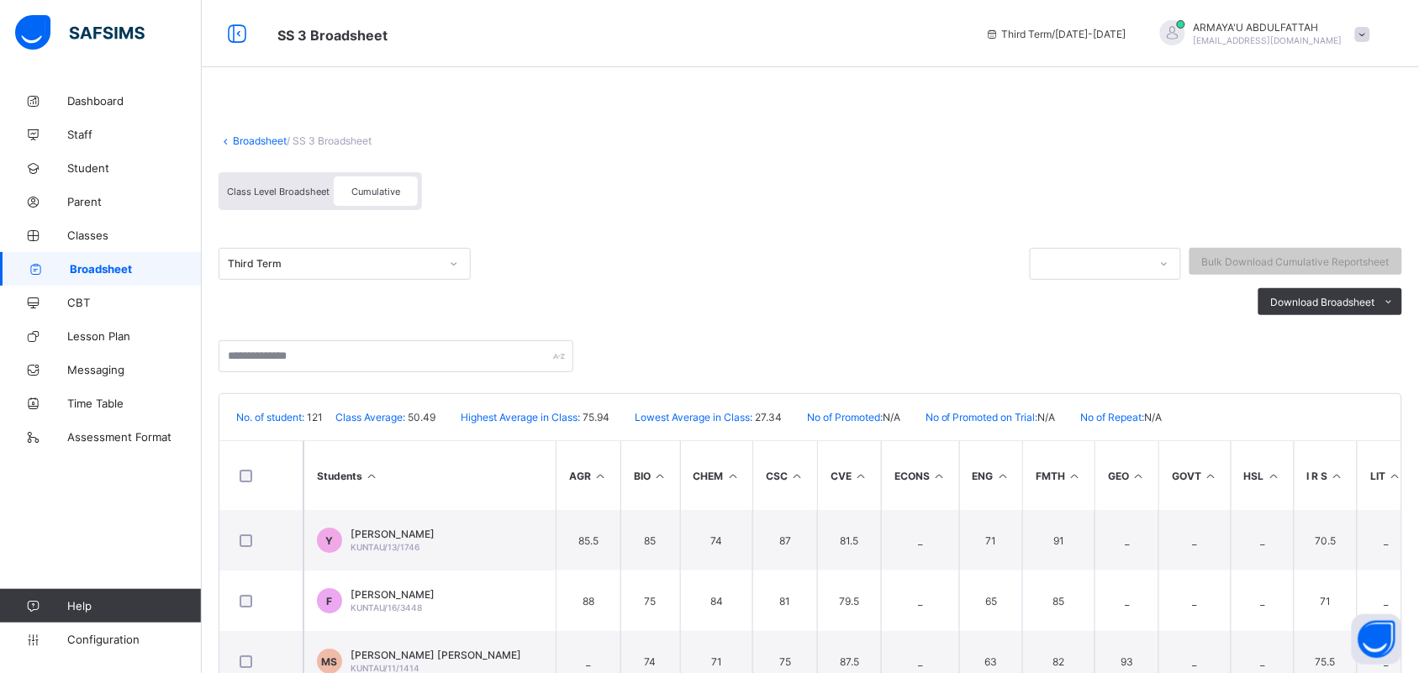
click at [378, 187] on span "Cumulative" at bounding box center [375, 192] width 49 height 12
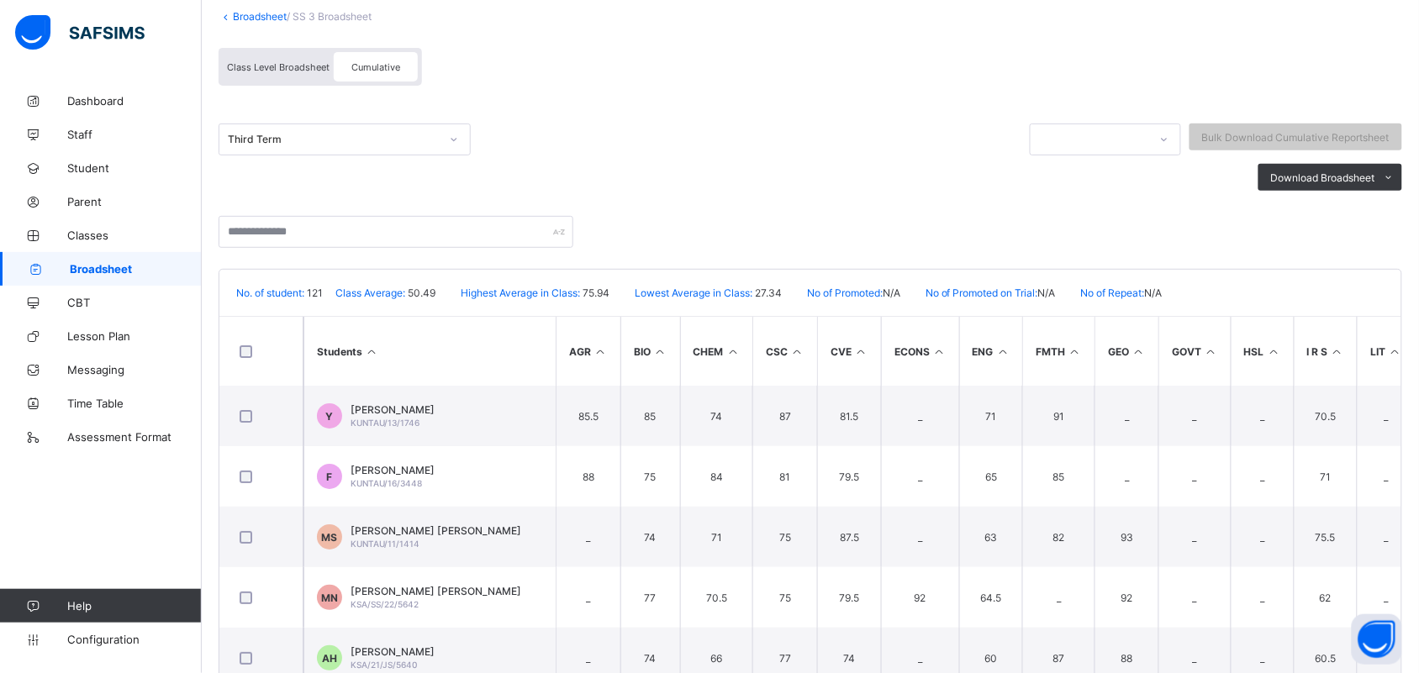
scroll to position [128, 0]
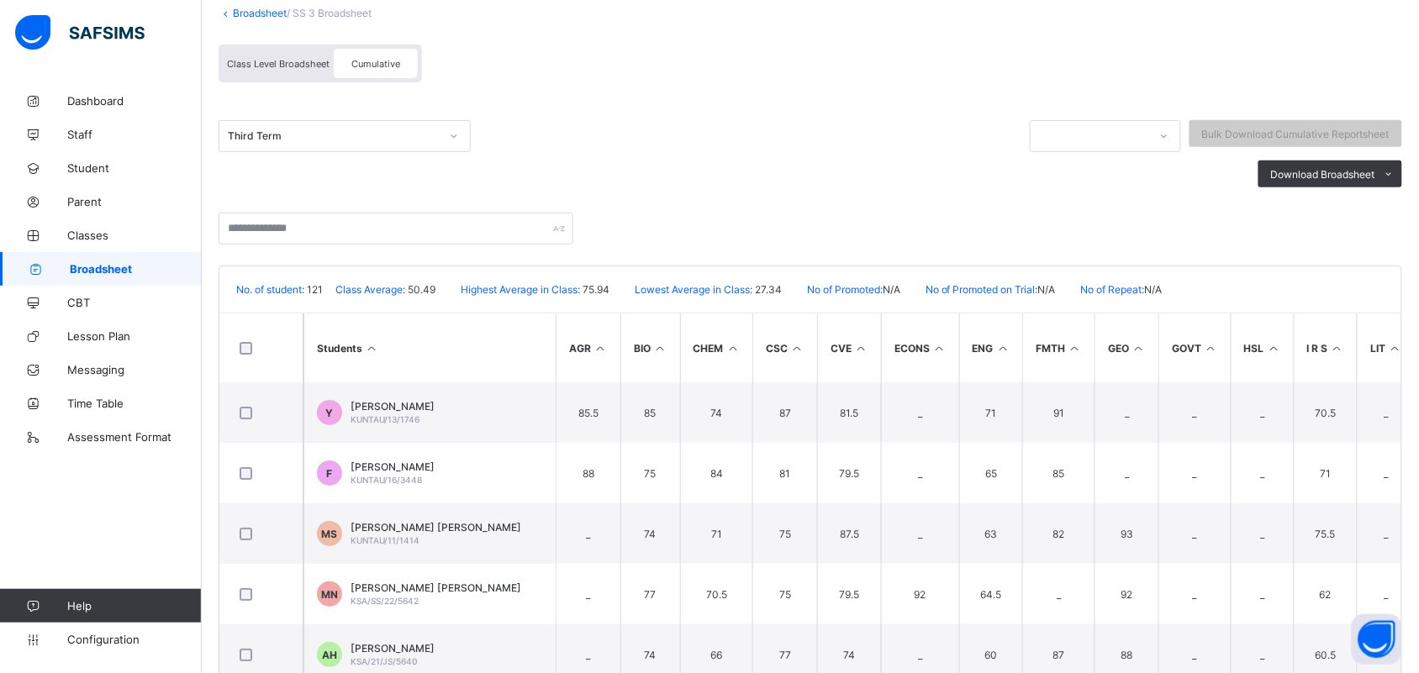
click at [371, 60] on span "Cumulative" at bounding box center [375, 64] width 49 height 12
click at [1395, 169] on icon at bounding box center [1388, 174] width 13 height 11
click at [392, 55] on div "Cumulative" at bounding box center [376, 63] width 84 height 29
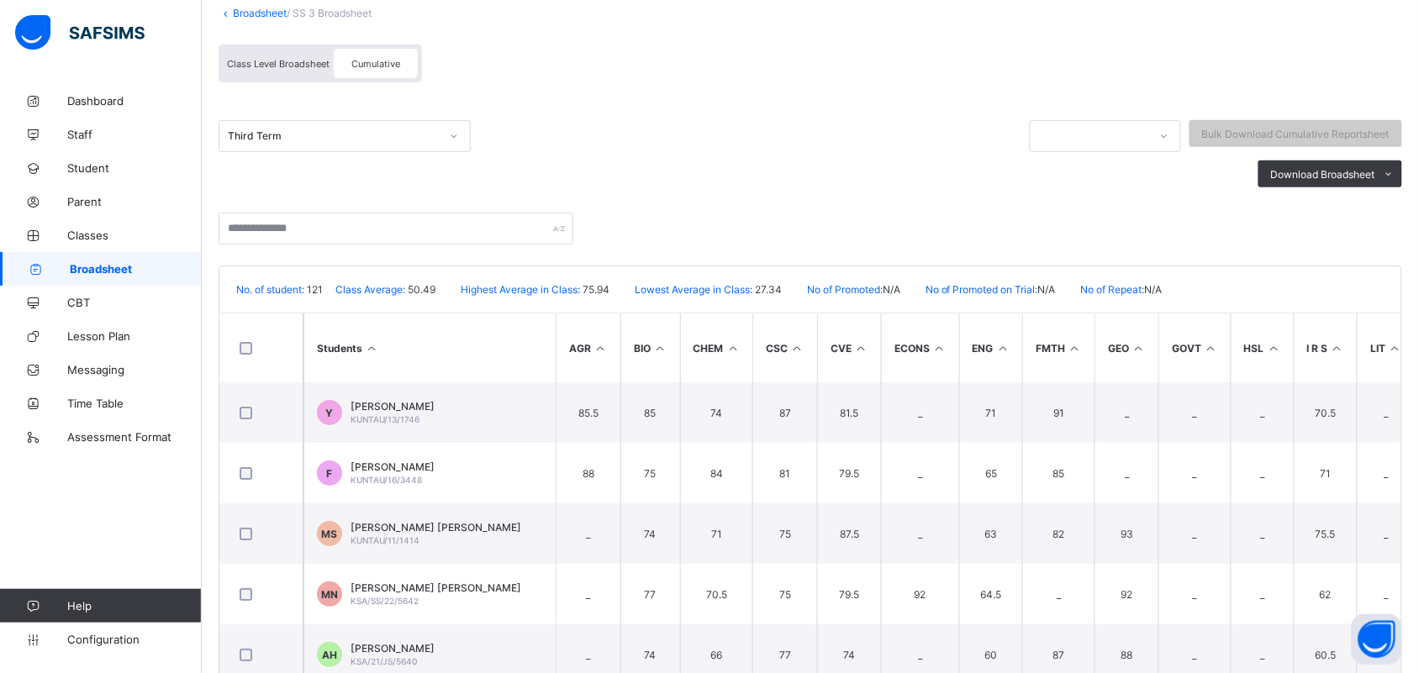
click at [308, 55] on div "Class Level Broadsheet" at bounding box center [278, 63] width 111 height 29
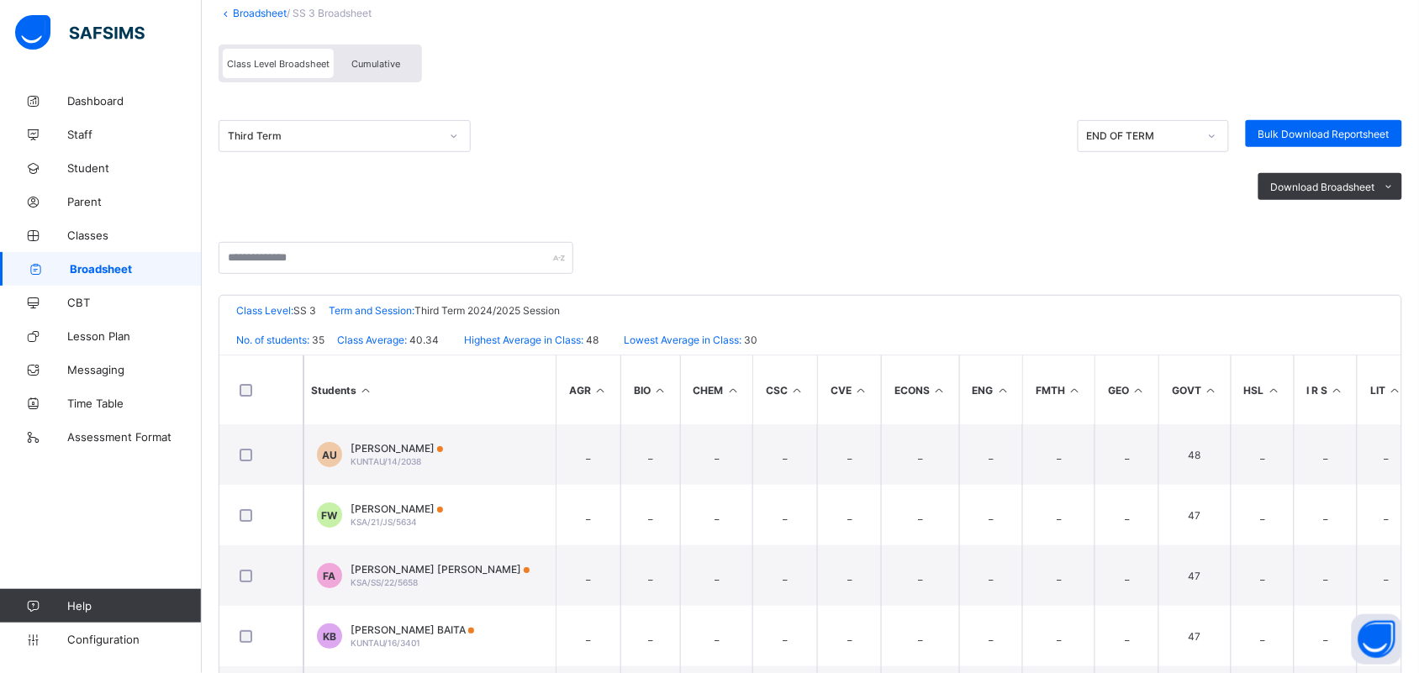
click at [308, 55] on div "Class Level Broadsheet" at bounding box center [278, 63] width 111 height 29
click at [374, 58] on span "Cumulative" at bounding box center [375, 64] width 49 height 12
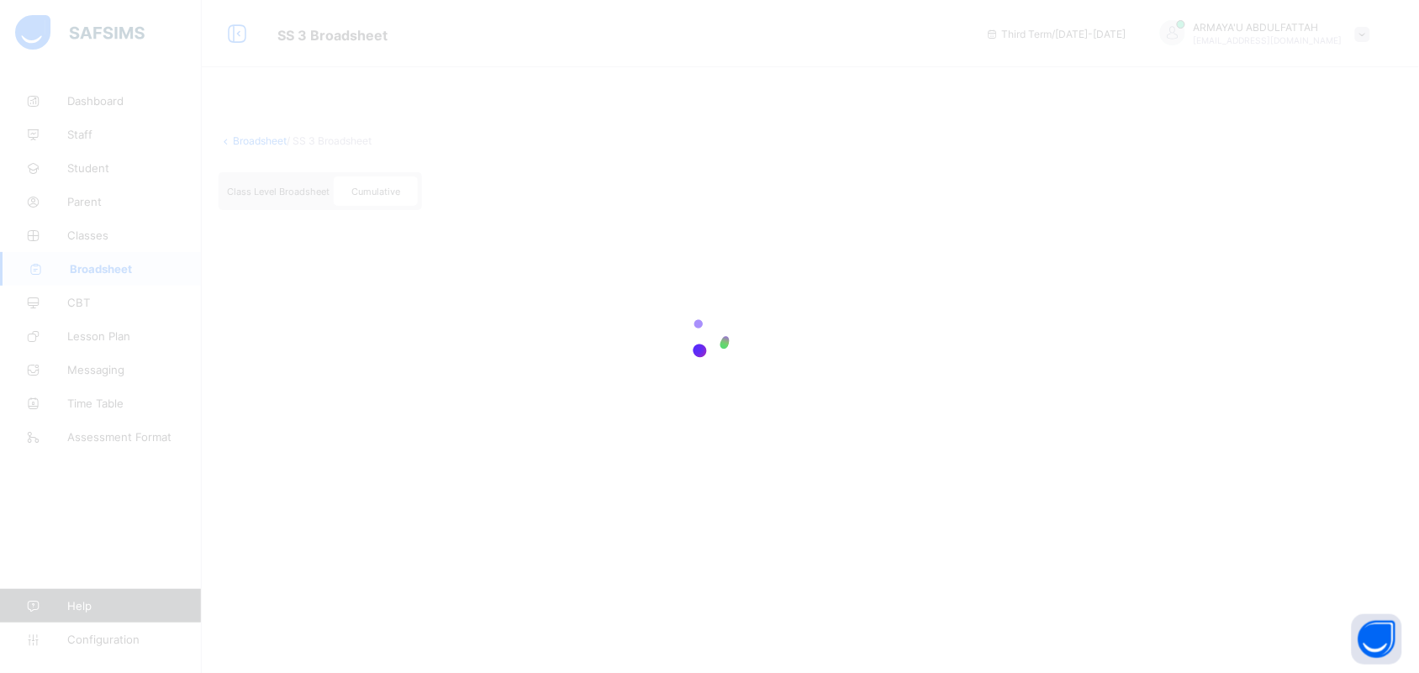
scroll to position [0, 0]
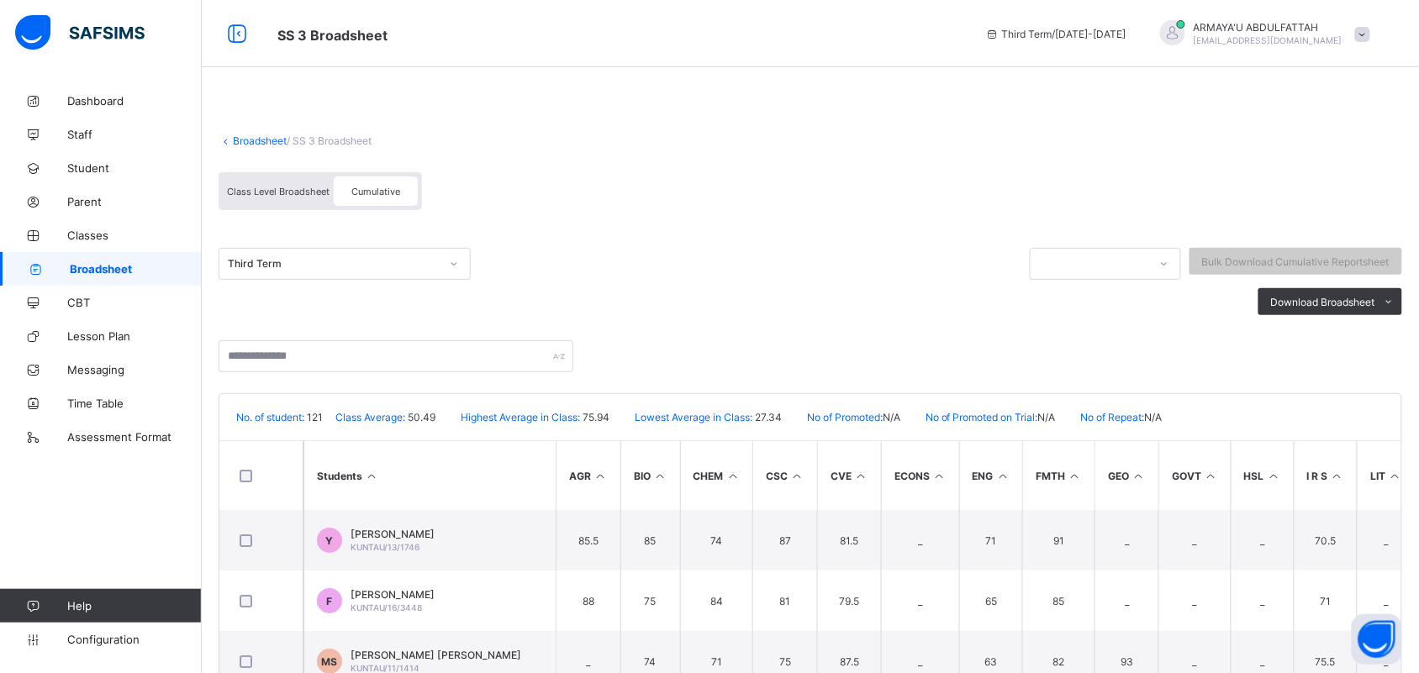
click at [368, 186] on span "Cumulative" at bounding box center [375, 192] width 49 height 12
click at [372, 190] on span "Cumulative" at bounding box center [375, 192] width 49 height 12
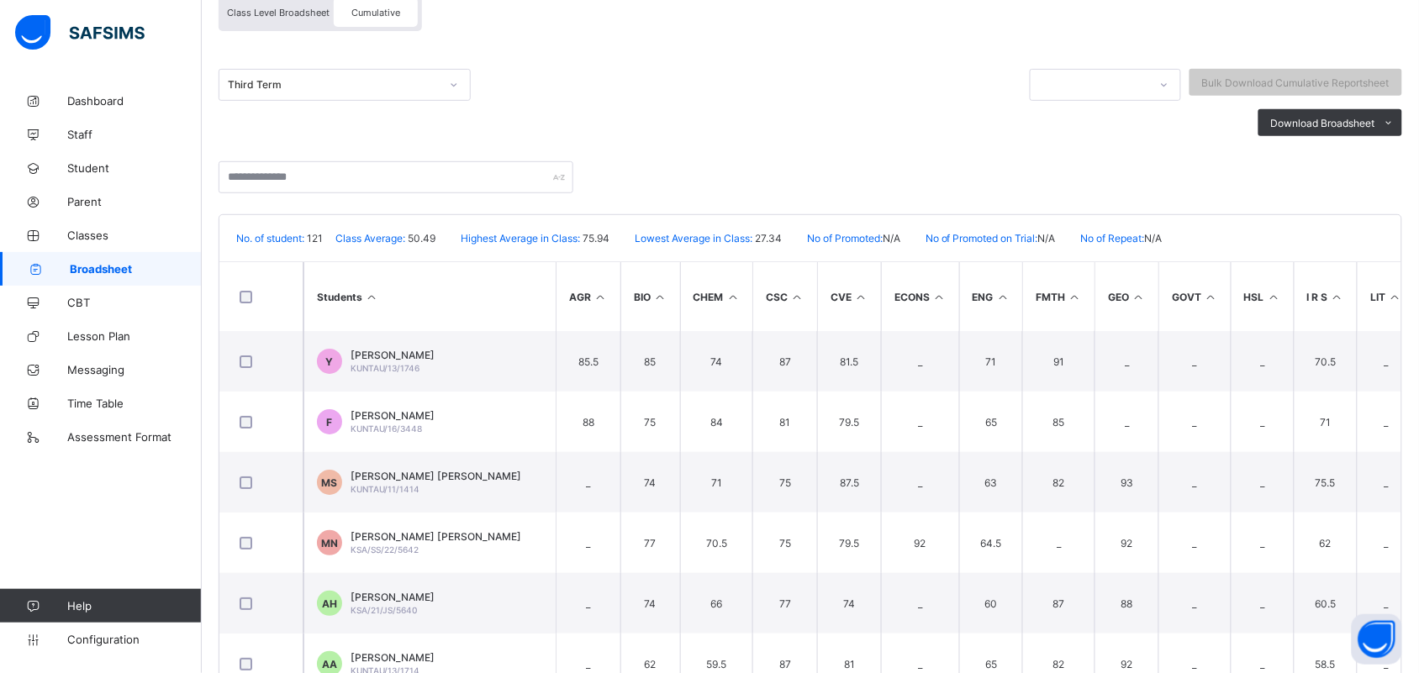
scroll to position [218, 0]
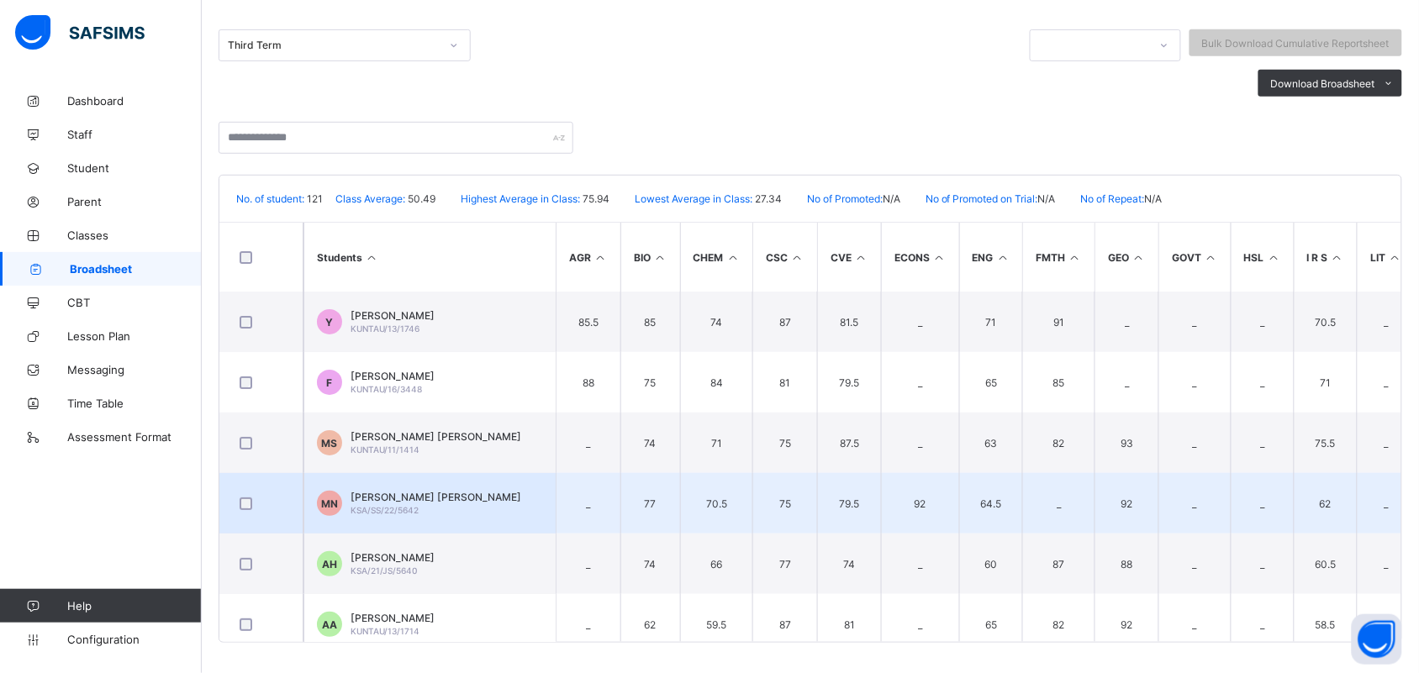
click at [1242, 492] on td "_" at bounding box center [1261, 503] width 63 height 61
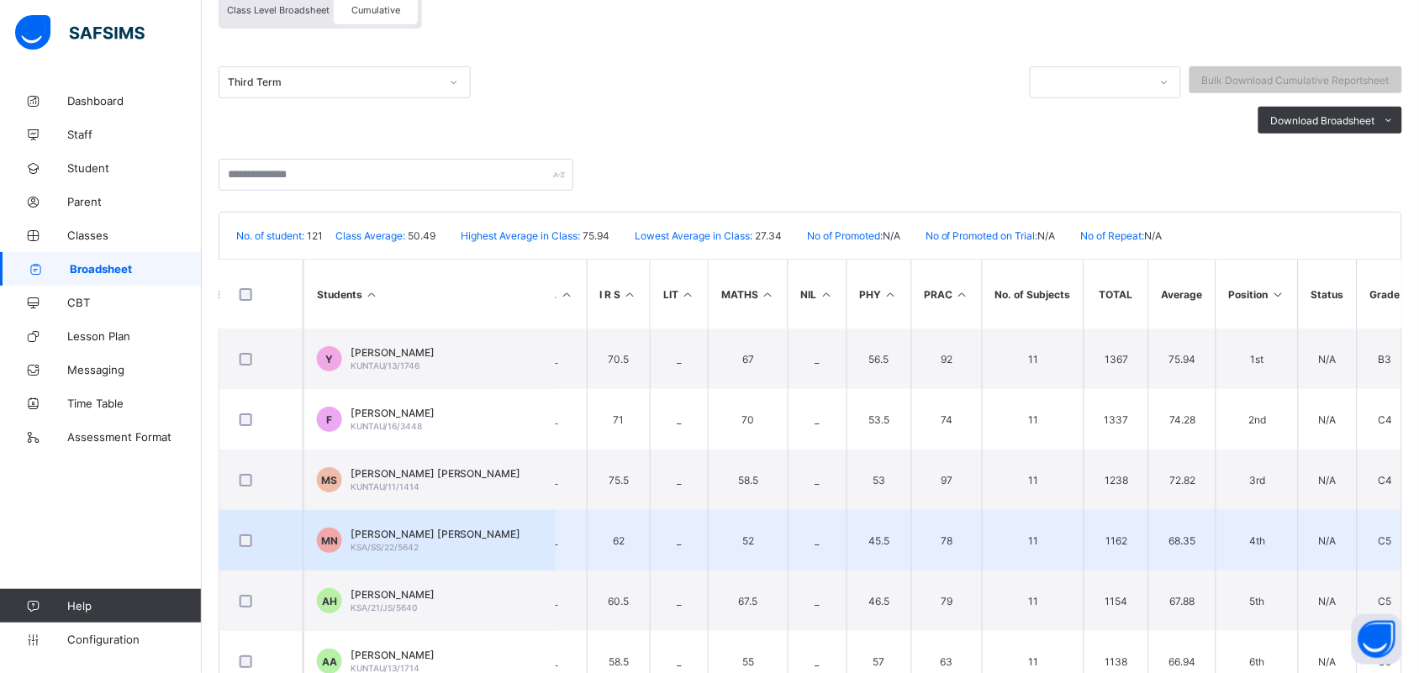
scroll to position [176, 0]
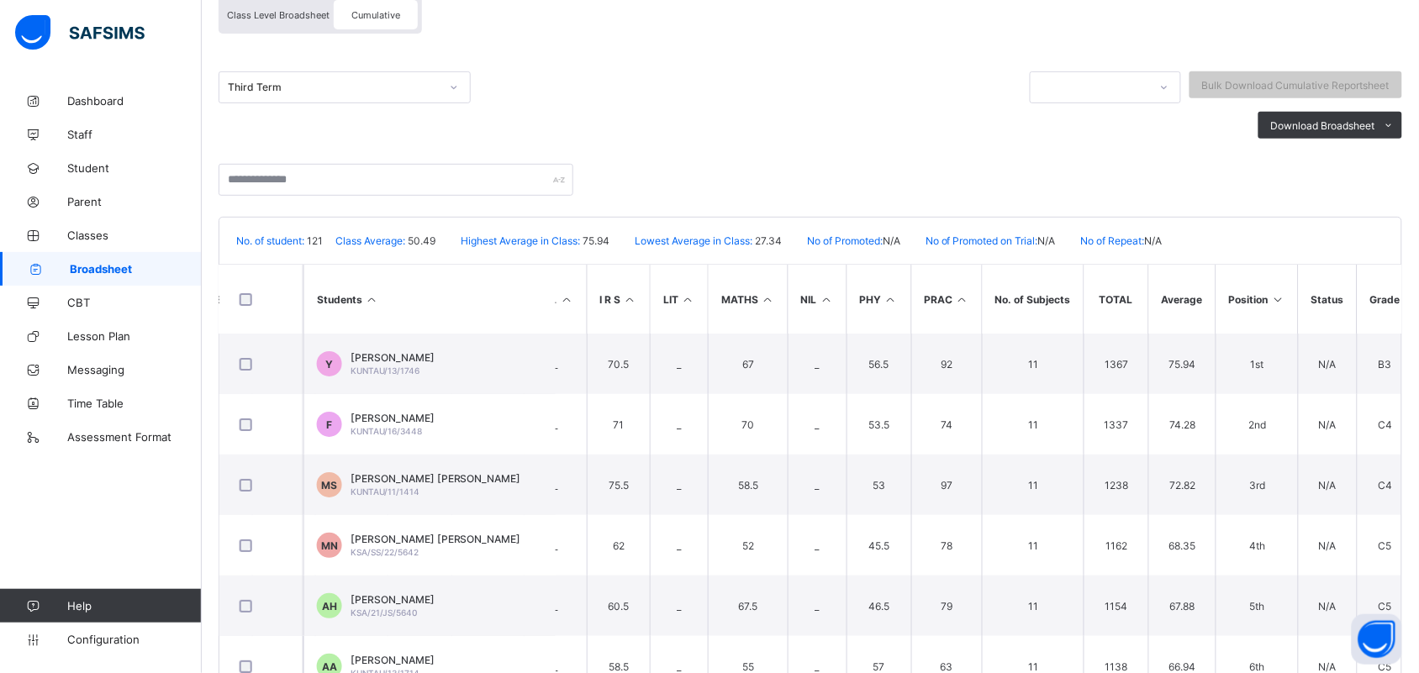
click at [384, 9] on span "Cumulative" at bounding box center [375, 15] width 49 height 12
click at [1397, 155] on li "PDF" at bounding box center [1367, 161] width 67 height 26
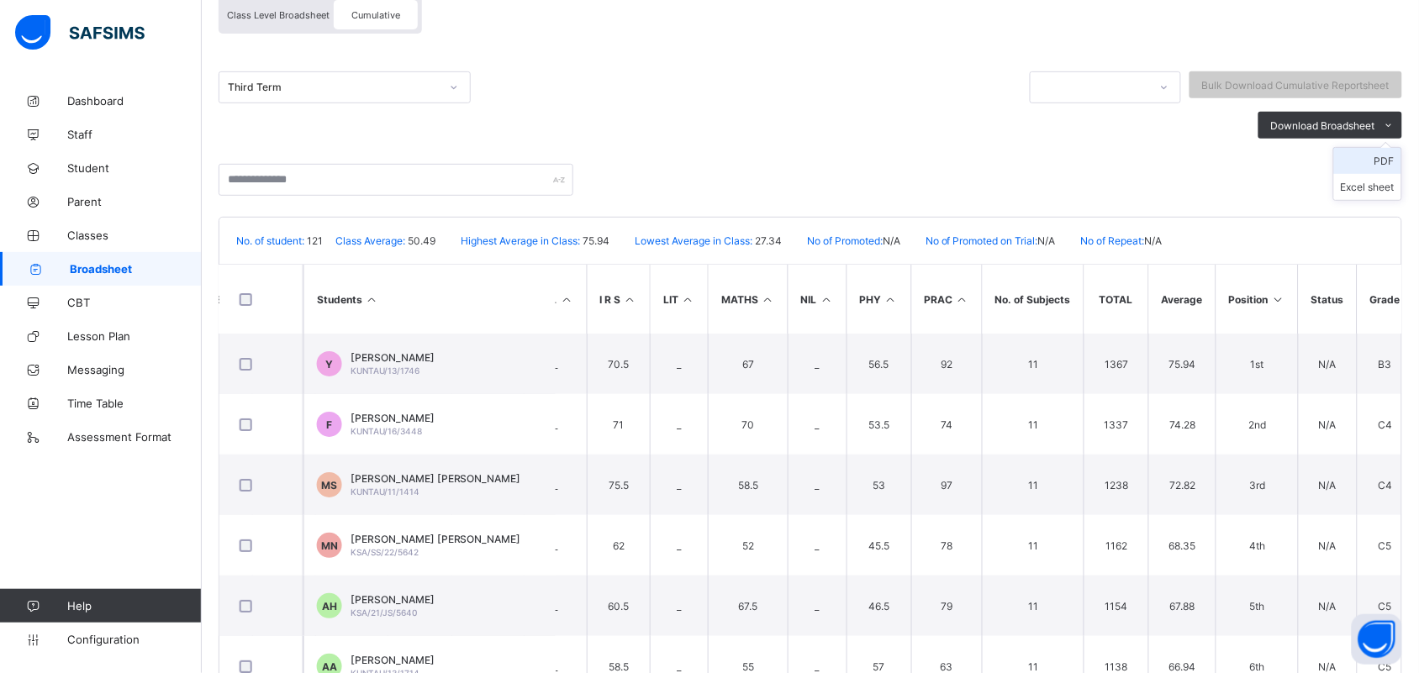
click at [1397, 155] on li "PDF" at bounding box center [1367, 161] width 67 height 26
click at [1366, 153] on ul "PDF Excel sheet" at bounding box center [1367, 174] width 69 height 54
click at [1396, 156] on li "PDF" at bounding box center [1367, 161] width 67 height 26
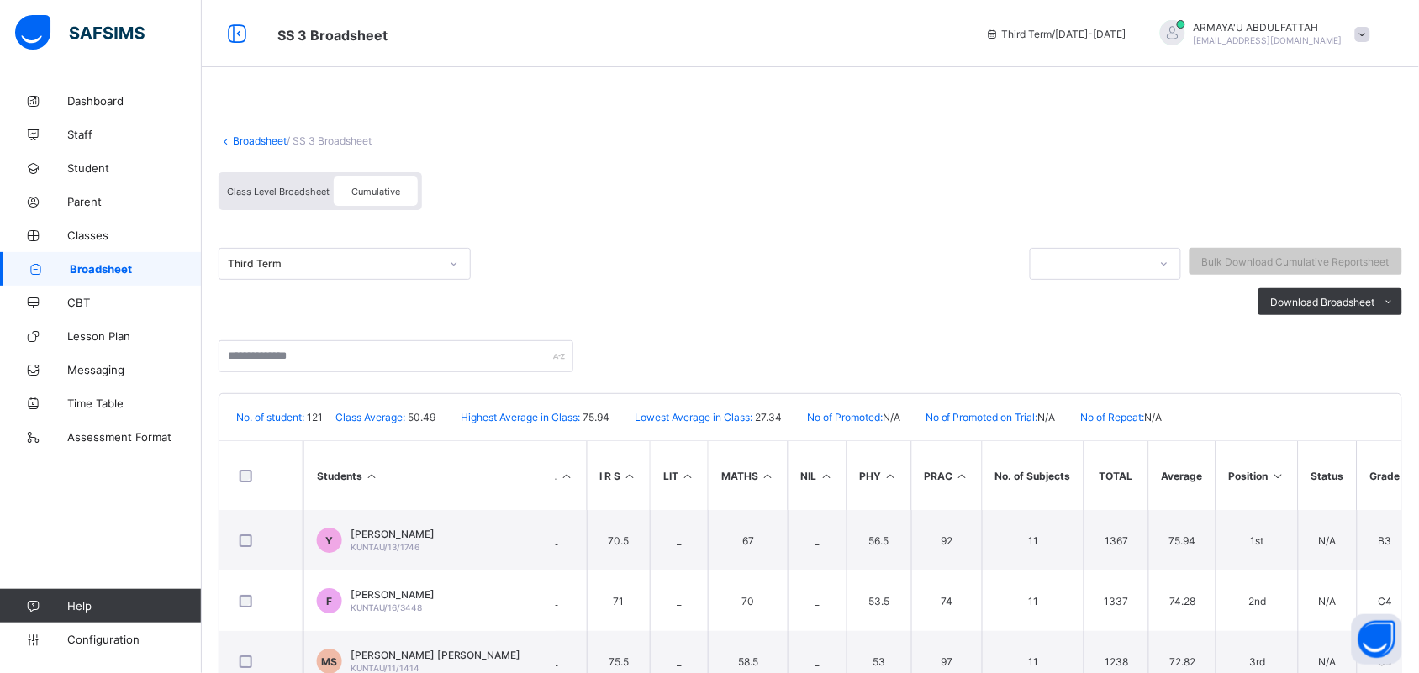
scroll to position [0, 0]
click at [379, 196] on div "Cumulative" at bounding box center [376, 190] width 84 height 29
click at [1178, 254] on div at bounding box center [1164, 263] width 29 height 27
click at [1169, 261] on icon at bounding box center [1164, 263] width 10 height 17
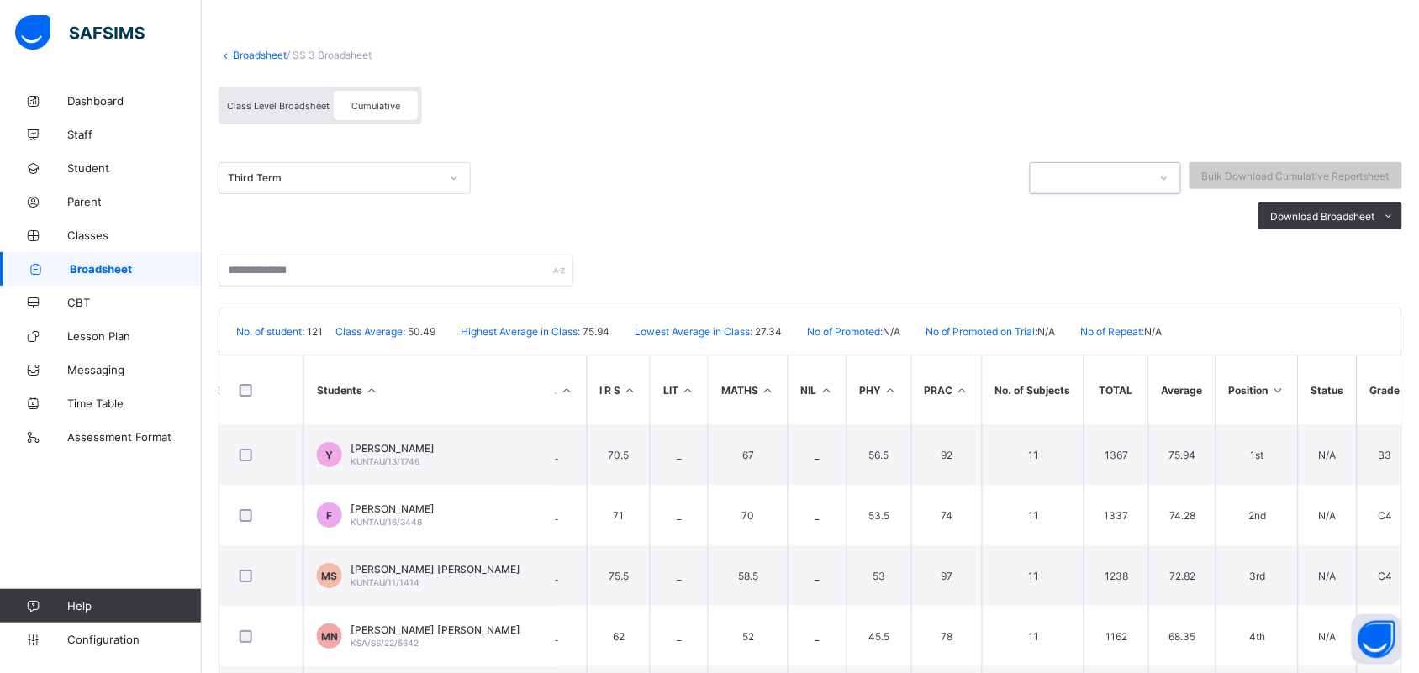
scroll to position [218, 0]
